Goal: Task Accomplishment & Management: Use online tool/utility

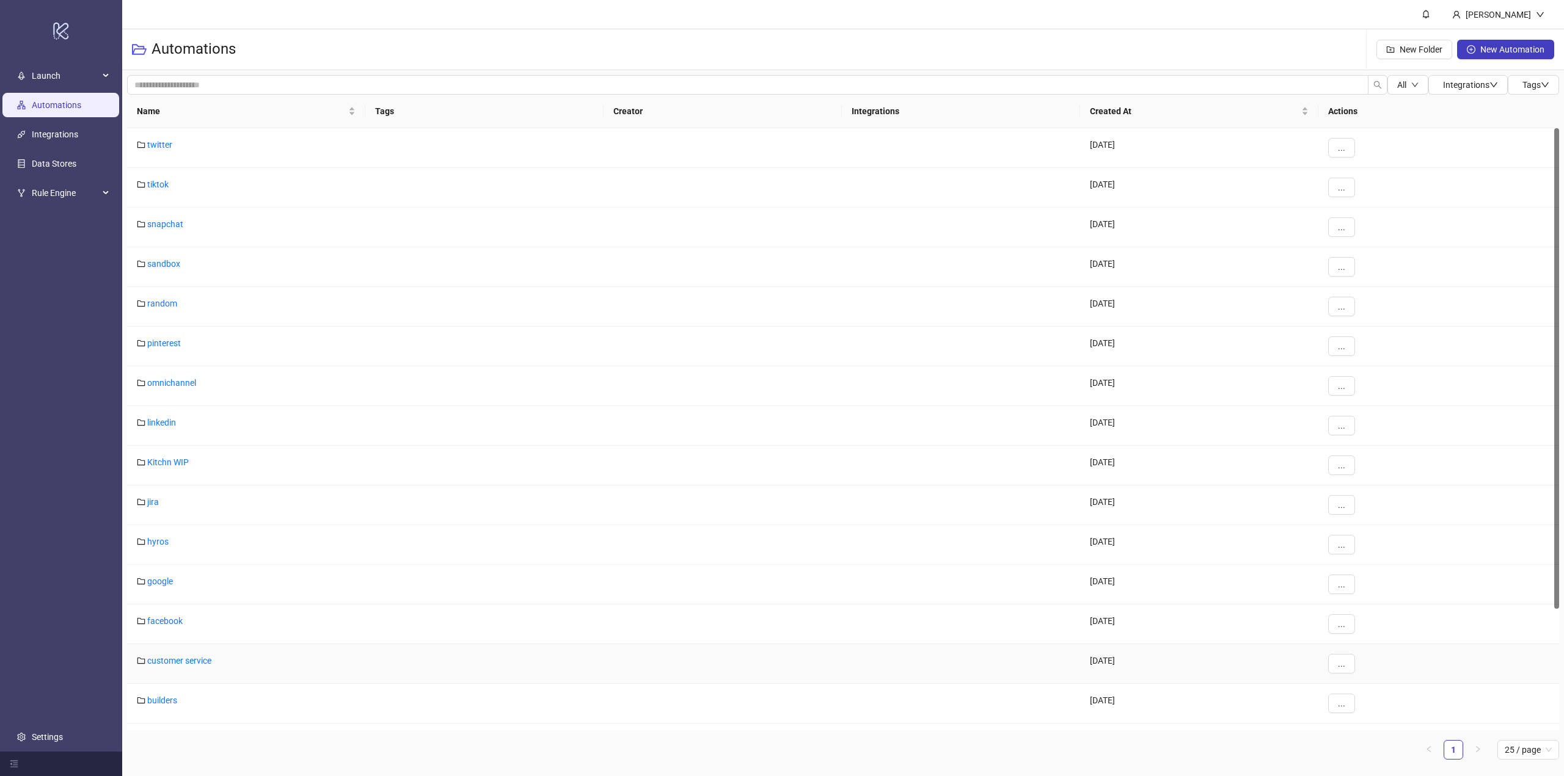
scroll to position [152, 0]
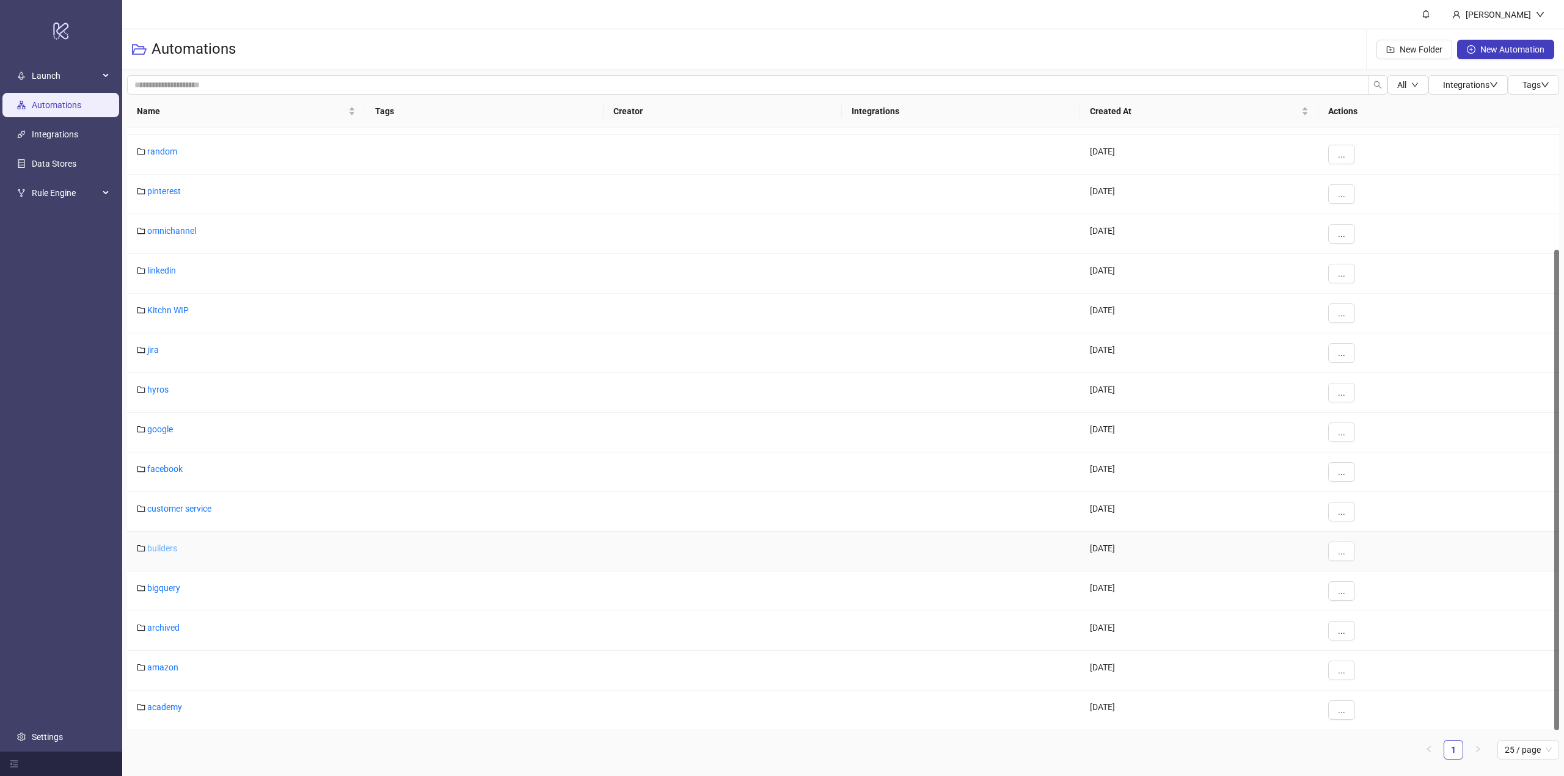
click at [161, 549] on link "builders" at bounding box center [162, 549] width 30 height 10
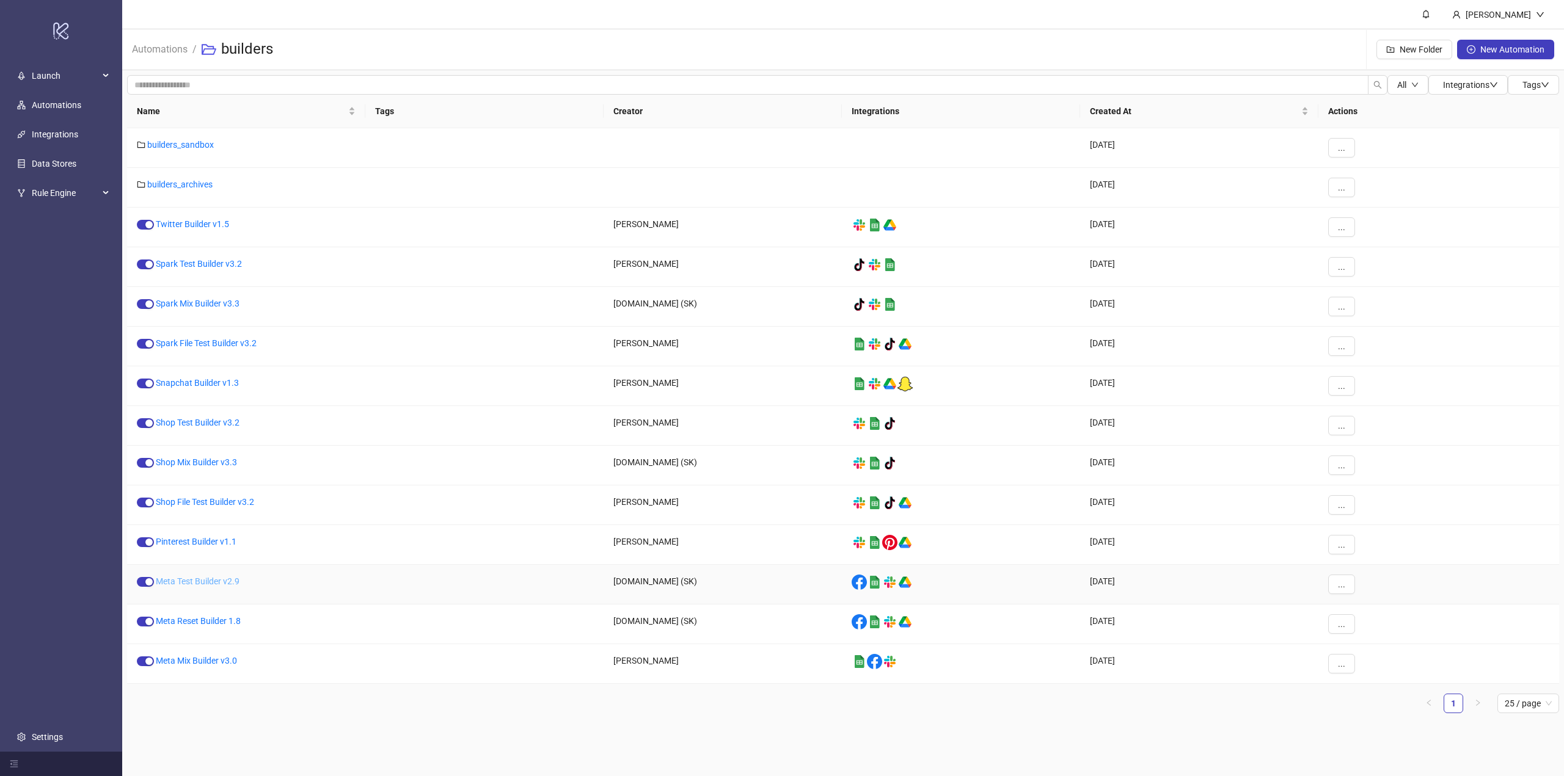
click at [194, 584] on link "Meta Test Builder v2.9" at bounding box center [198, 582] width 84 height 10
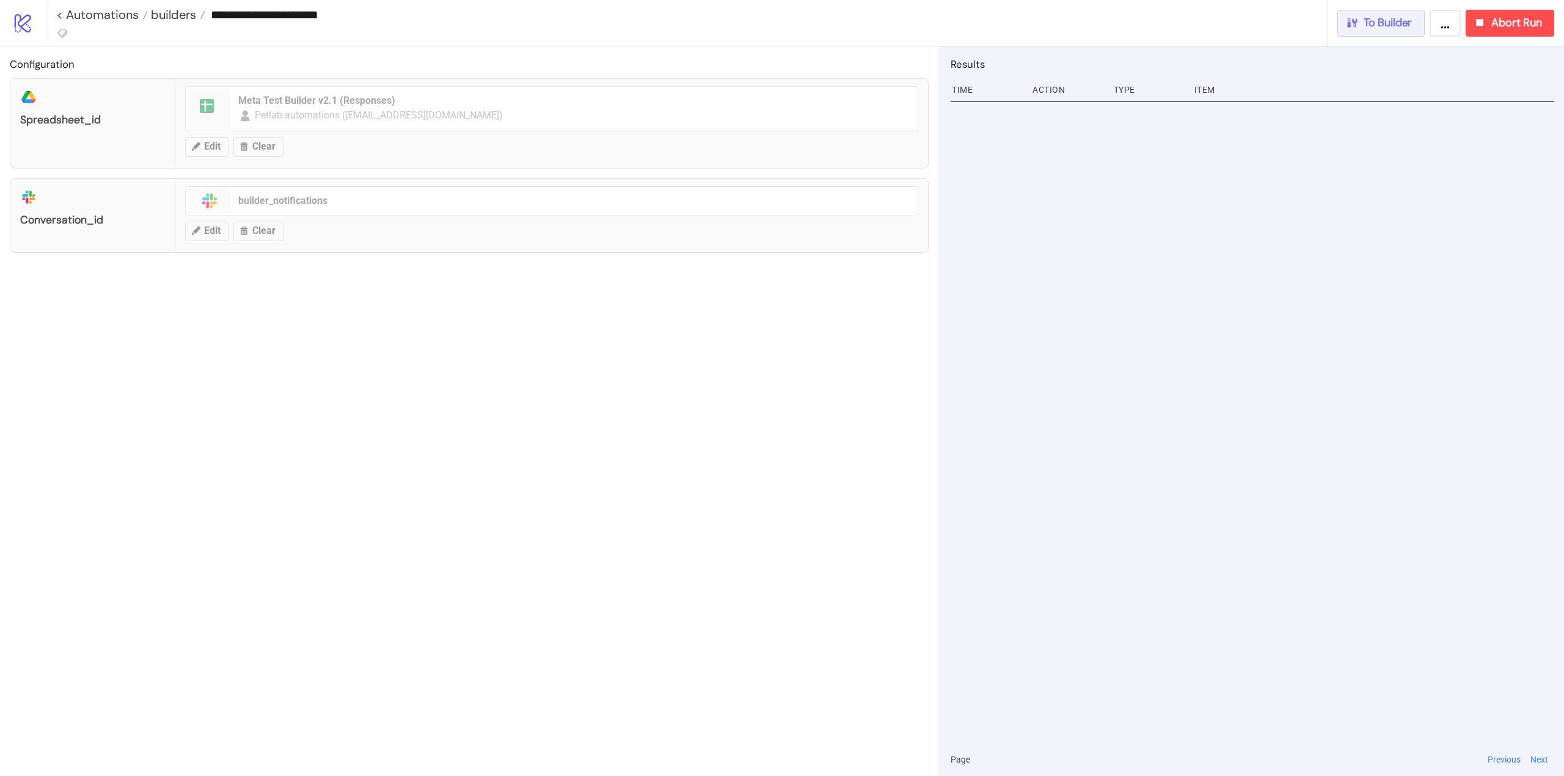
click at [1410, 30] on button "To Builder" at bounding box center [1381, 23] width 88 height 27
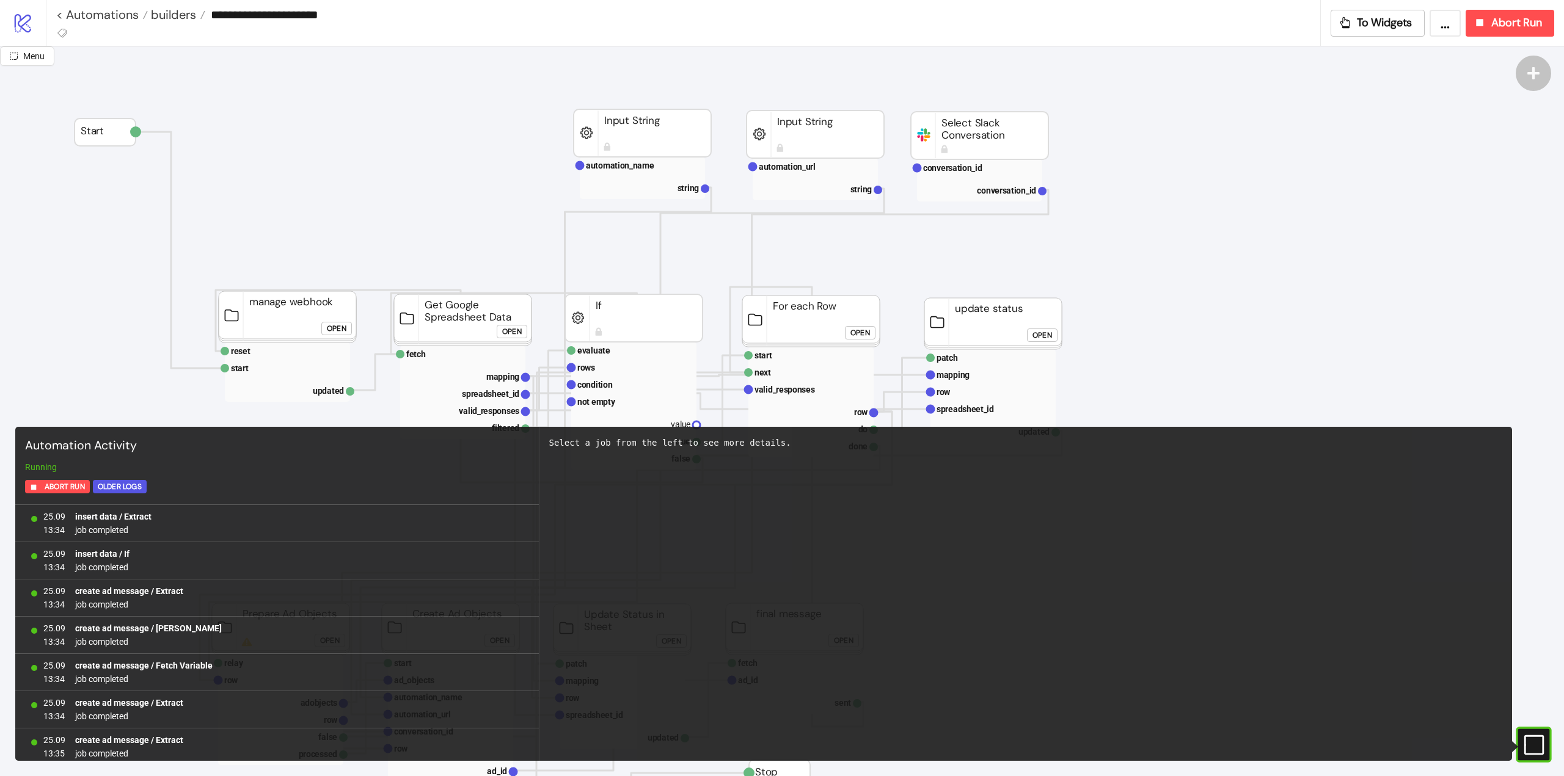
scroll to position [1011, 0]
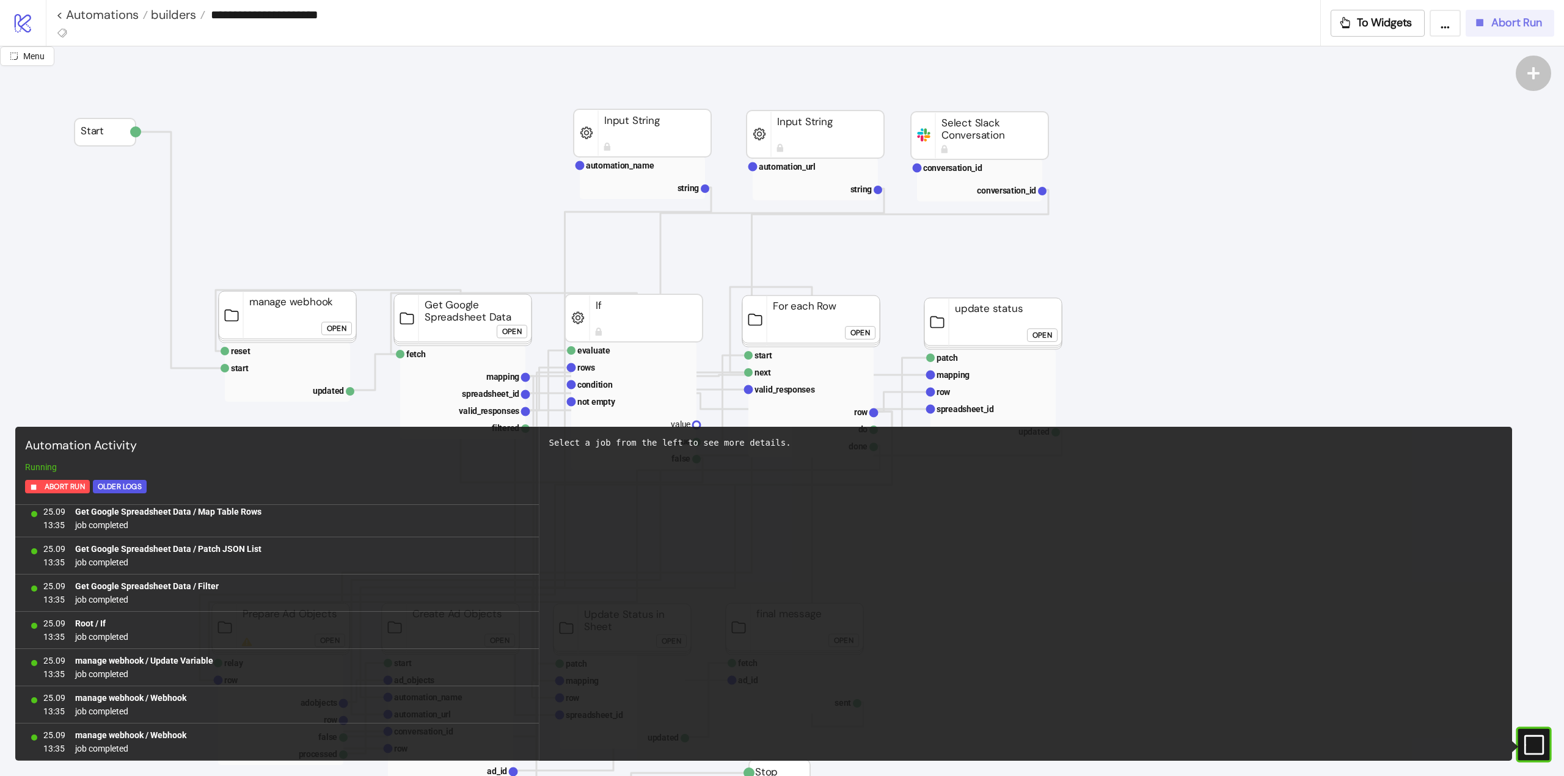
click at [1501, 33] on button "Abort Run" at bounding box center [1509, 23] width 89 height 27
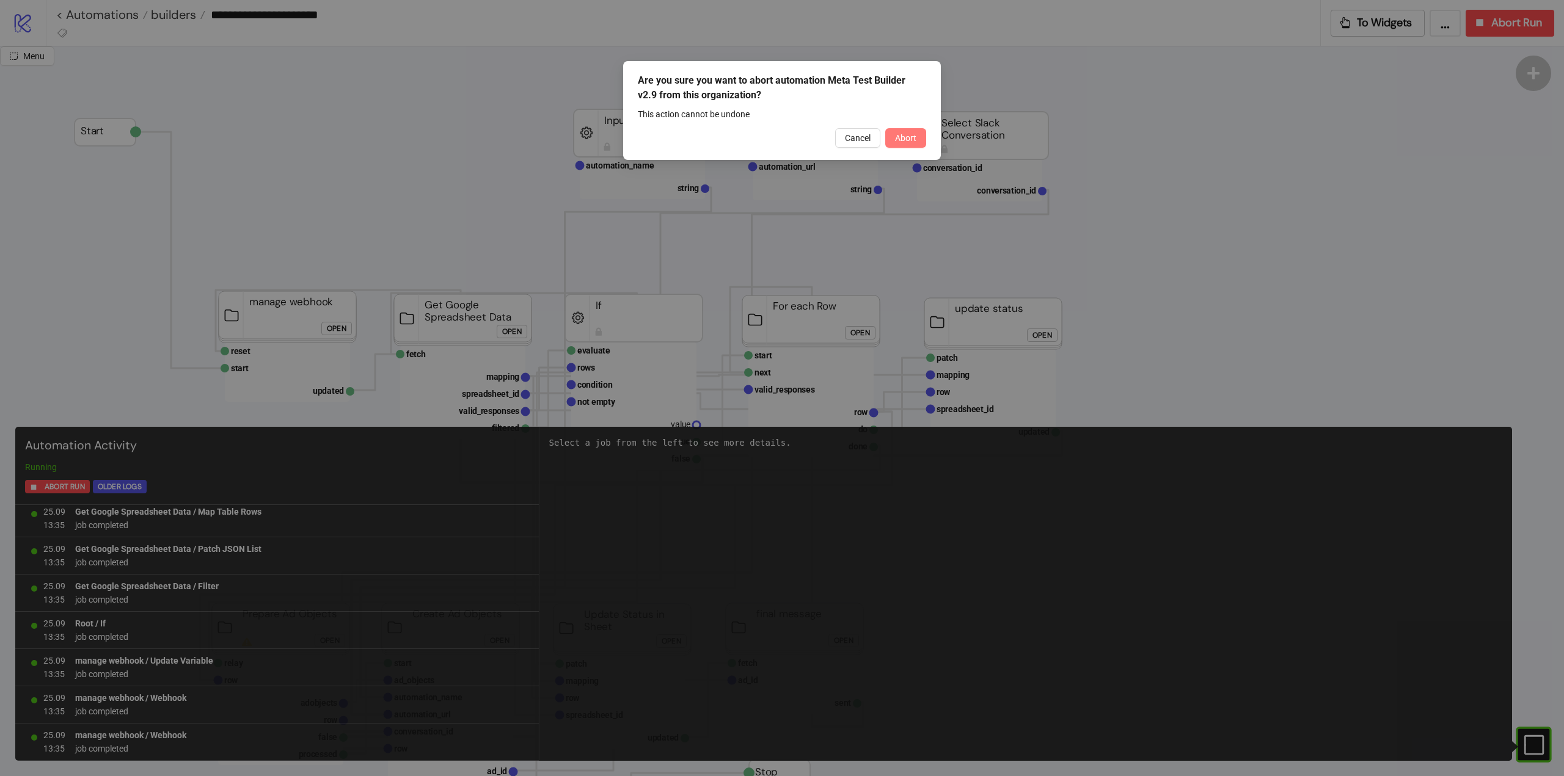
click at [913, 138] on span "Abort" at bounding box center [905, 138] width 21 height 10
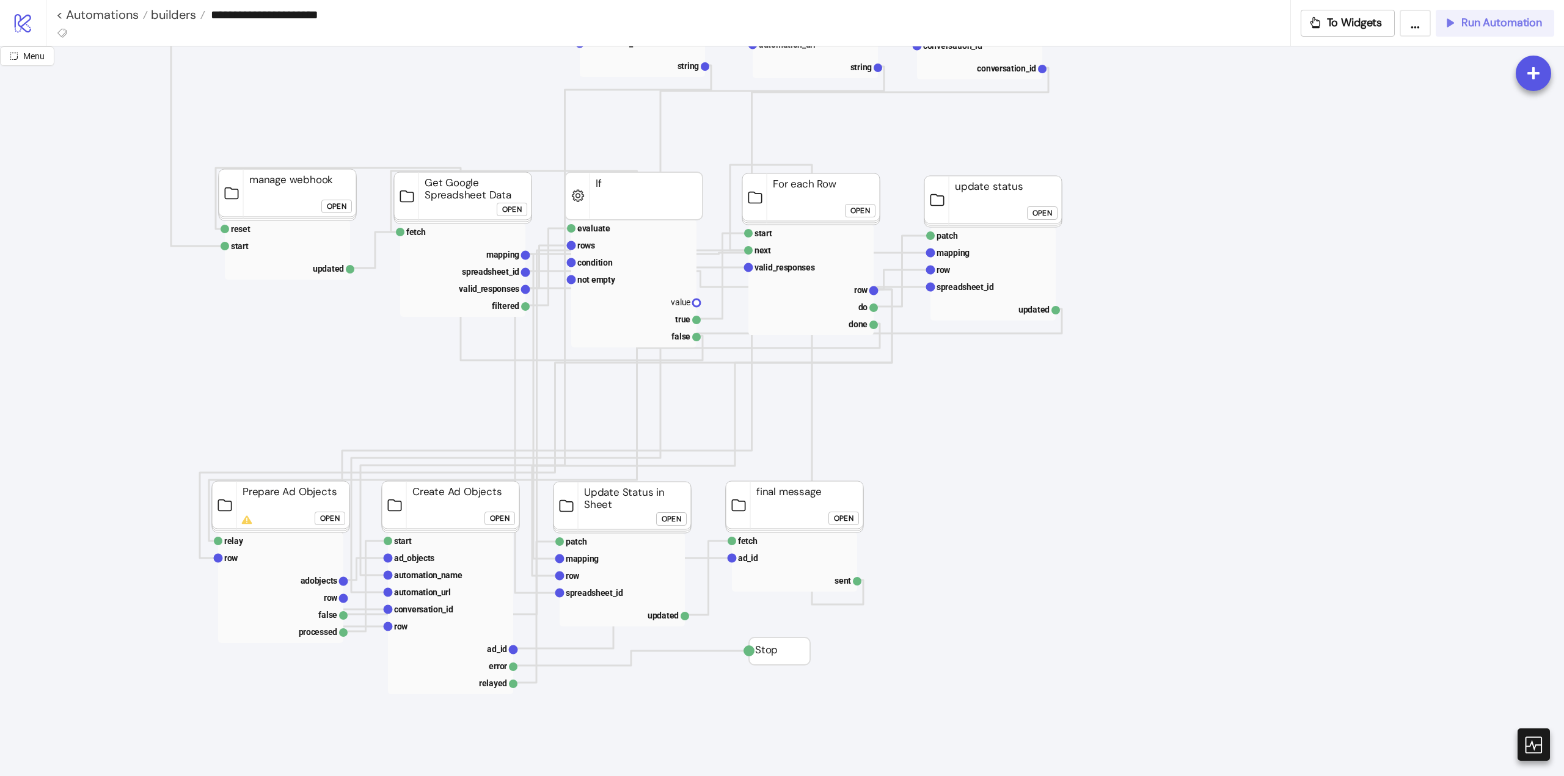
scroll to position [305, 0]
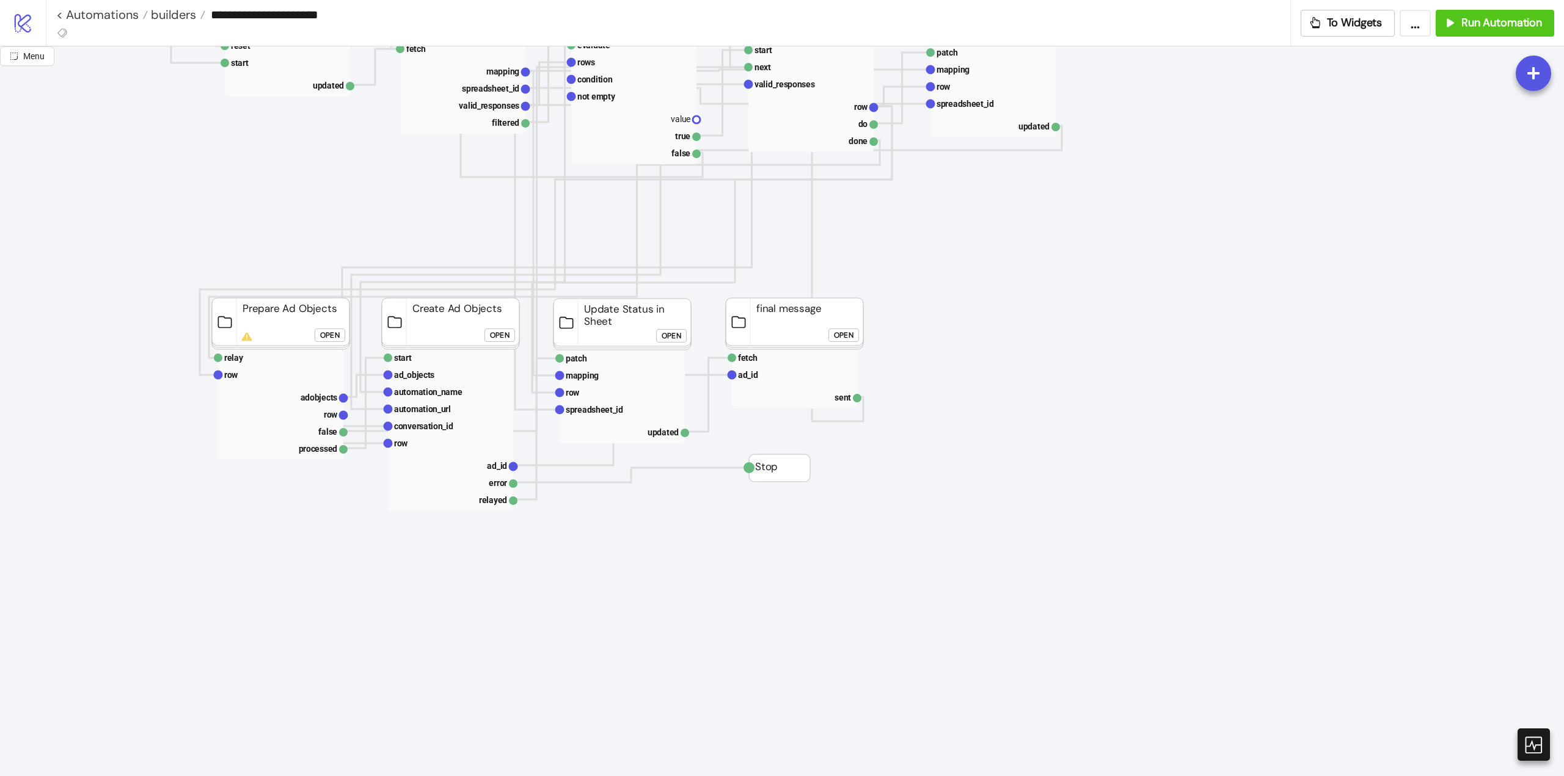
click at [327, 336] on div "Open" at bounding box center [330, 336] width 20 height 14
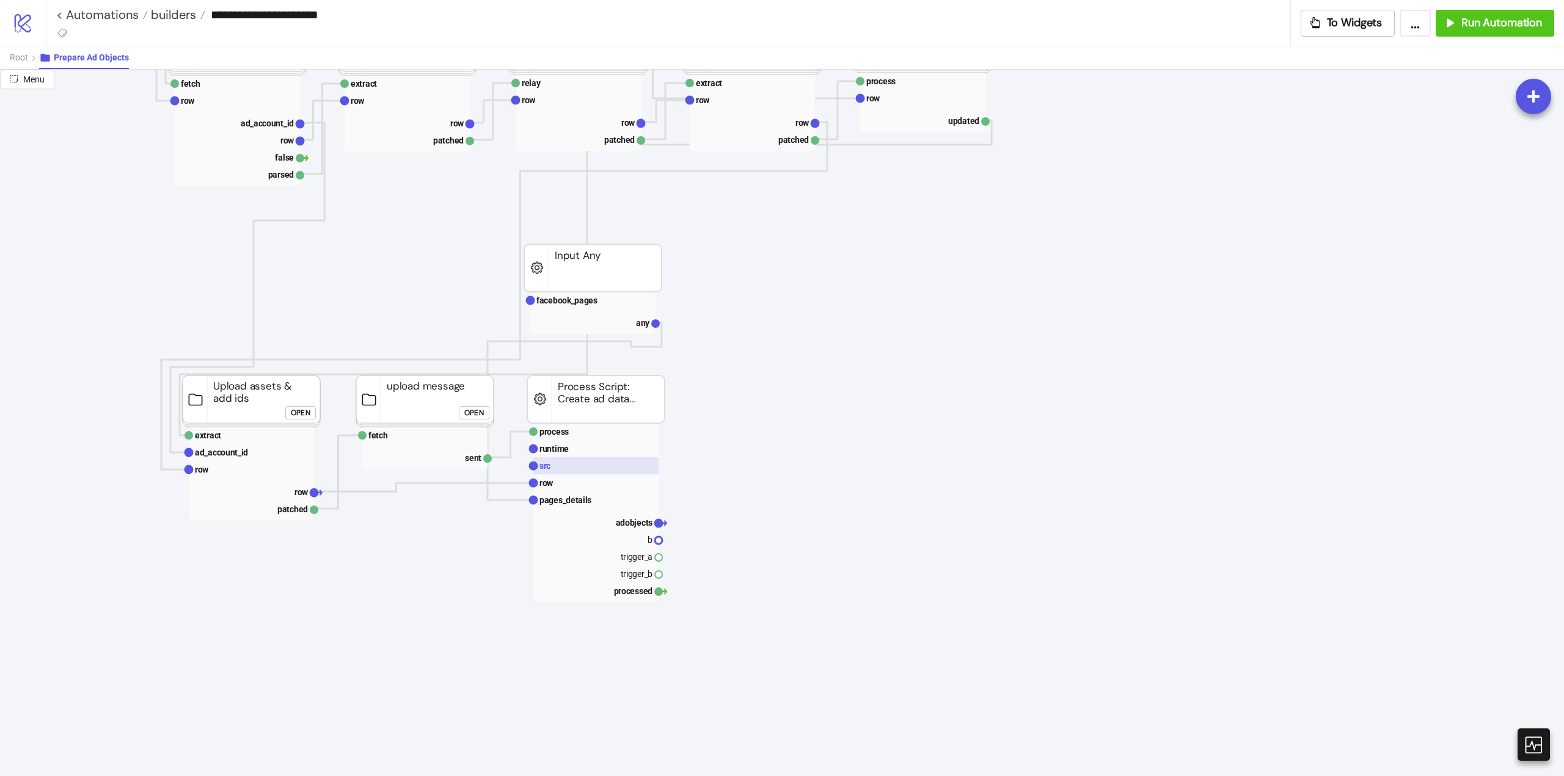
click at [583, 461] on rect at bounding box center [595, 465] width 125 height 17
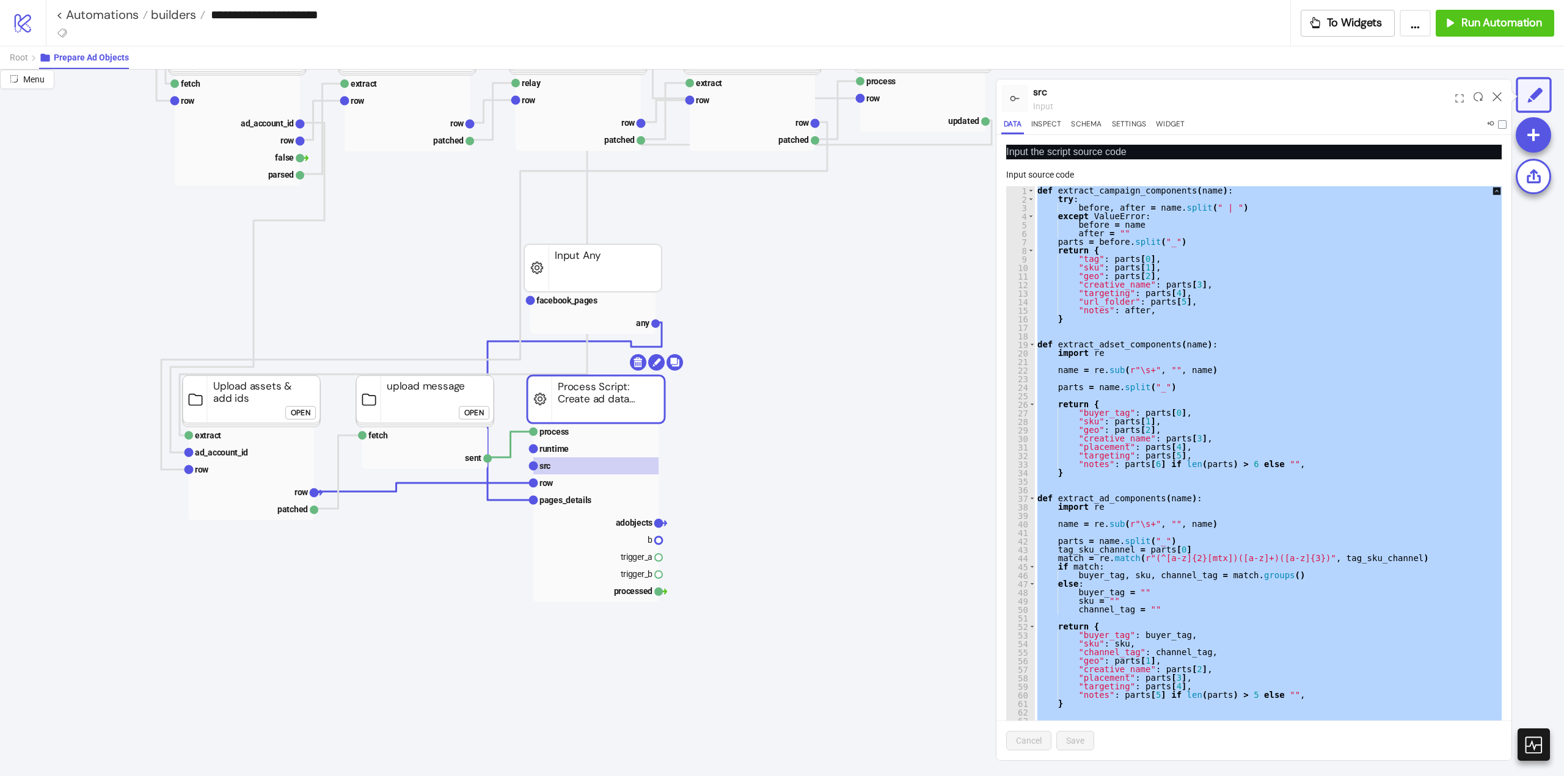
paste textarea "Cursor at row 799"
type textarea "**********"
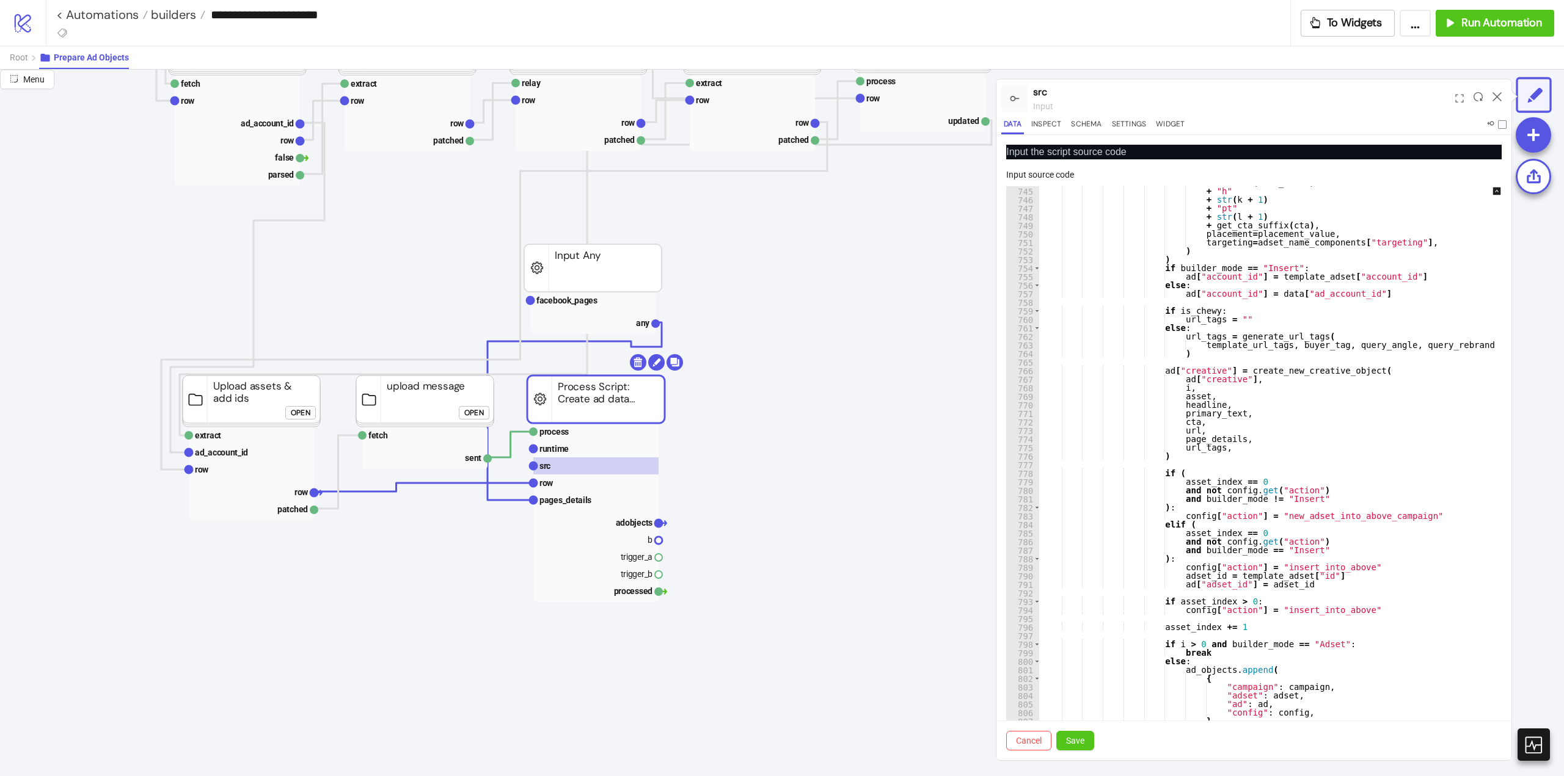
scroll to position [54, 0]
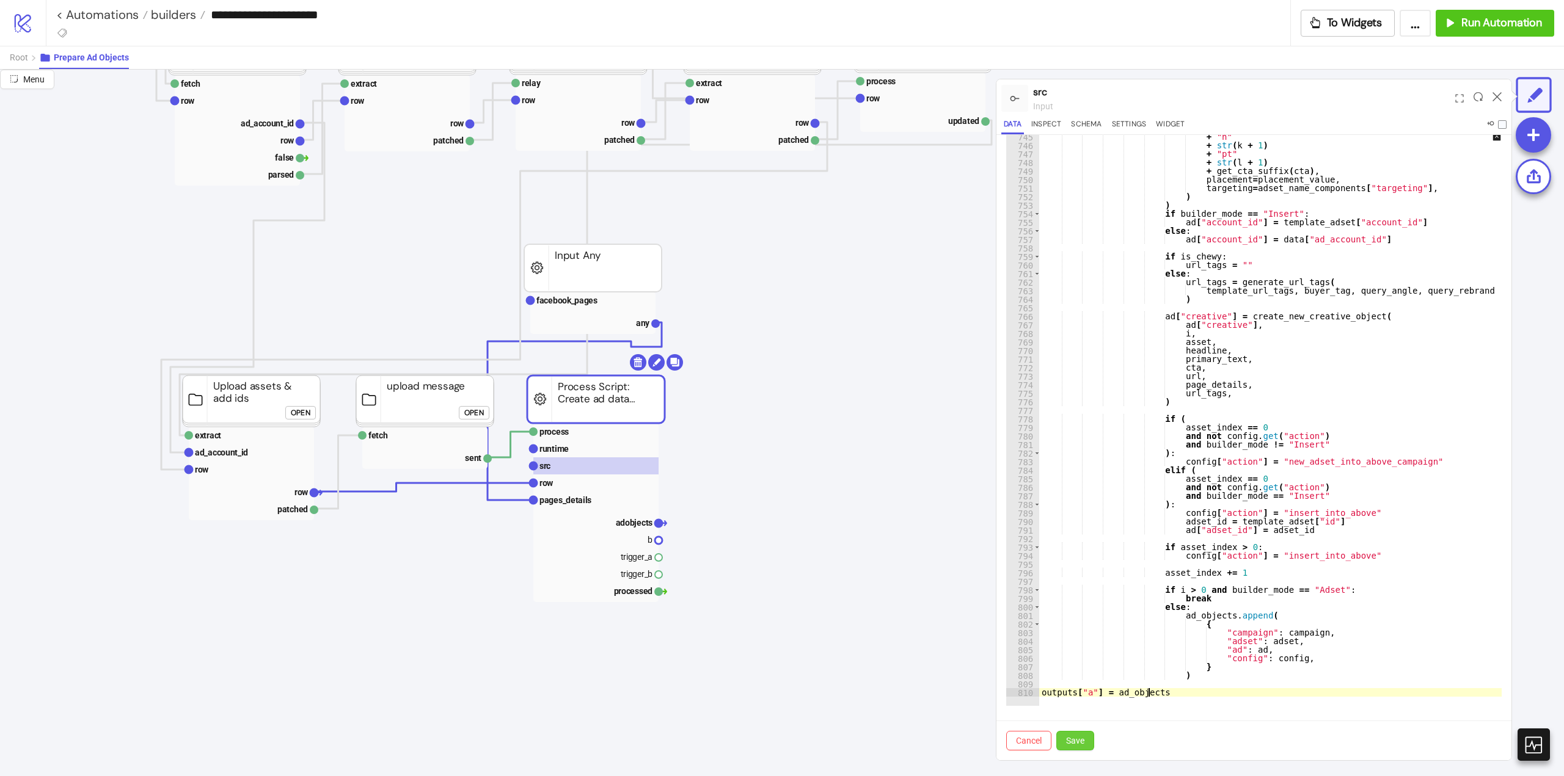
click at [1081, 743] on span "Save" at bounding box center [1075, 741] width 18 height 10
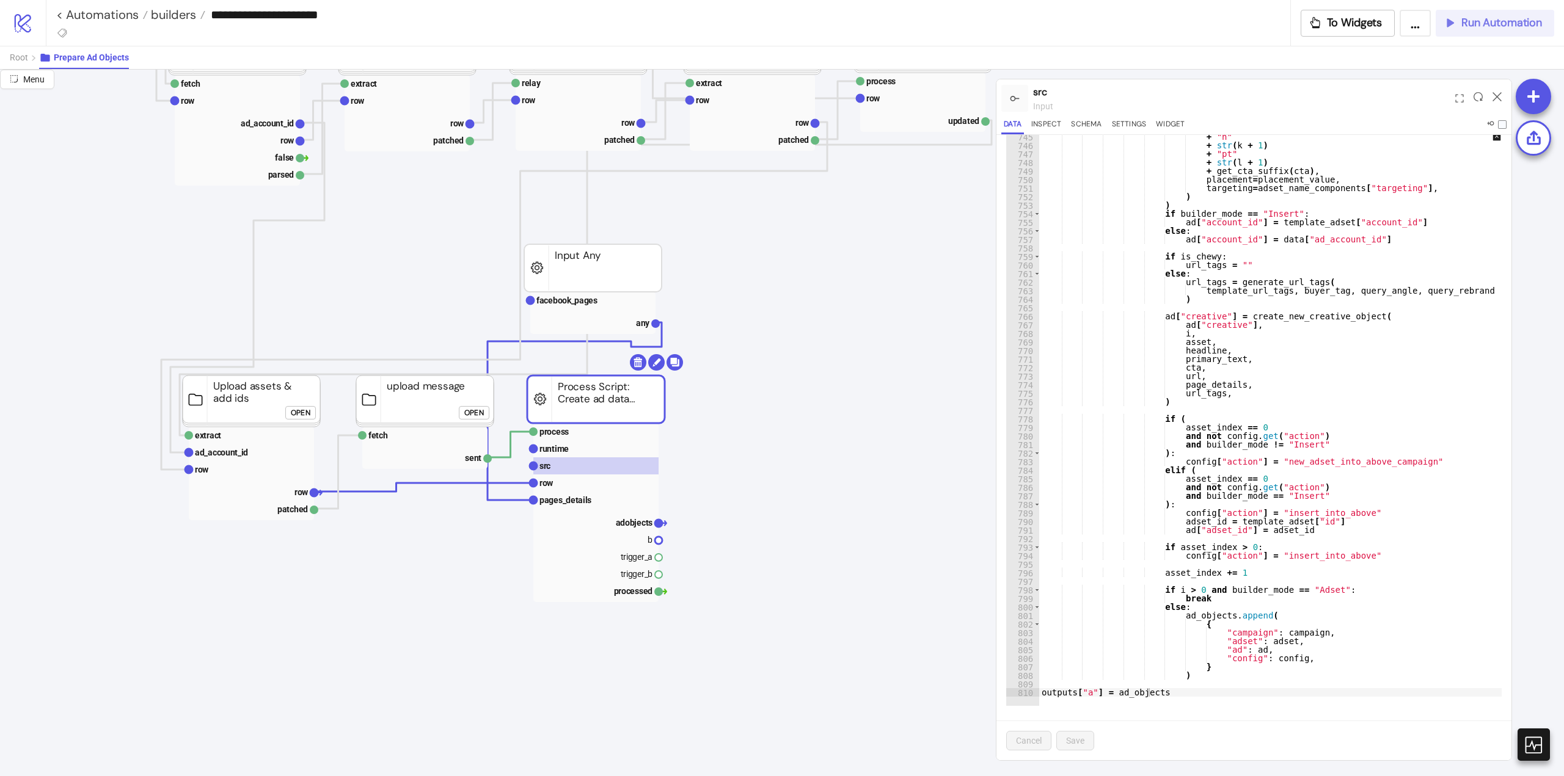
click at [1461, 23] on span "Run Automation" at bounding box center [1501, 23] width 81 height 14
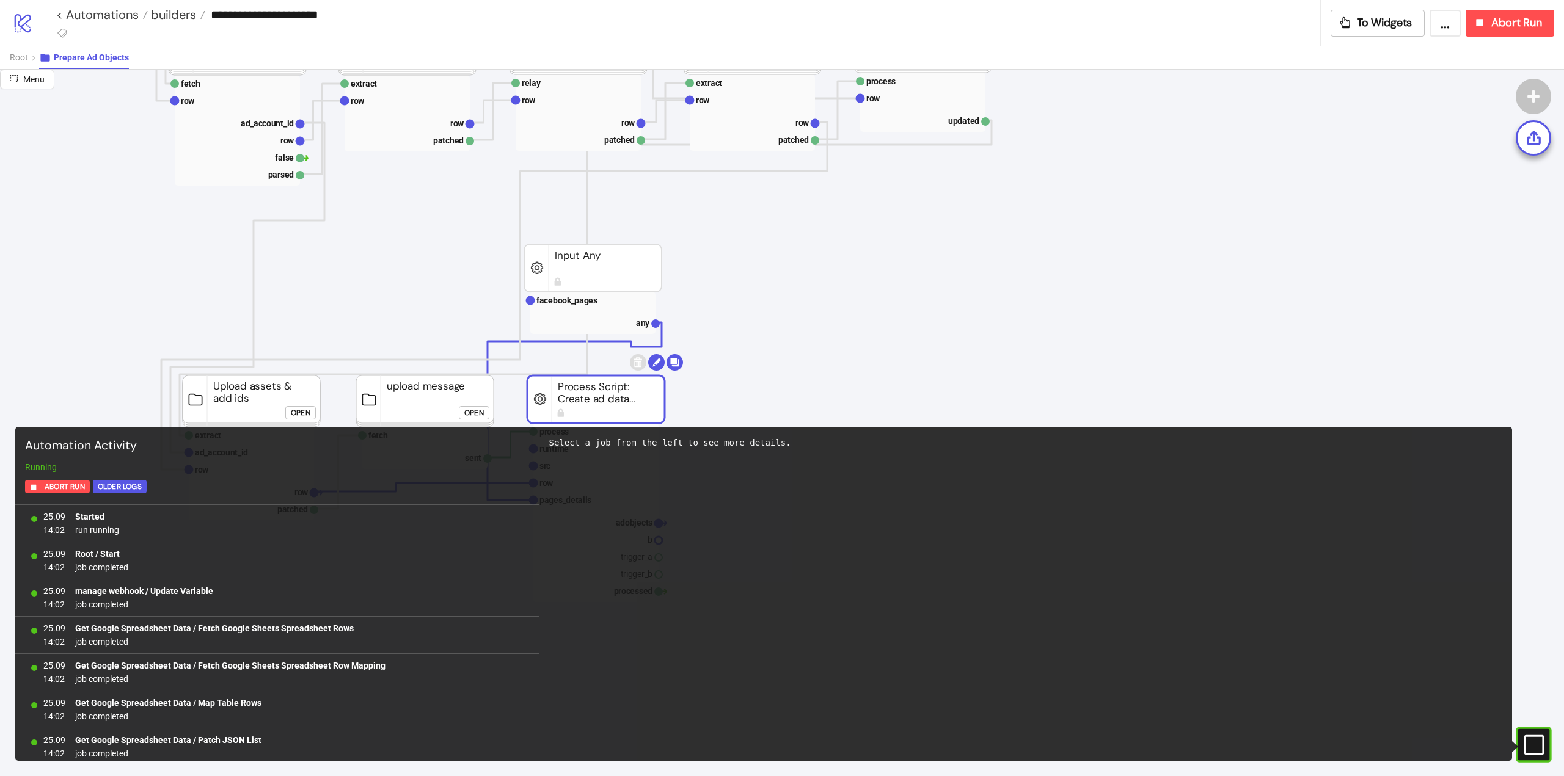
scroll to position [191, 0]
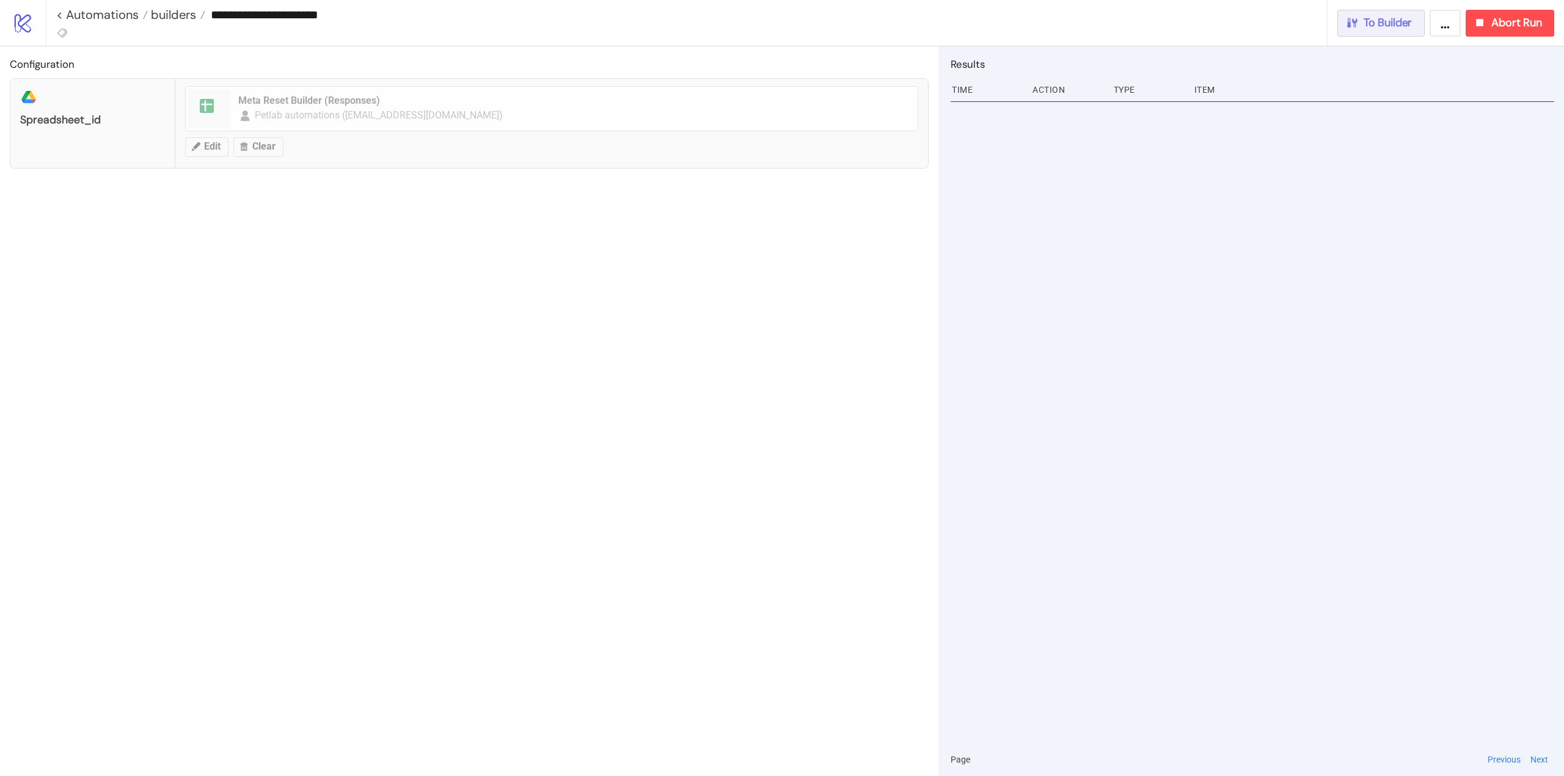
click at [1398, 27] on span "To Builder" at bounding box center [1387, 23] width 49 height 14
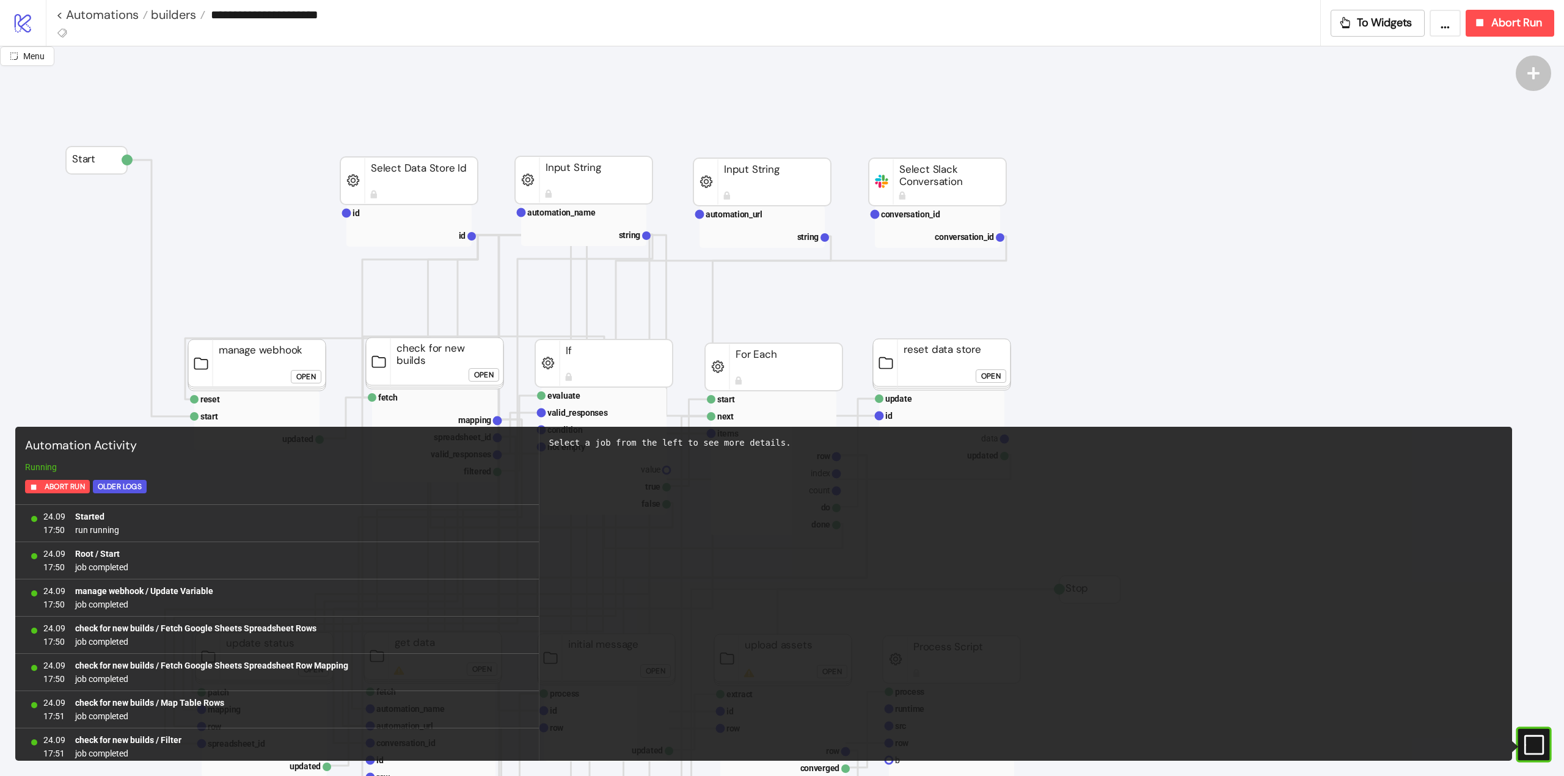
scroll to position [154, 0]
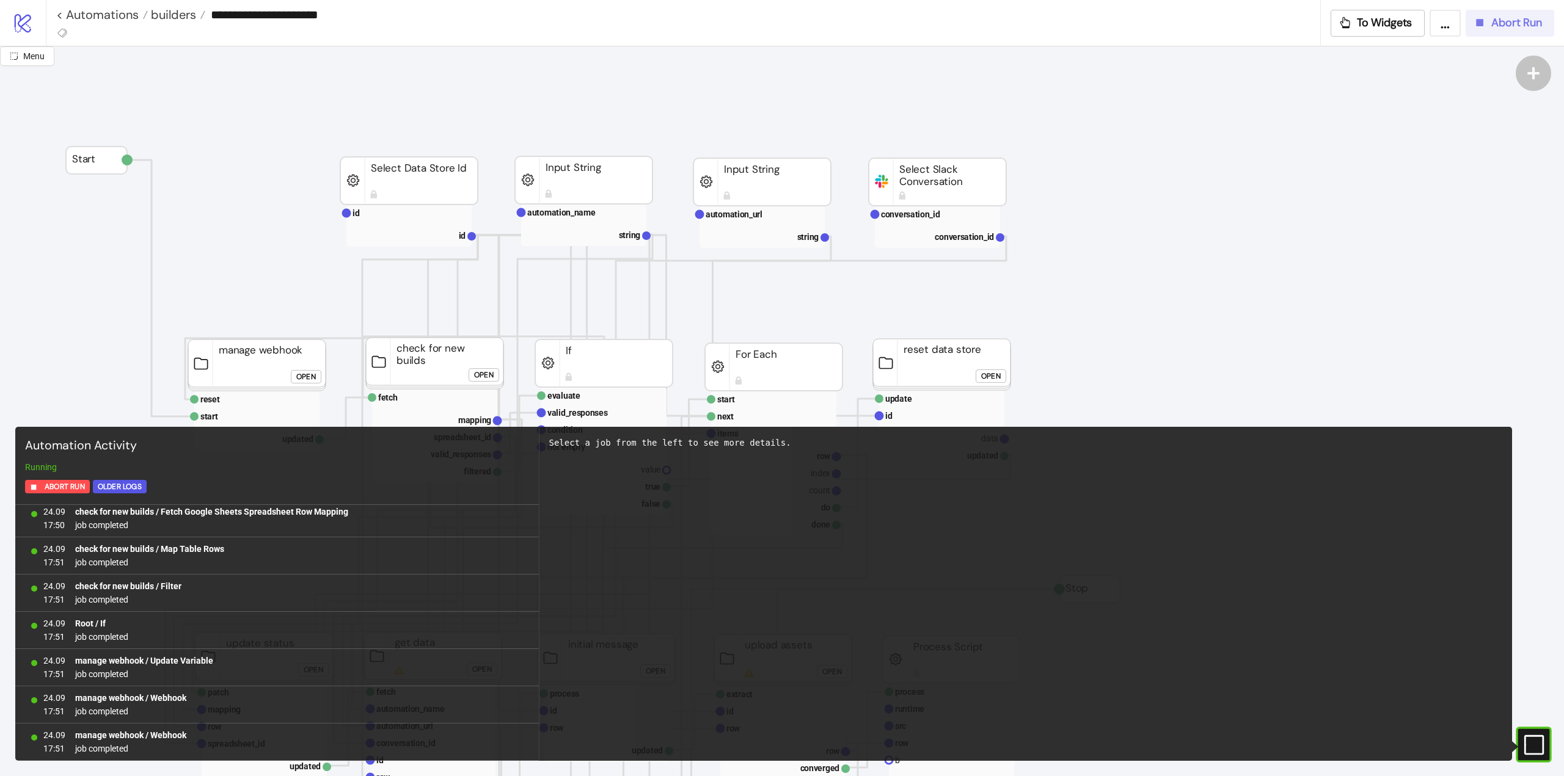
click at [1489, 31] on button "Abort Run" at bounding box center [1509, 23] width 89 height 27
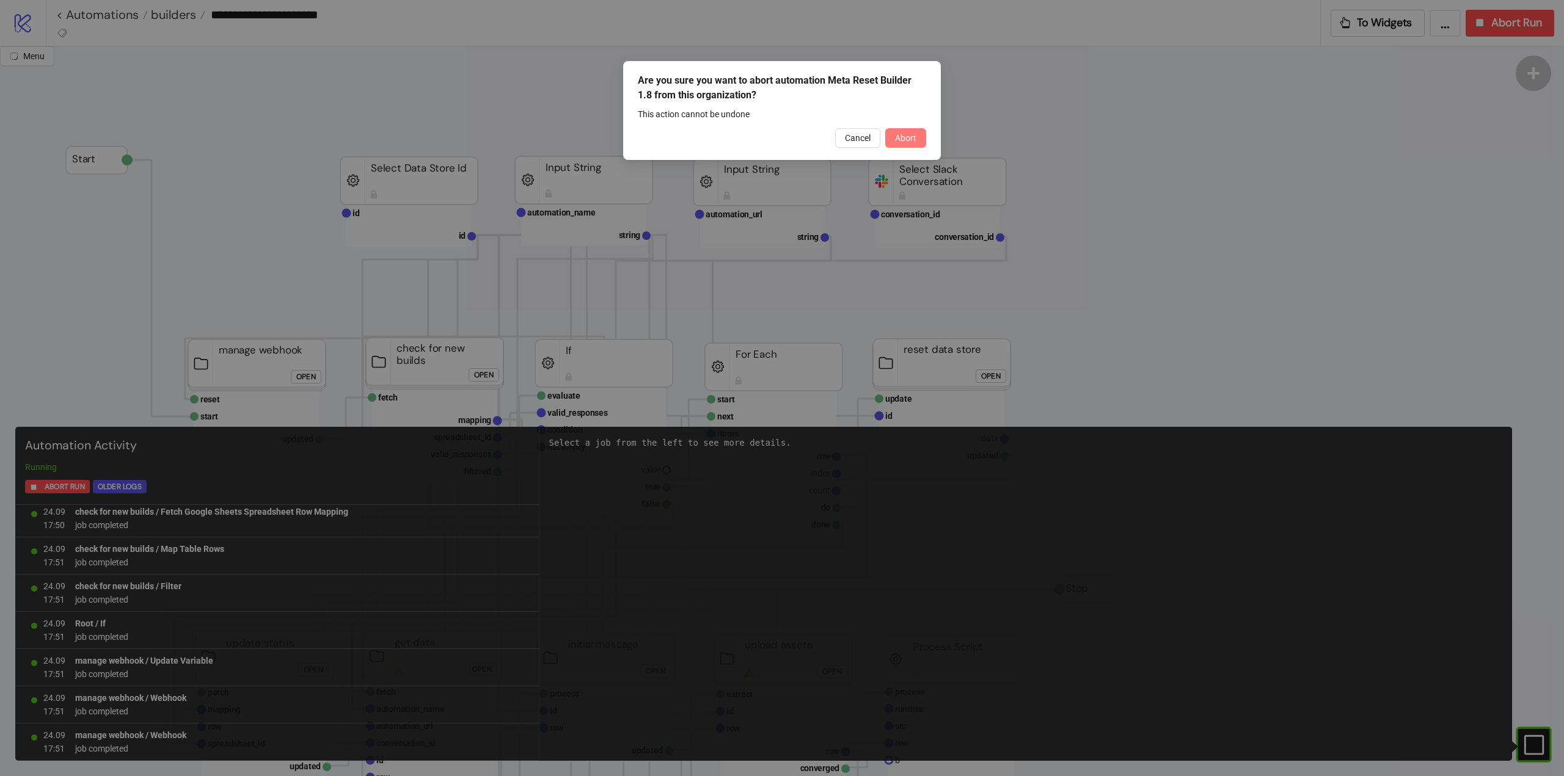
click at [900, 142] on span "Abort" at bounding box center [905, 138] width 21 height 10
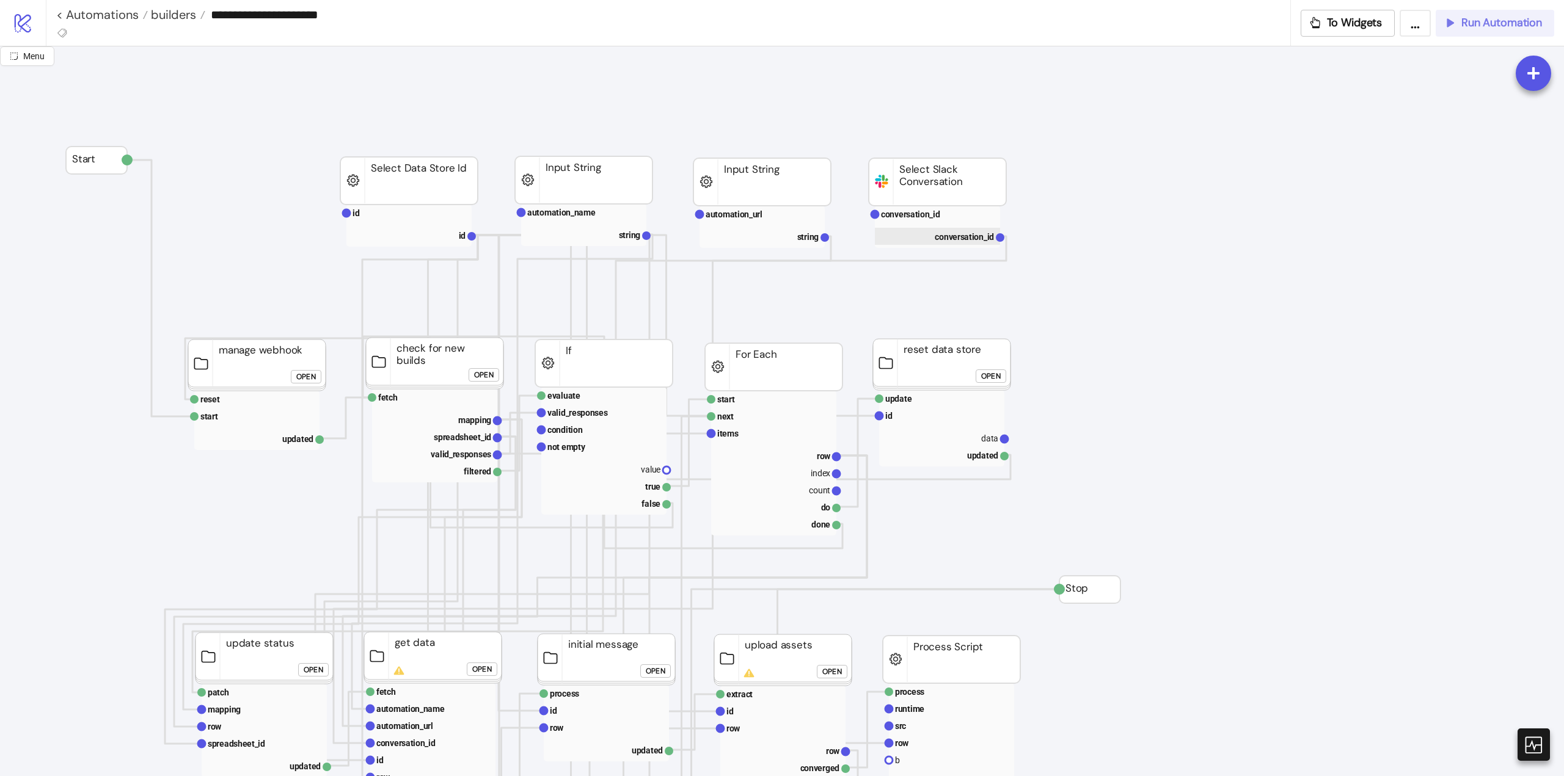
scroll to position [183, 0]
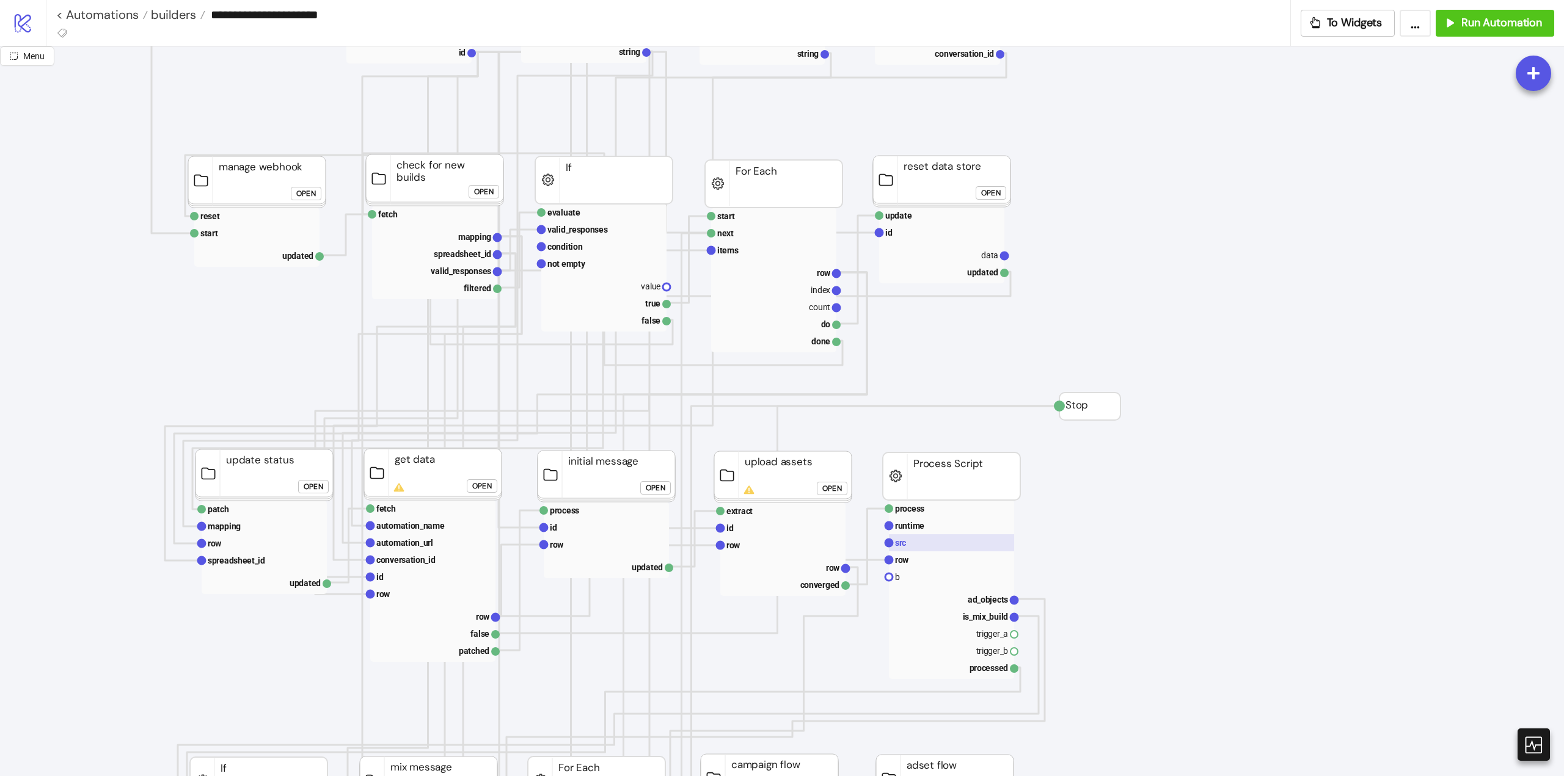
click at [917, 545] on rect at bounding box center [951, 542] width 125 height 17
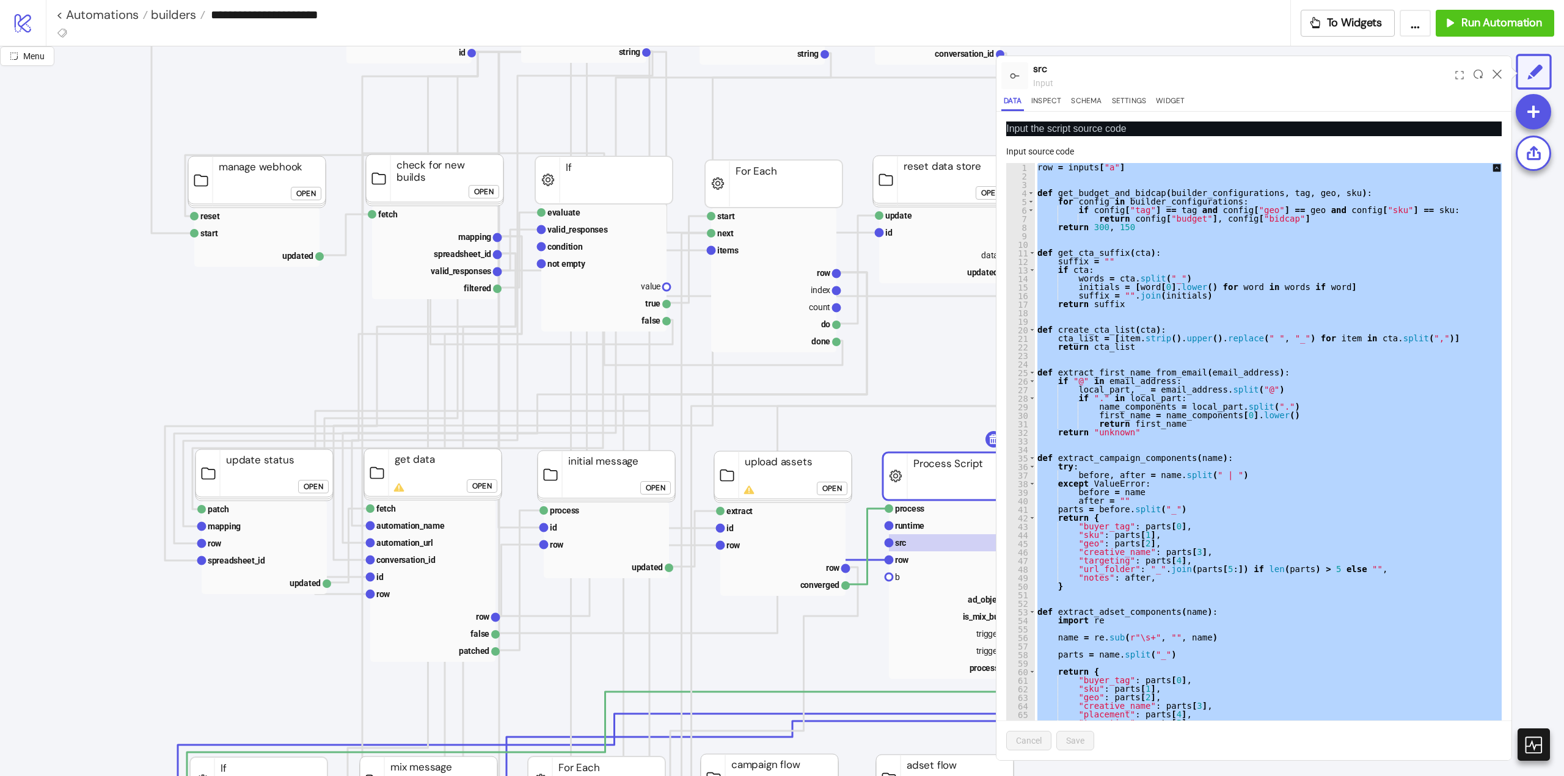
paste textarea "Cursor at row 1184"
type textarea "**********"
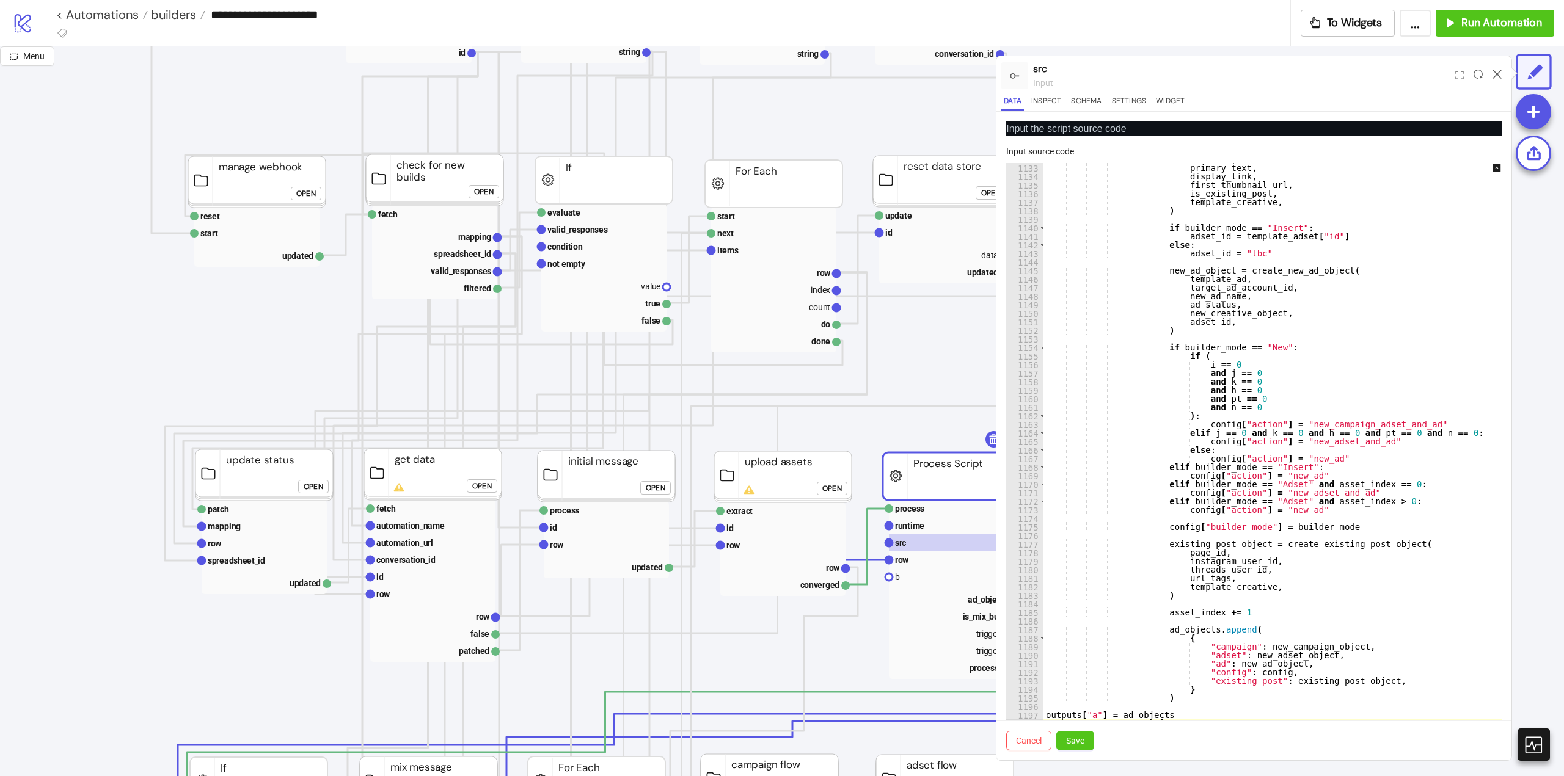
scroll to position [31, 0]
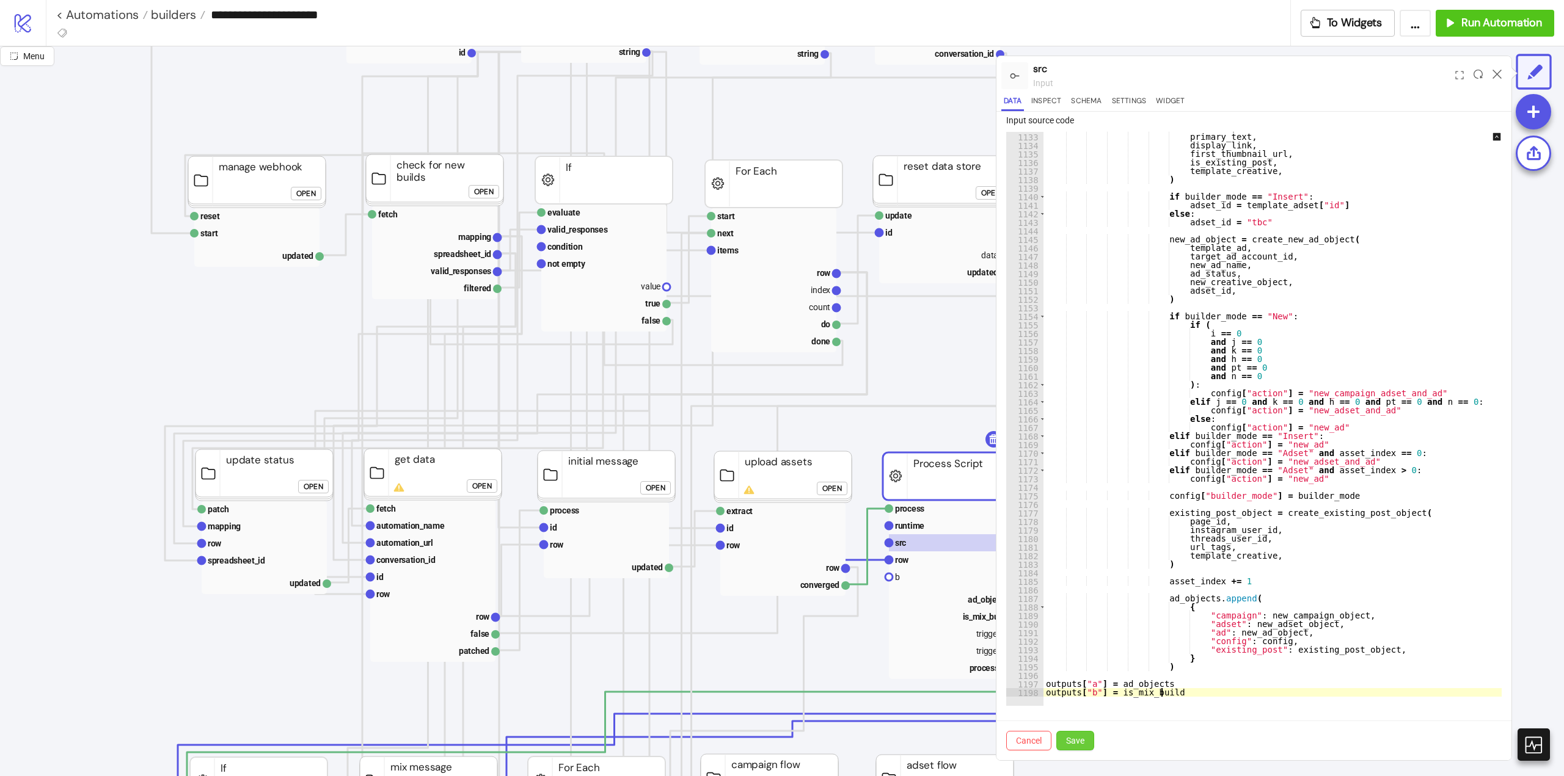
click at [1082, 737] on span "Save" at bounding box center [1075, 741] width 18 height 10
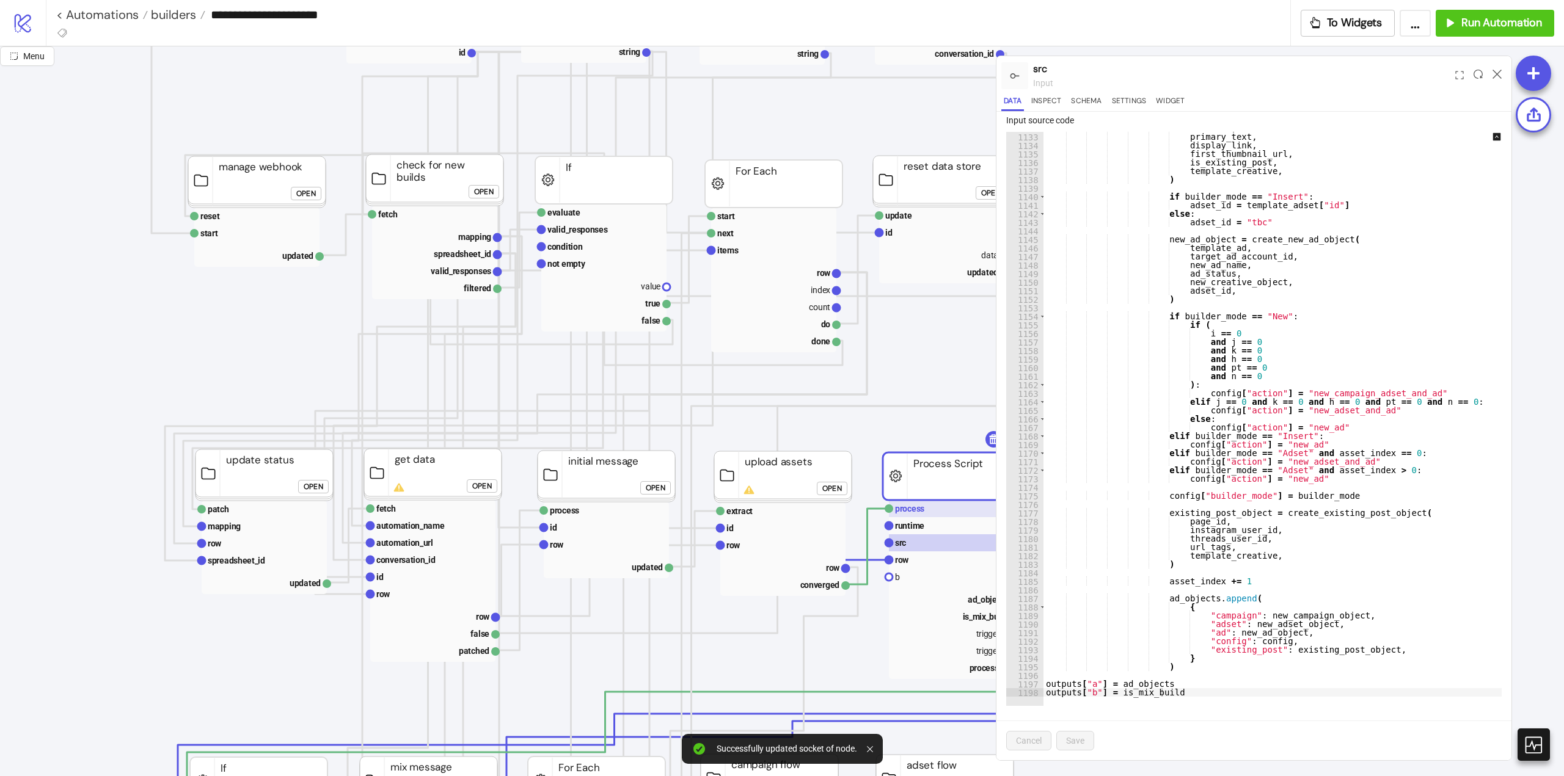
click at [909, 514] on text "process" at bounding box center [909, 509] width 29 height 10
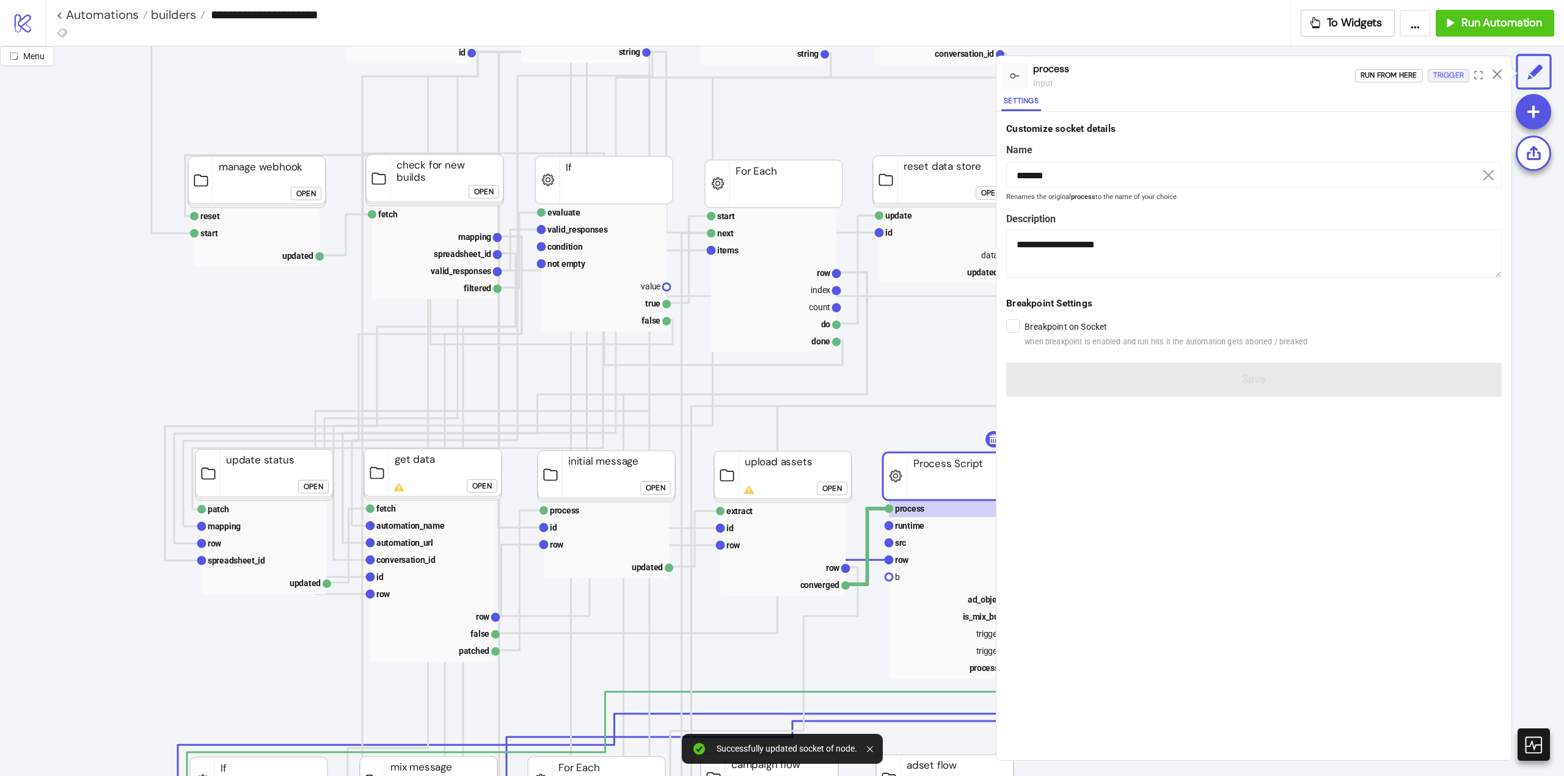
click at [1439, 76] on div "Trigger" at bounding box center [1448, 75] width 31 height 14
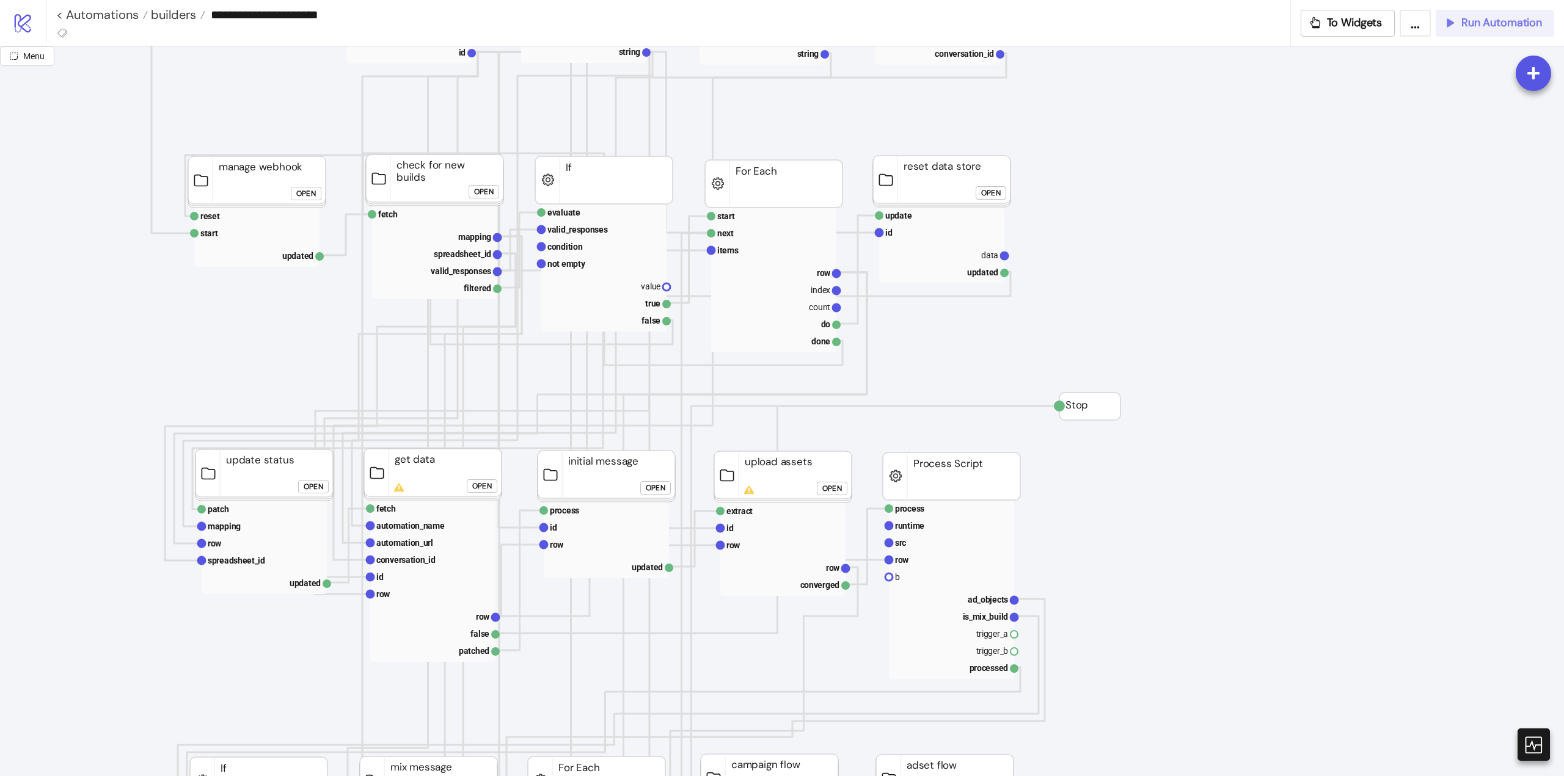
click at [1453, 27] on icon "button" at bounding box center [1449, 22] width 13 height 13
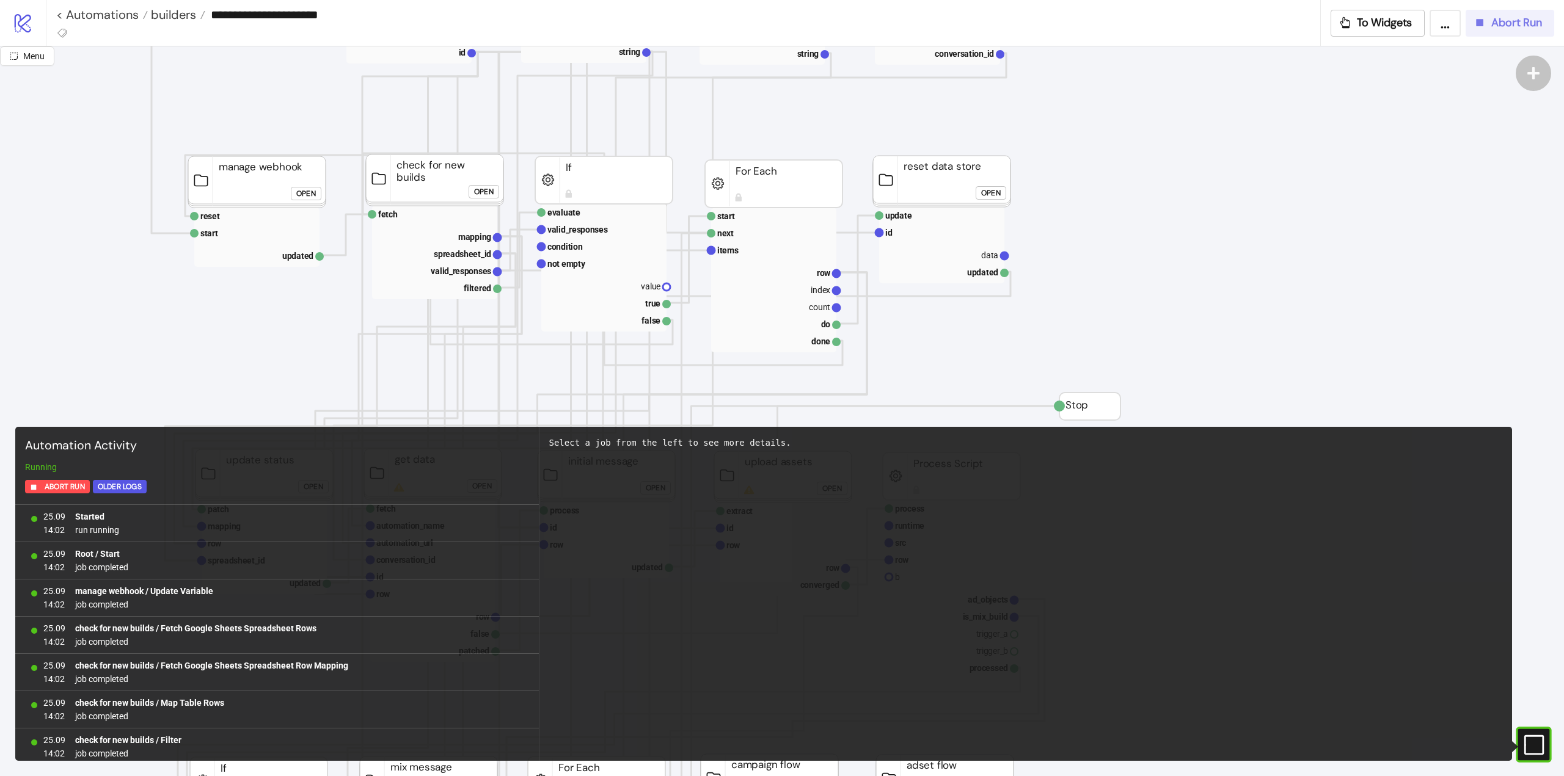
scroll to position [154, 0]
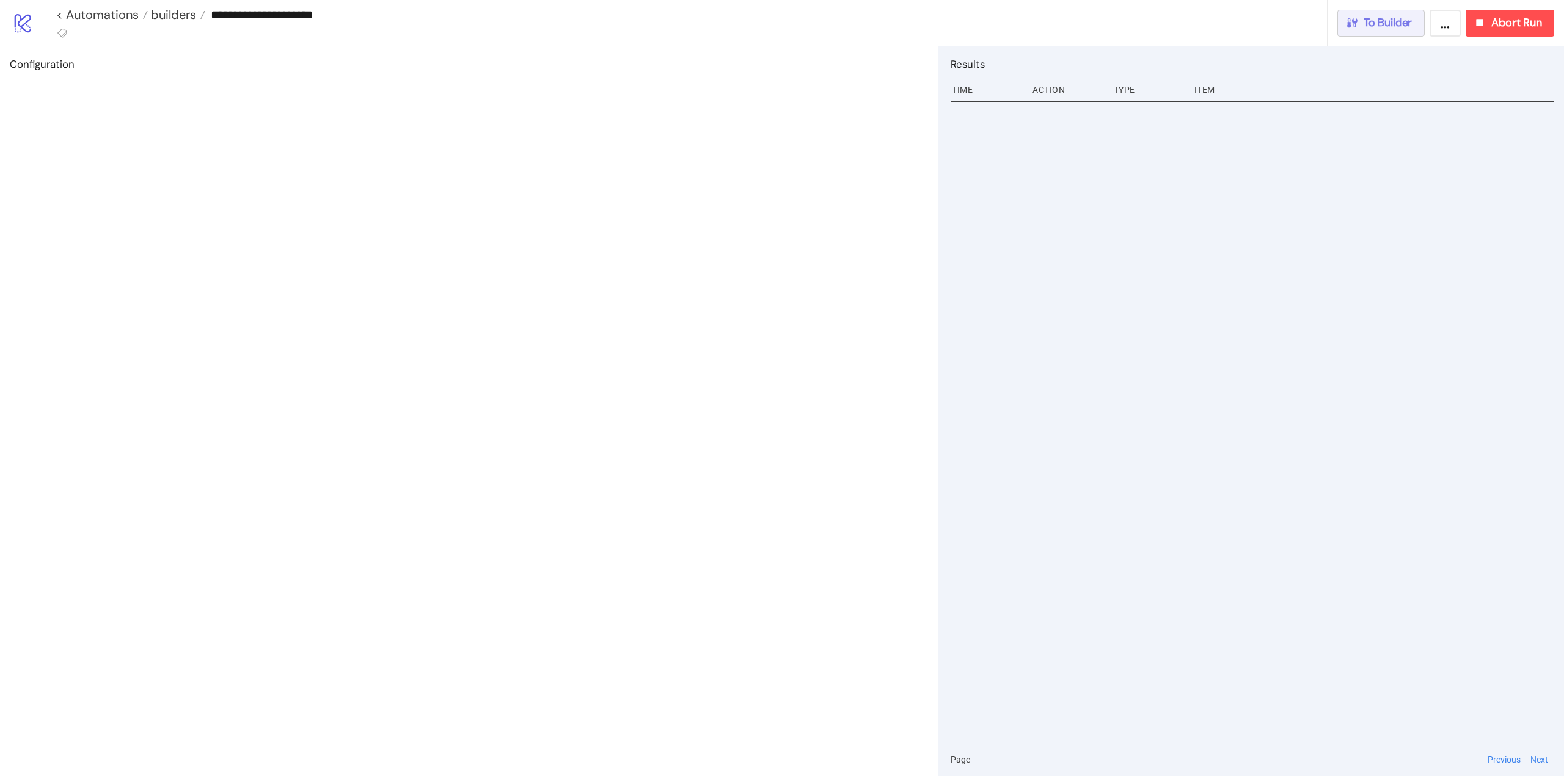
drag, startPoint x: 1399, startPoint y: 23, endPoint x: 1446, endPoint y: 31, distance: 47.6
click at [1399, 24] on span "To Builder" at bounding box center [1387, 23] width 49 height 14
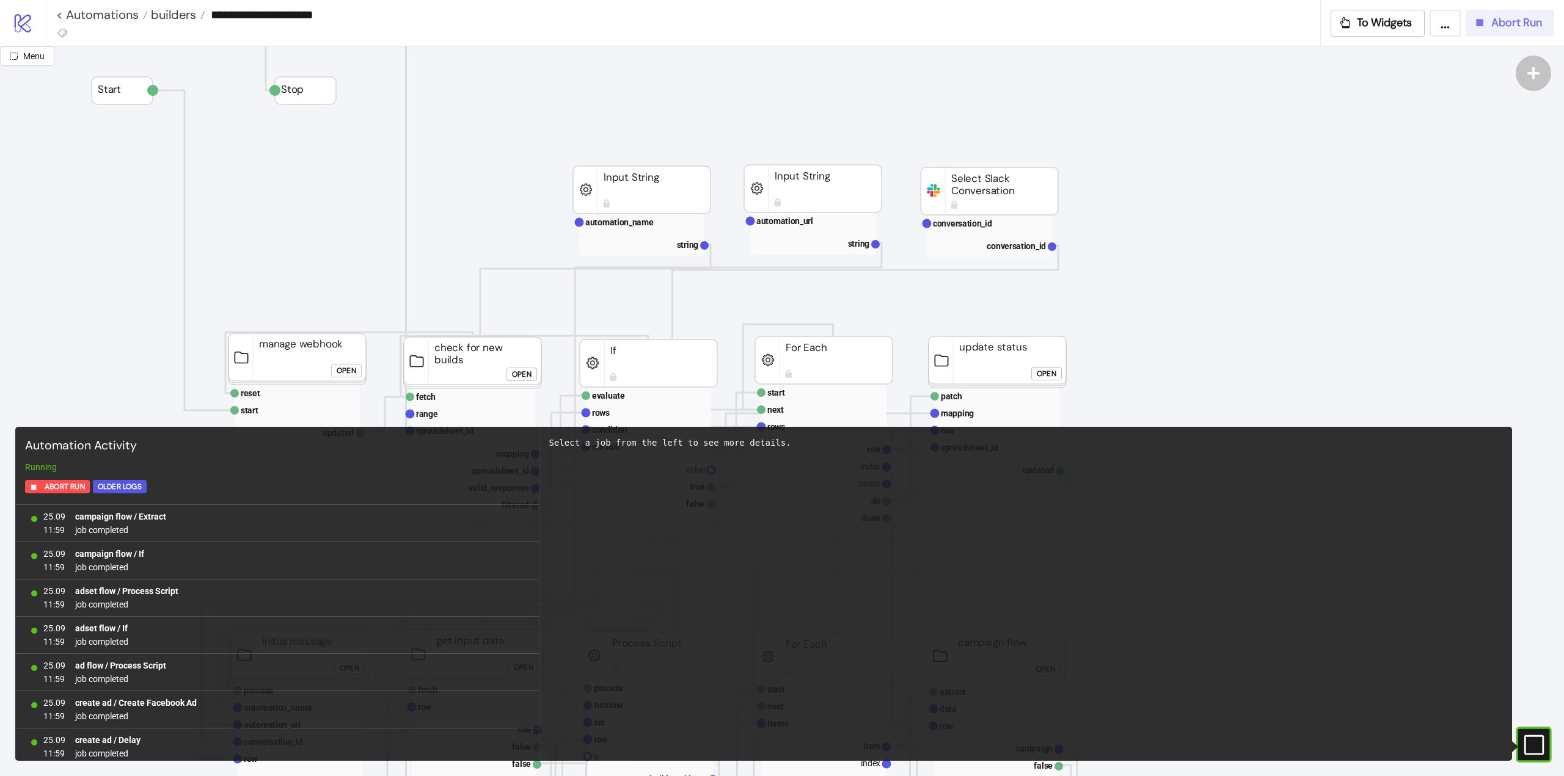
scroll to position [974, 0]
click at [1493, 28] on span "Abort Run" at bounding box center [1516, 23] width 51 height 14
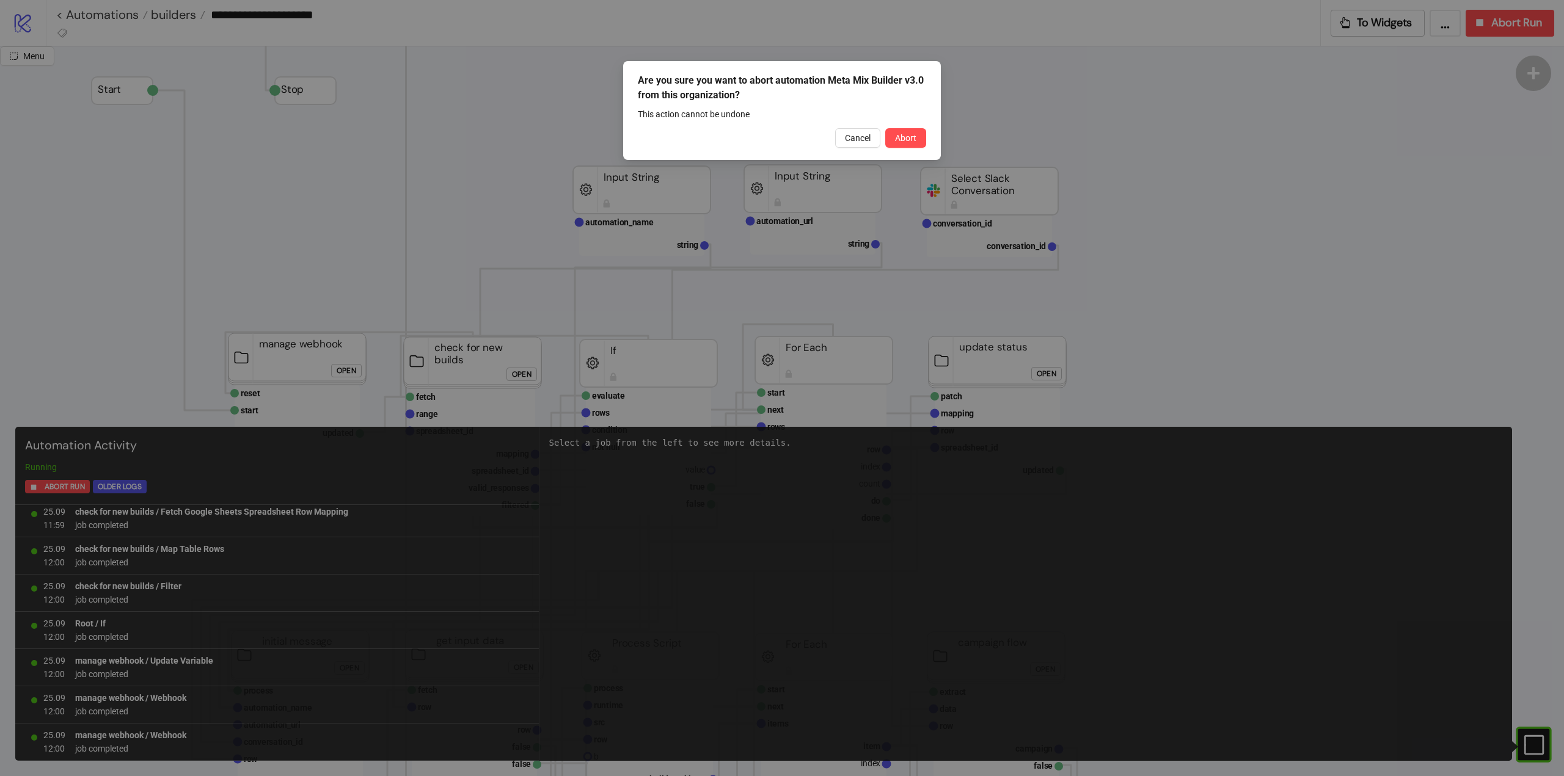
drag, startPoint x: 908, startPoint y: 140, endPoint x: 1114, endPoint y: 115, distance: 207.9
click at [908, 140] on span "Abort" at bounding box center [905, 138] width 21 height 10
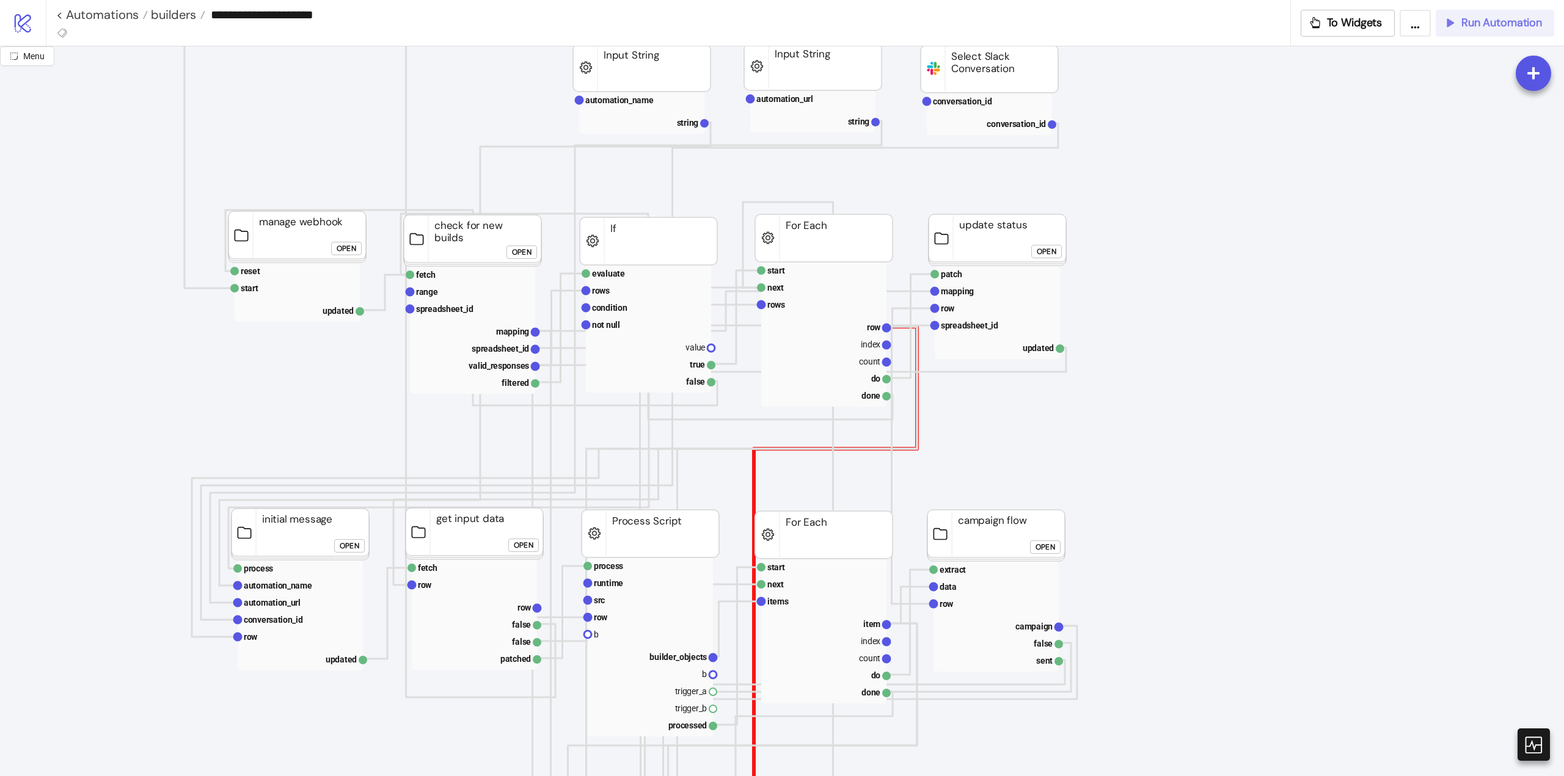
scroll to position [183, 0]
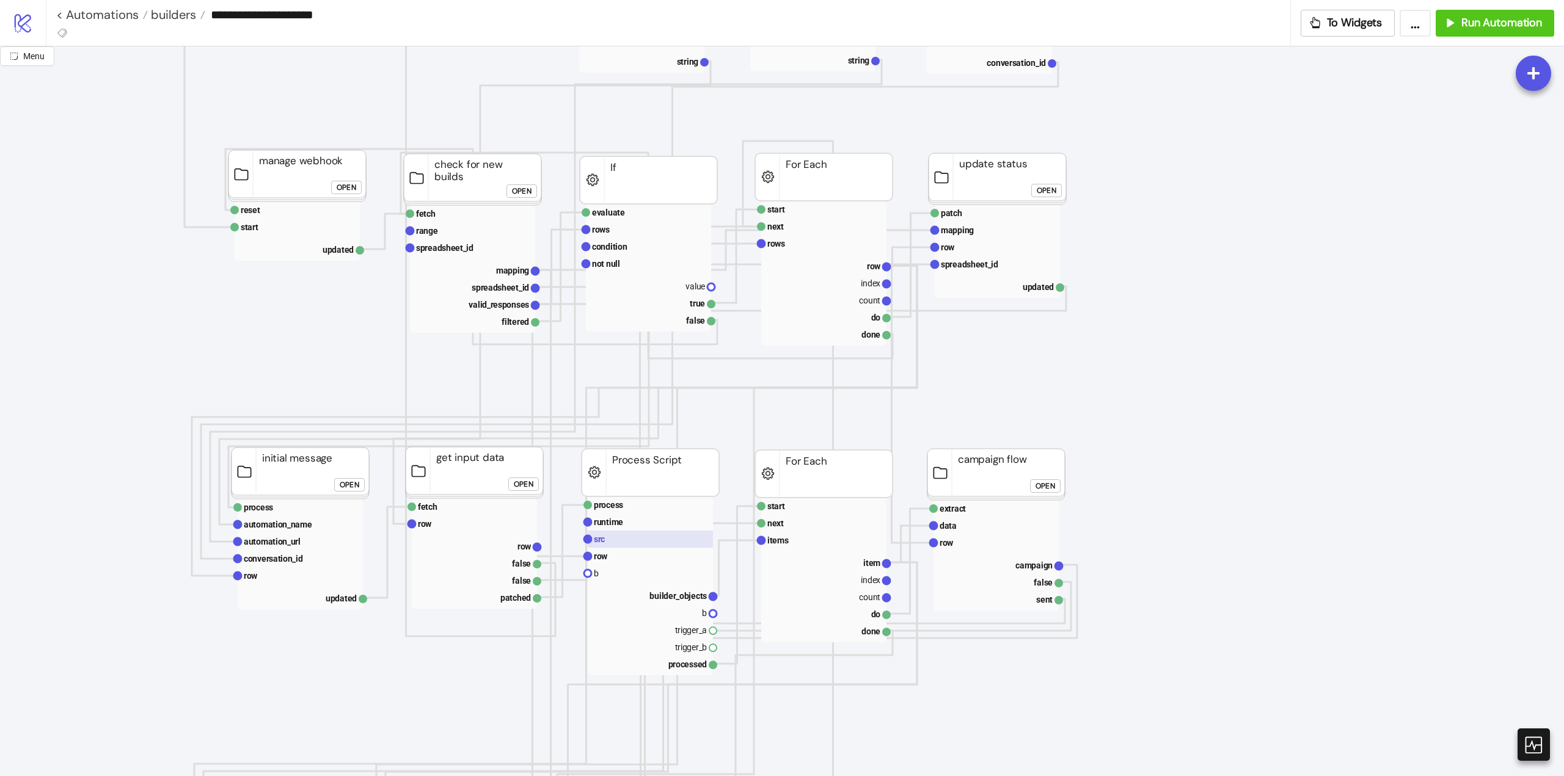
click at [603, 544] on text "src" at bounding box center [599, 539] width 11 height 10
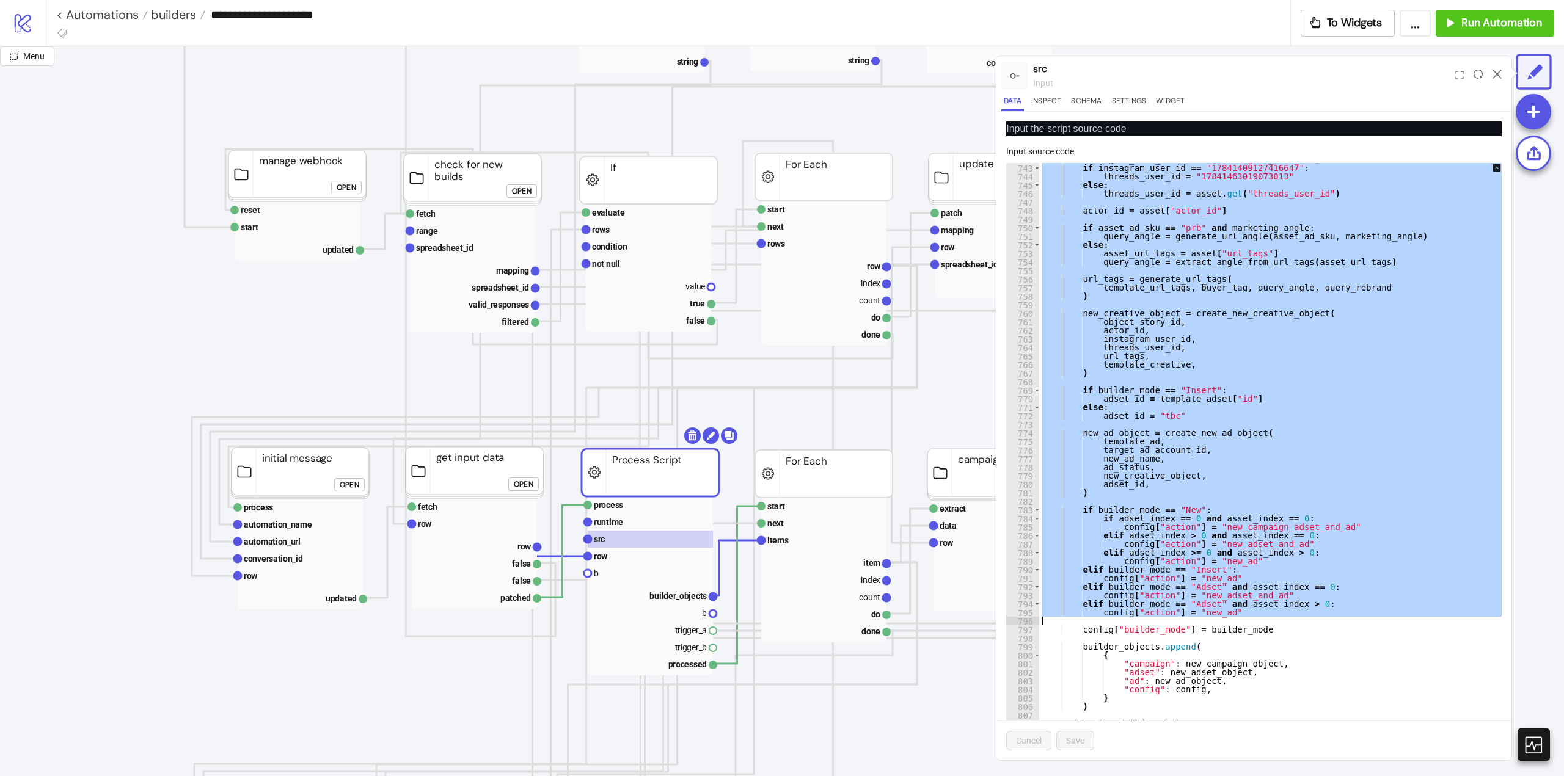
scroll to position [31, 0]
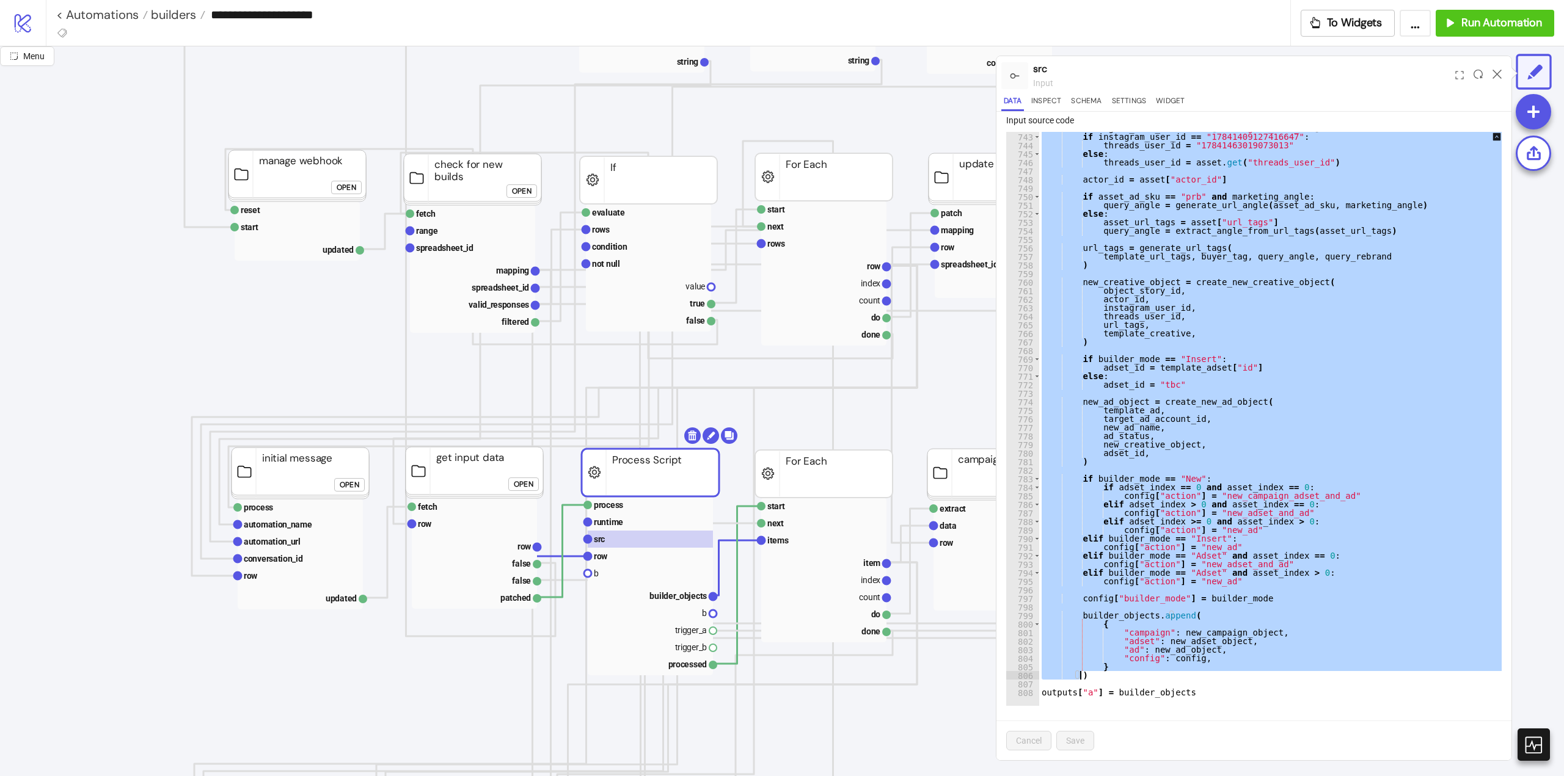
drag, startPoint x: 1039, startPoint y: 193, endPoint x: 1241, endPoint y: 678, distance: 525.4
paste textarea "Cursor at row 806"
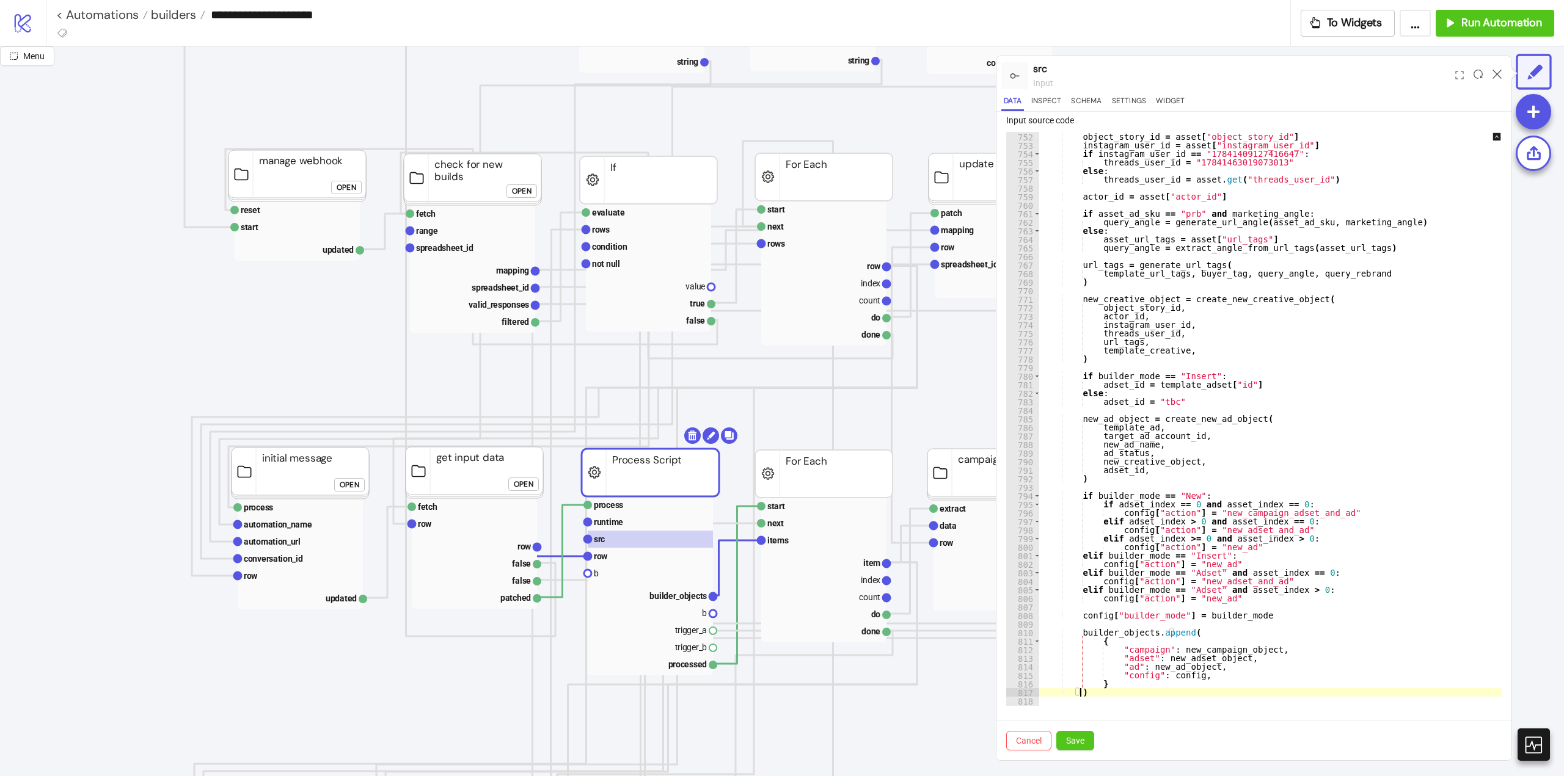
scroll to position [6438, 0]
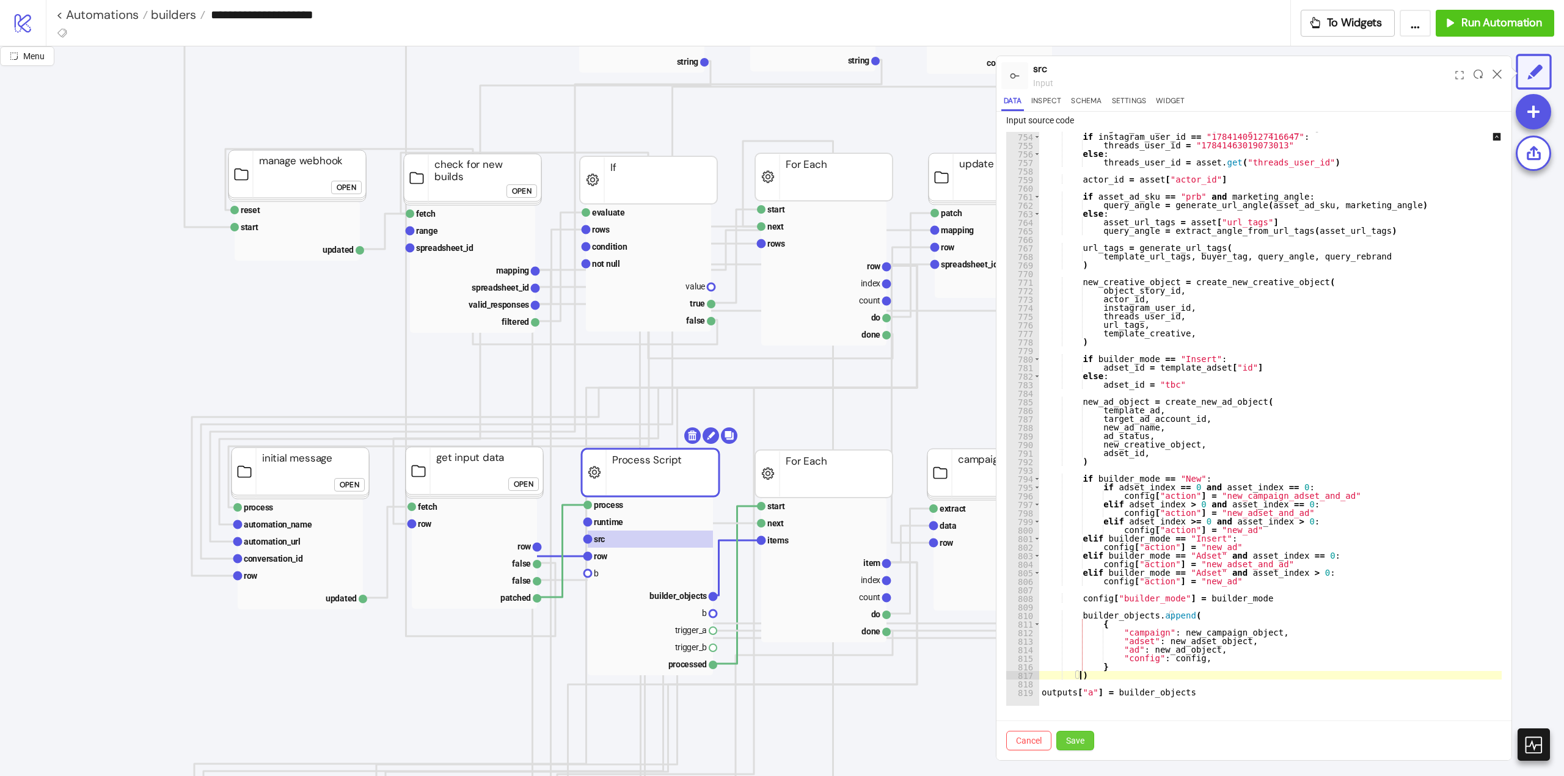
click at [1085, 739] on button "Save" at bounding box center [1075, 741] width 38 height 20
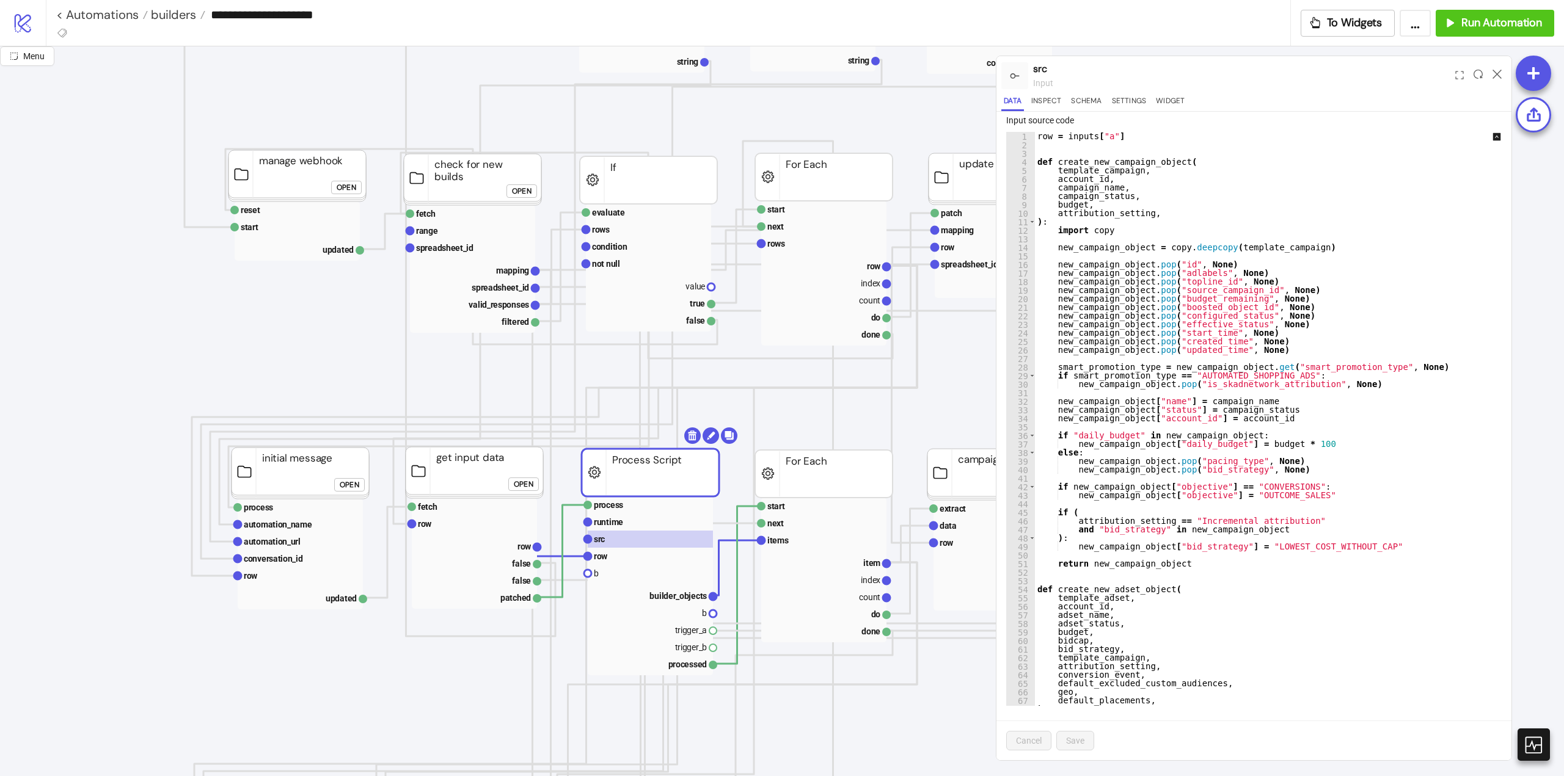
scroll to position [0, 0]
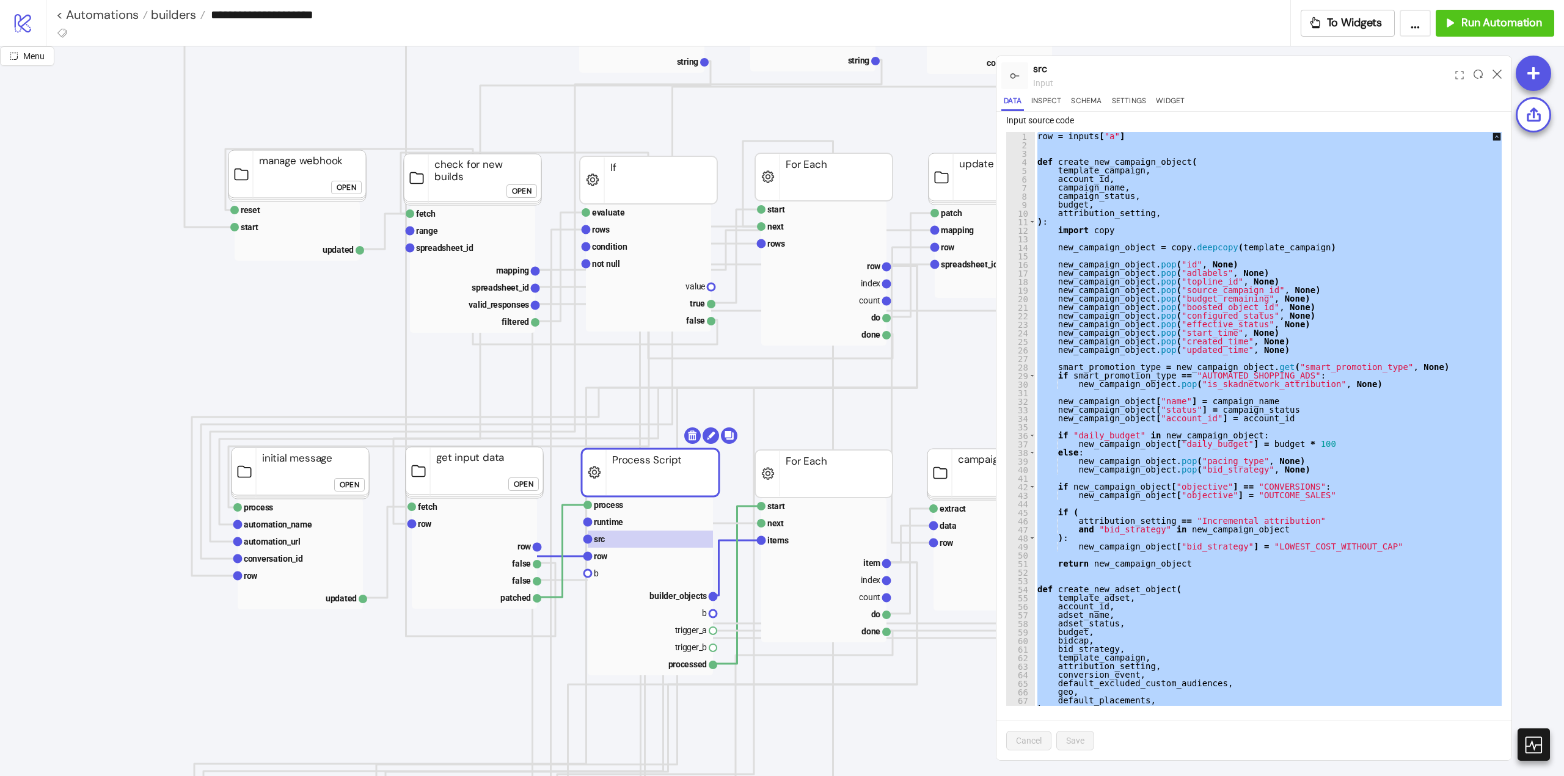
click at [1207, 278] on div "row = inputs [ "a" ] def create_new_campaign_object ( template_campaign , accou…" at bounding box center [1276, 419] width 483 height 574
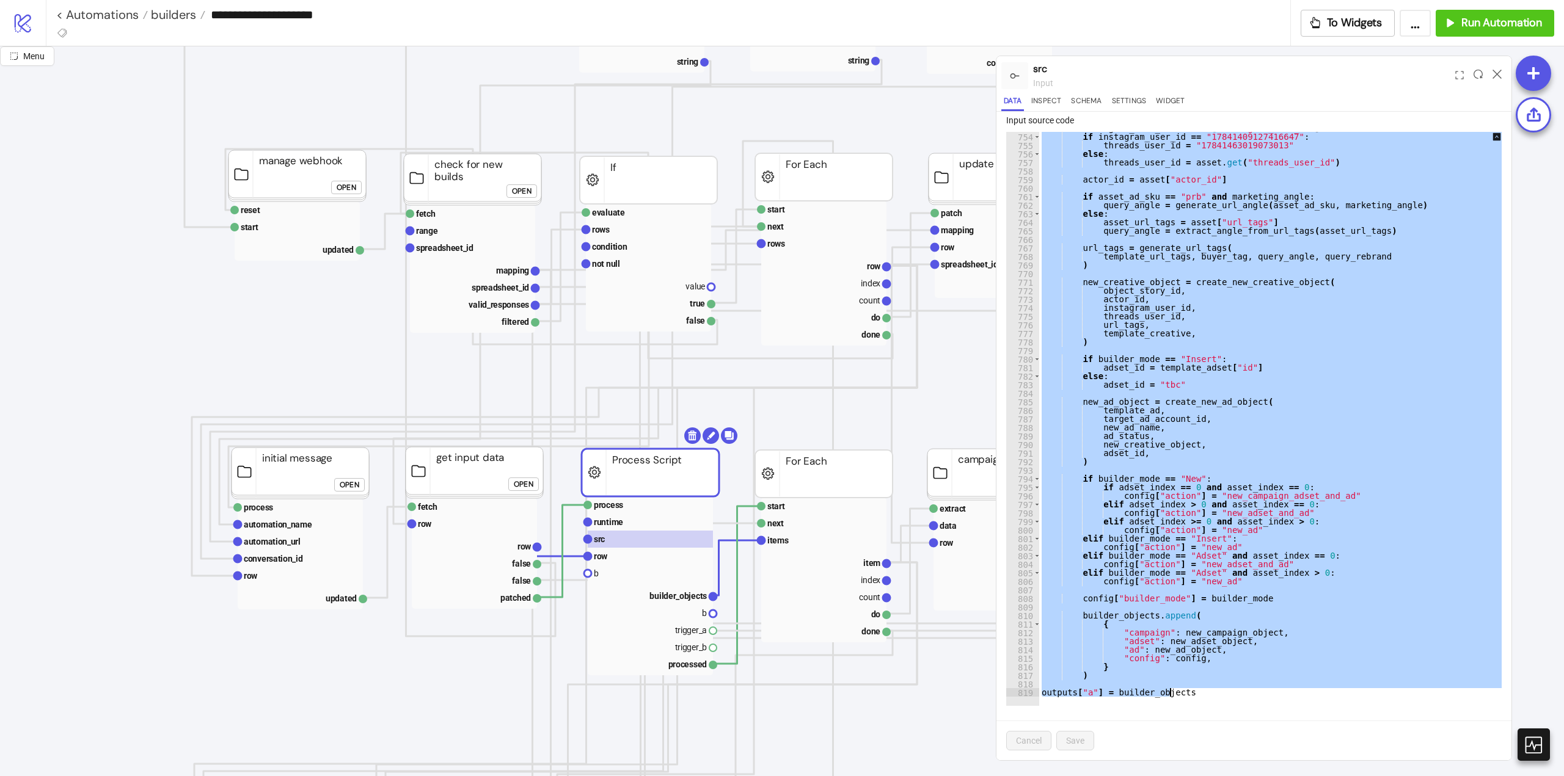
scroll to position [6438, 0]
drag, startPoint x: 1039, startPoint y: 163, endPoint x: 1209, endPoint y: 679, distance: 542.7
paste textarea "**********"
type textarea "**********"
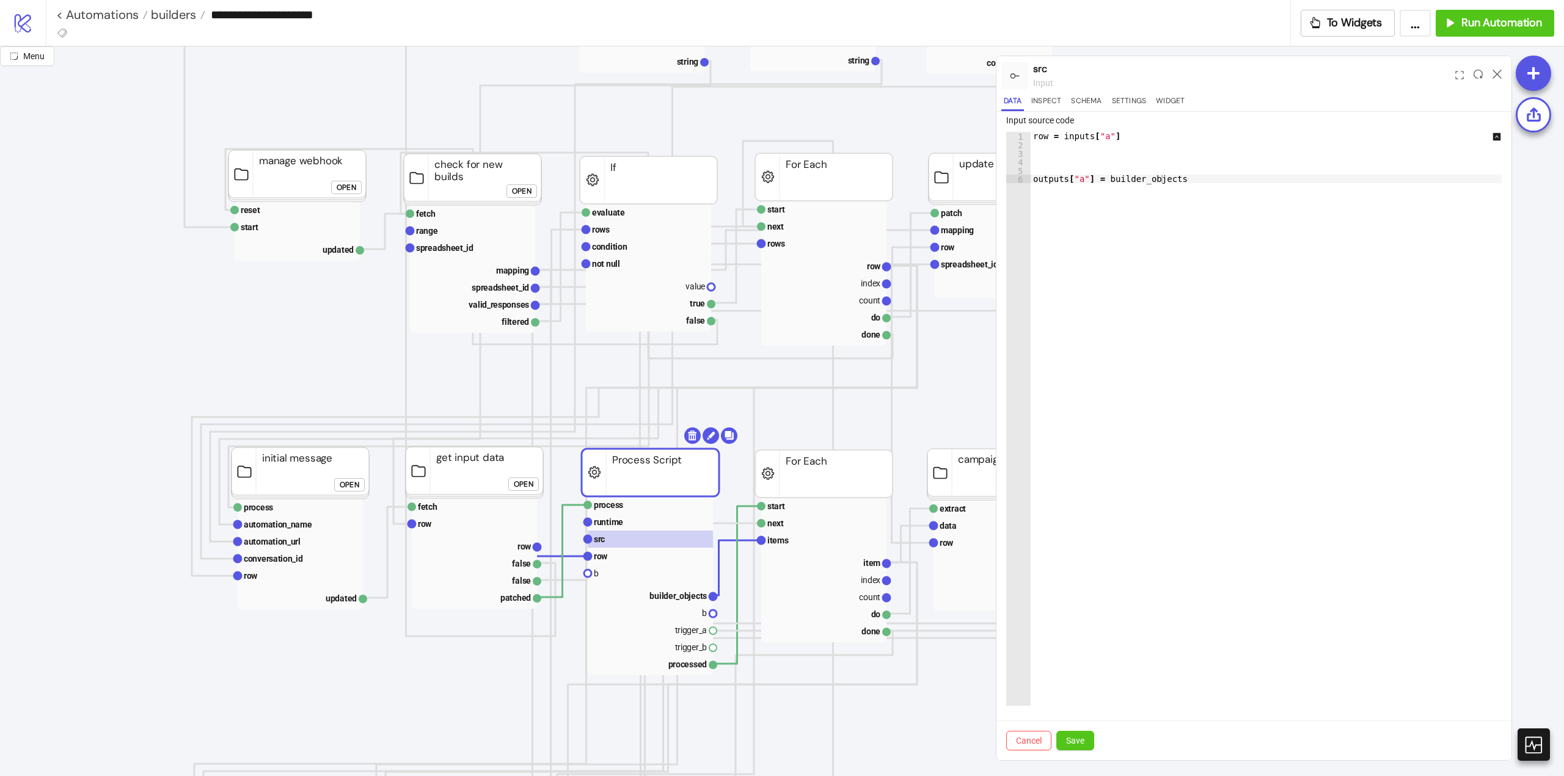
scroll to position [0, 0]
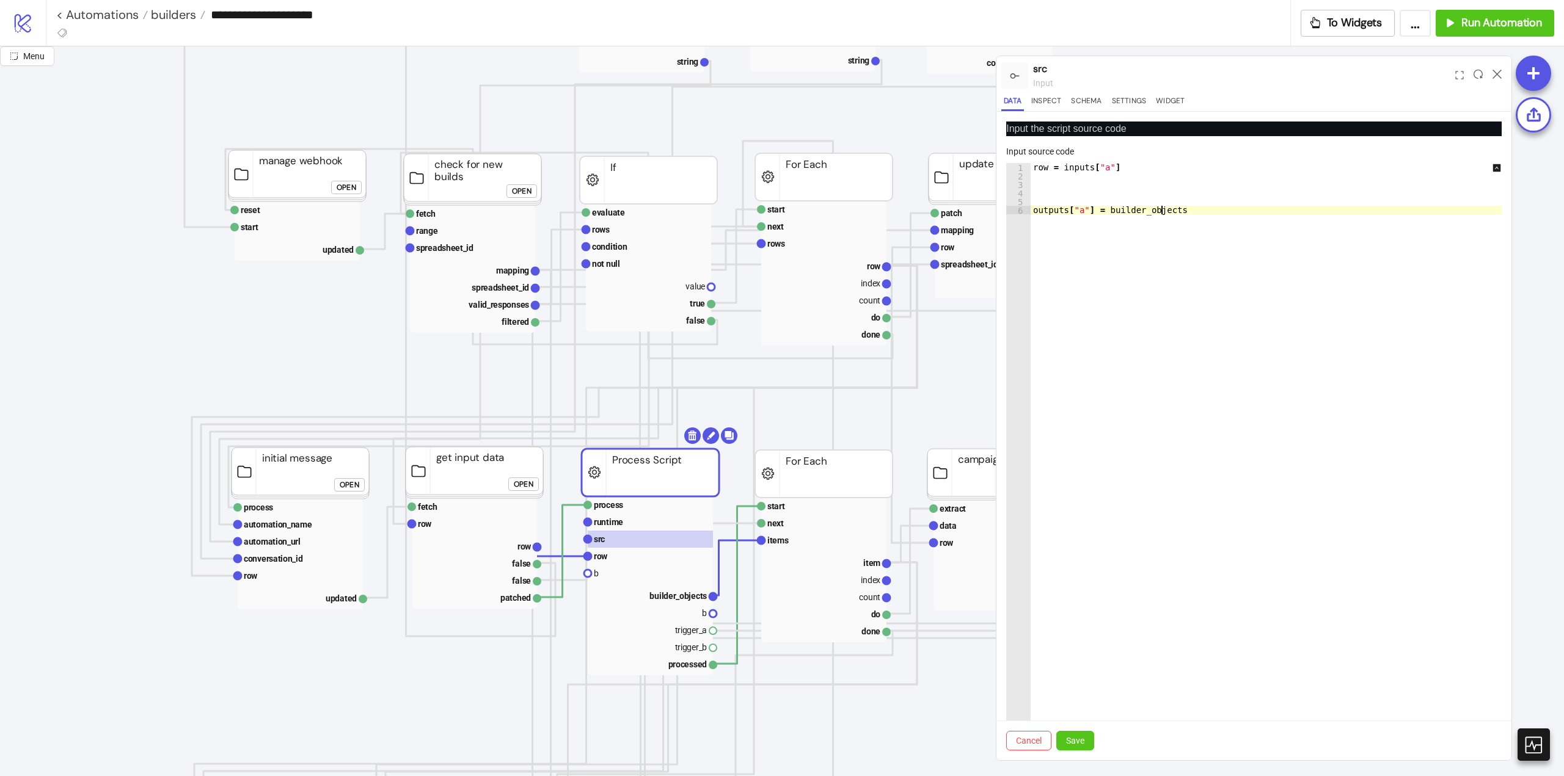
click at [1244, 360] on div "row = inputs [ "a" ] outputs [ "a" ] = builder_objects" at bounding box center [1271, 458] width 483 height 591
click at [1030, 744] on span "Cancel" at bounding box center [1029, 741] width 26 height 10
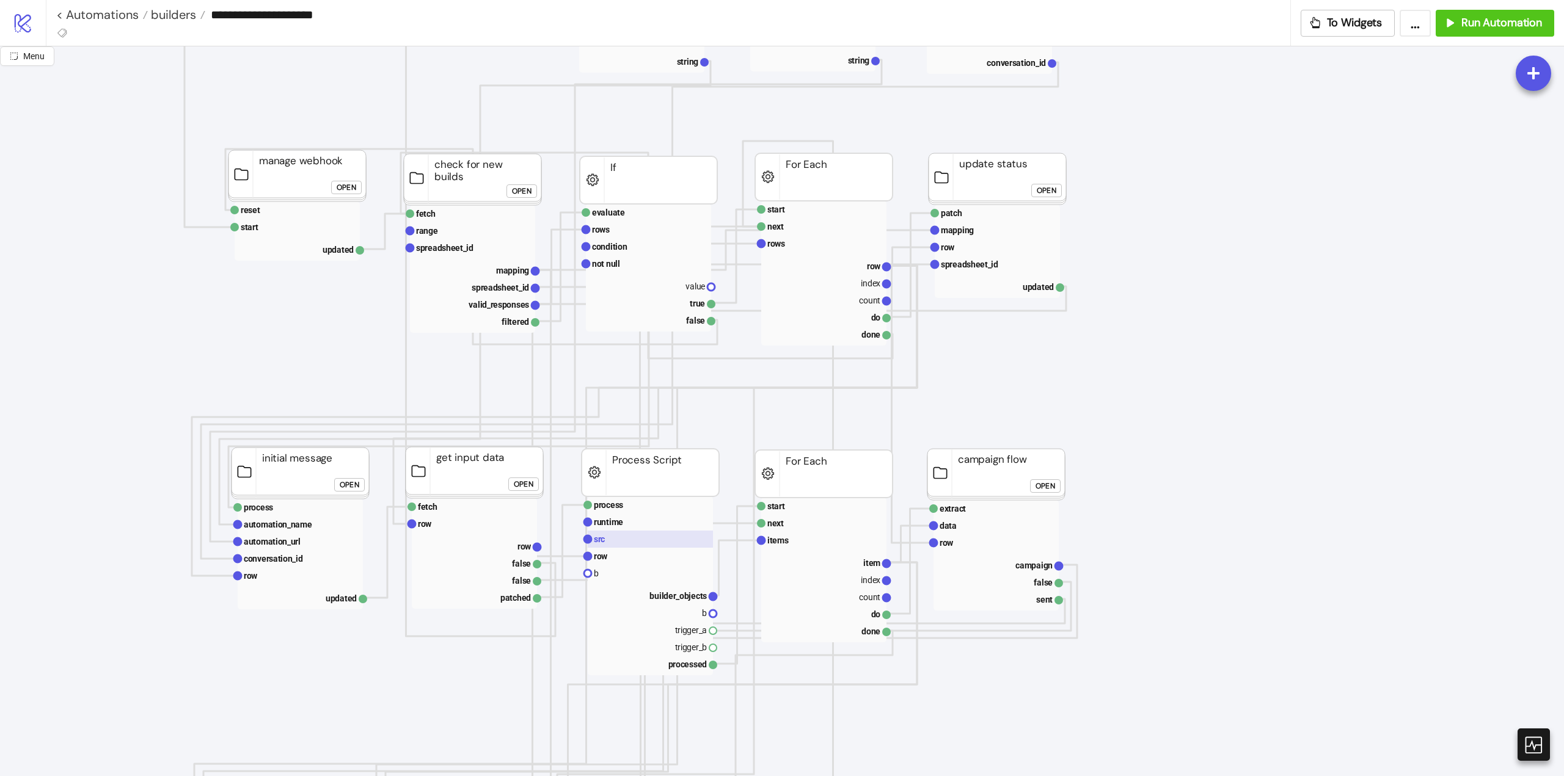
click at [643, 544] on rect at bounding box center [650, 539] width 125 height 17
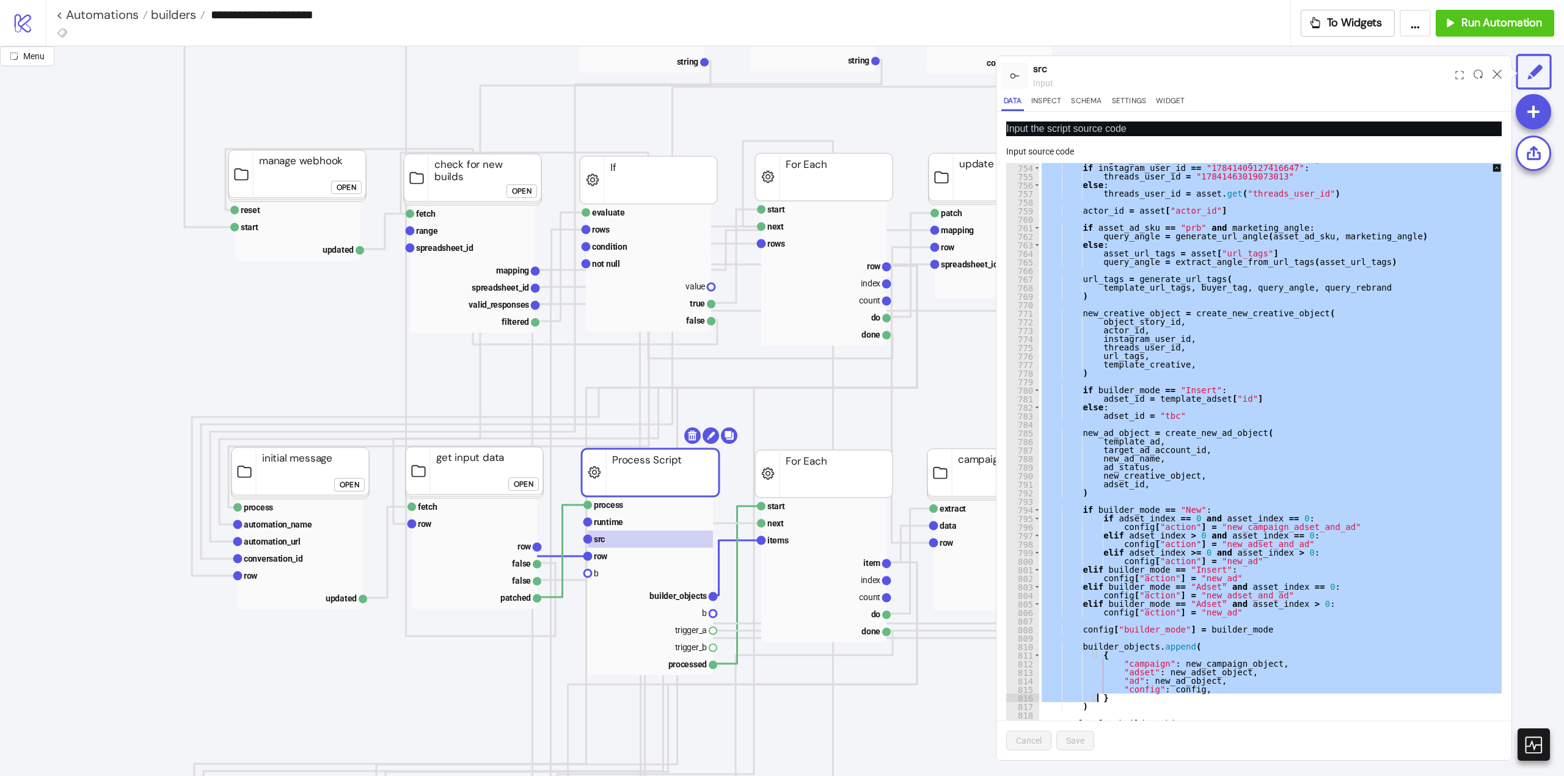
scroll to position [31, 0]
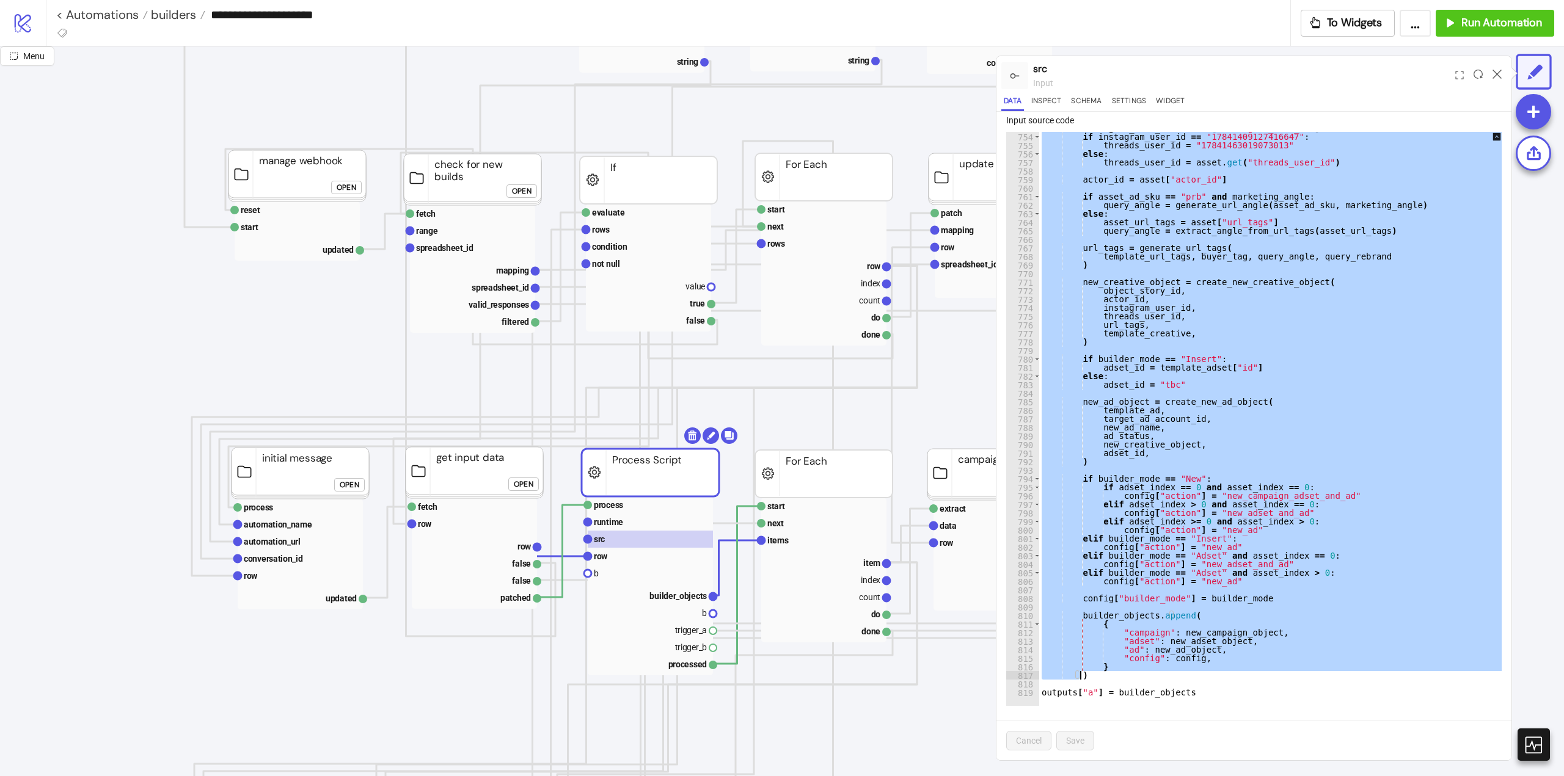
drag, startPoint x: 1039, startPoint y: 192, endPoint x: 1116, endPoint y: 675, distance: 488.7
paste textarea "**********"
type textarea "**********"
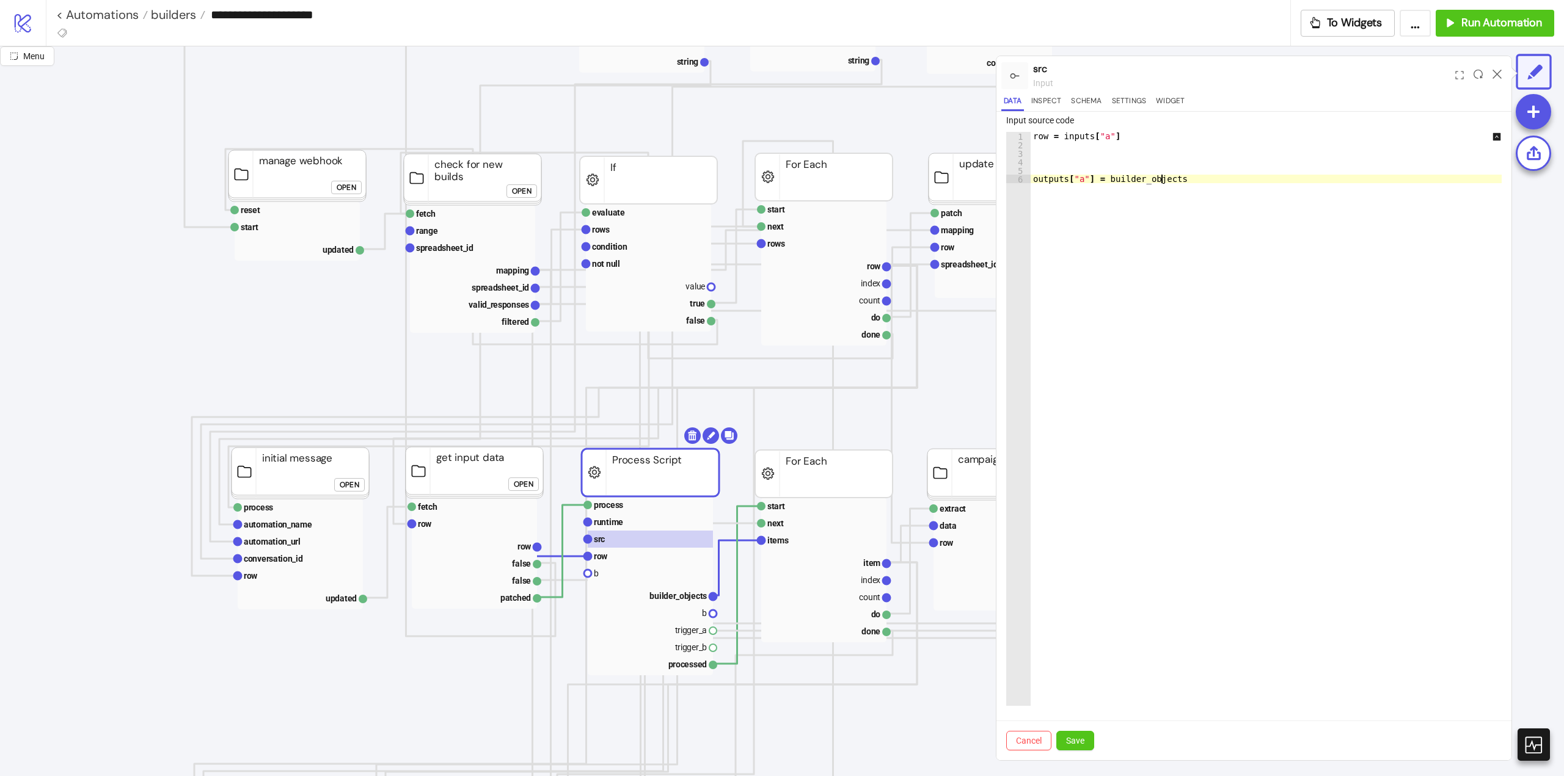
scroll to position [0, 0]
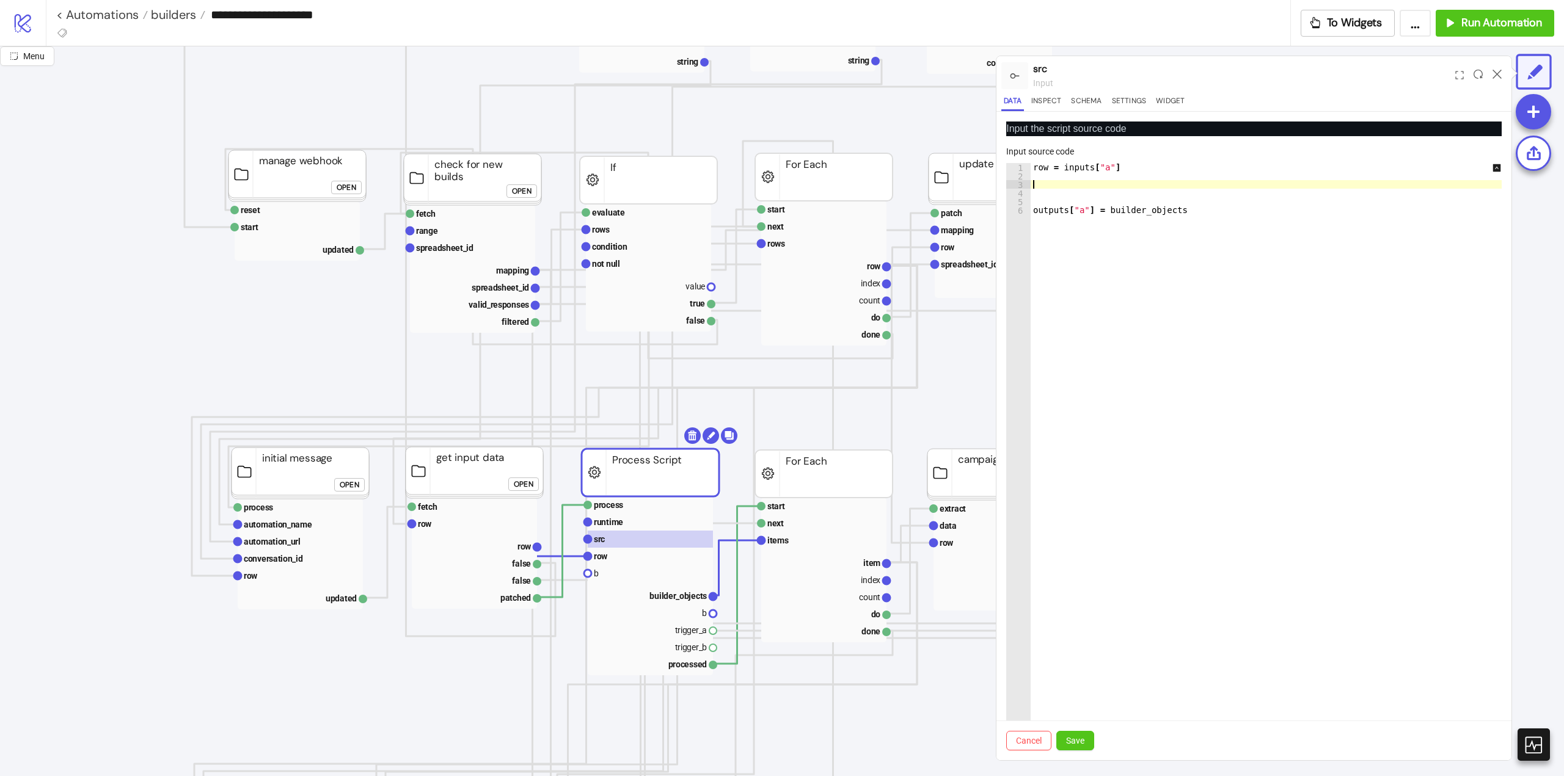
click at [1077, 186] on div "row = inputs [ "a" ] outputs [ "a" ] = builder_objects" at bounding box center [1271, 458] width 483 height 591
paste textarea "*"
type textarea "*"
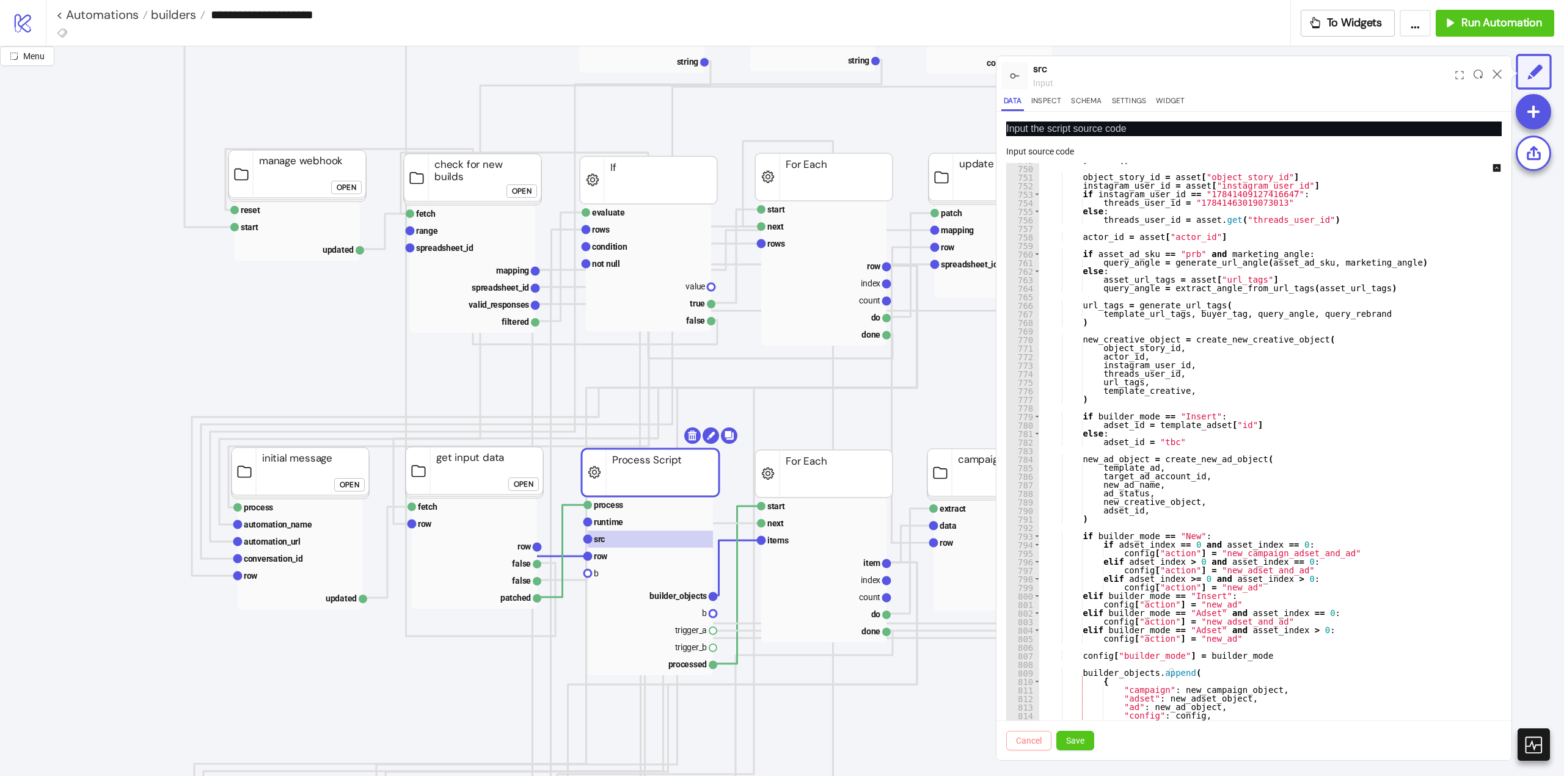
click at [1027, 738] on span "Cancel" at bounding box center [1029, 741] width 26 height 10
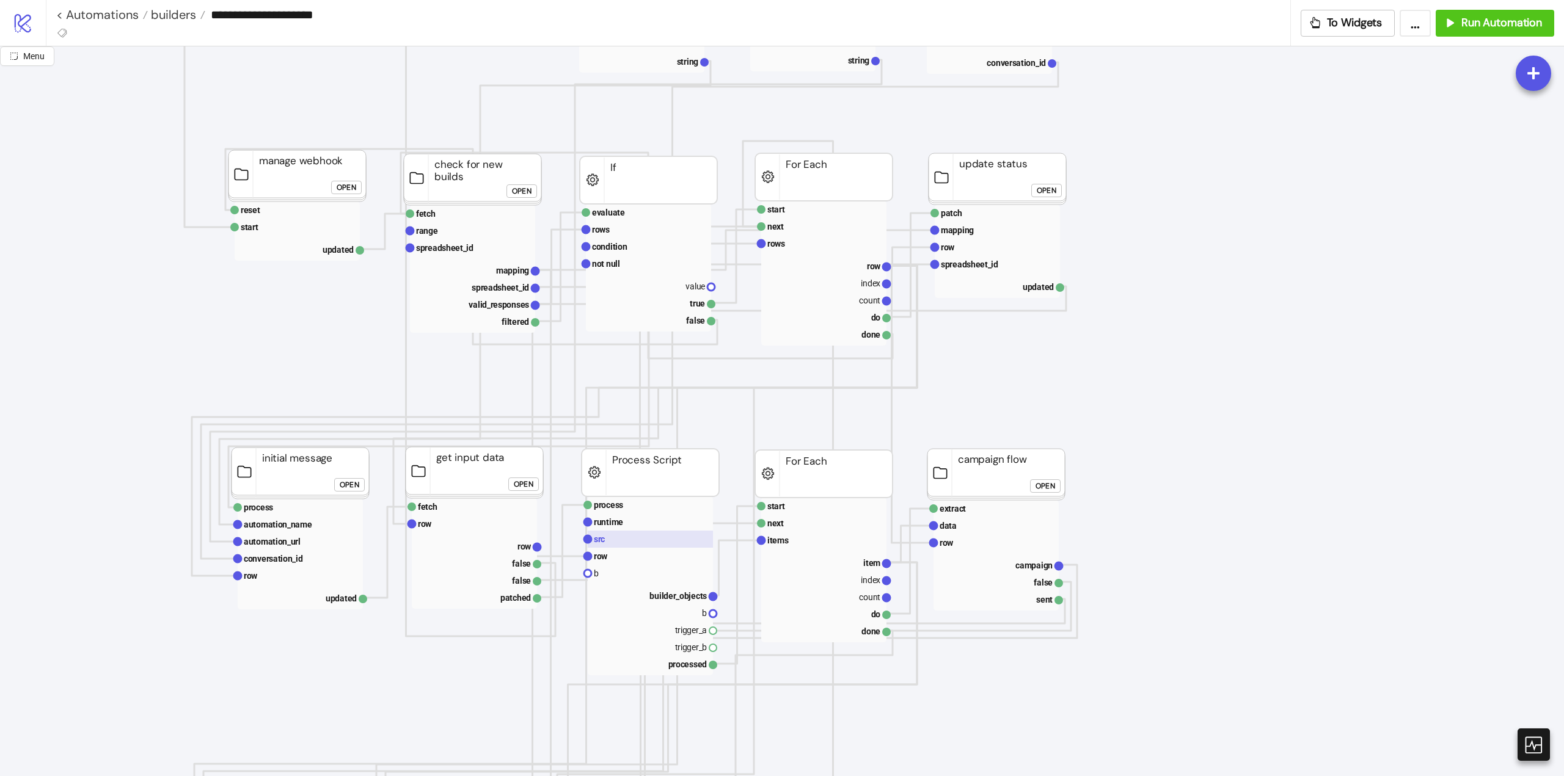
click at [635, 541] on rect at bounding box center [650, 539] width 125 height 17
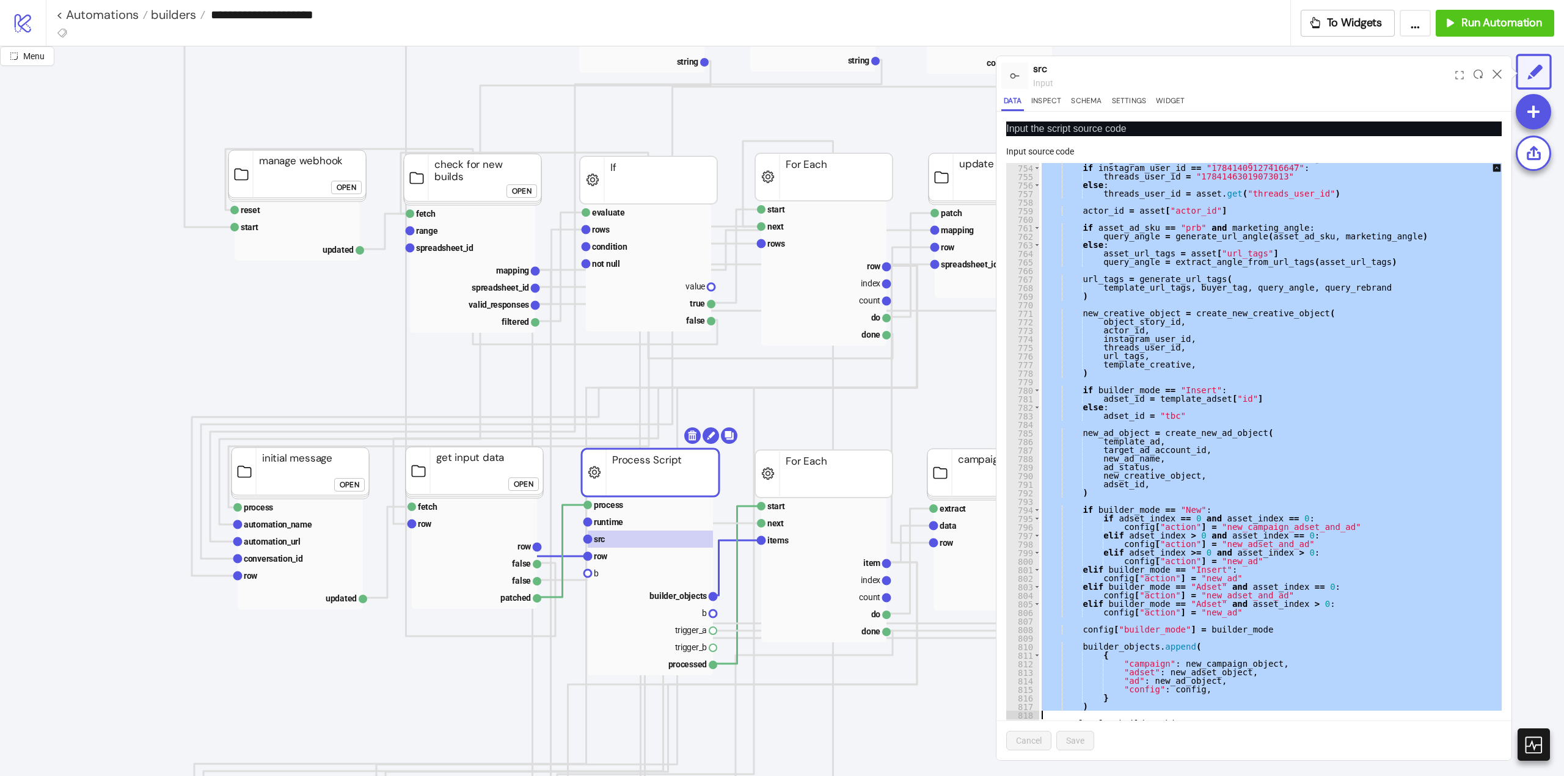
scroll to position [31, 0]
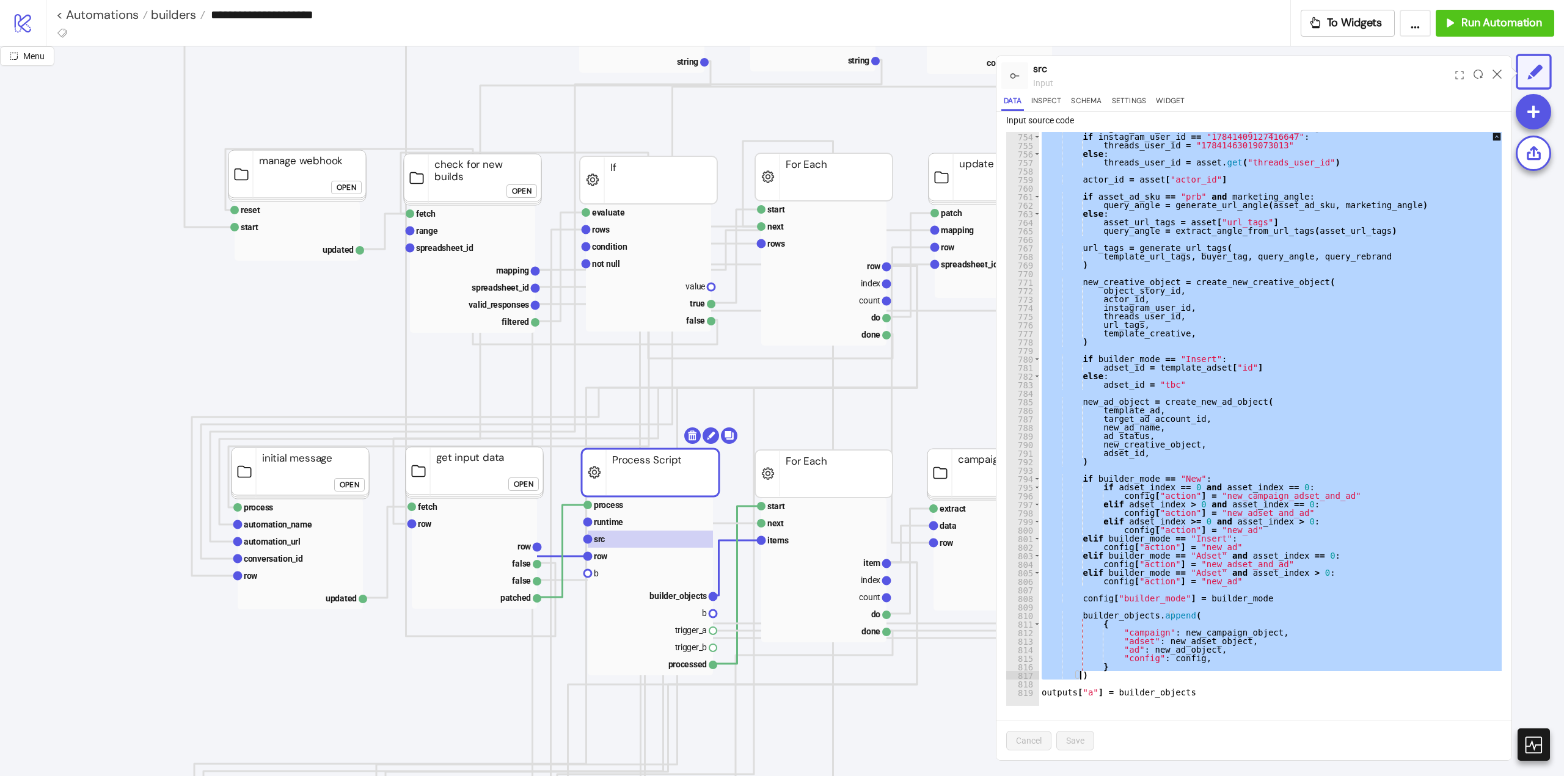
drag, startPoint x: 1039, startPoint y: 196, endPoint x: 1090, endPoint y: 676, distance: 482.1
paste textarea "**********"
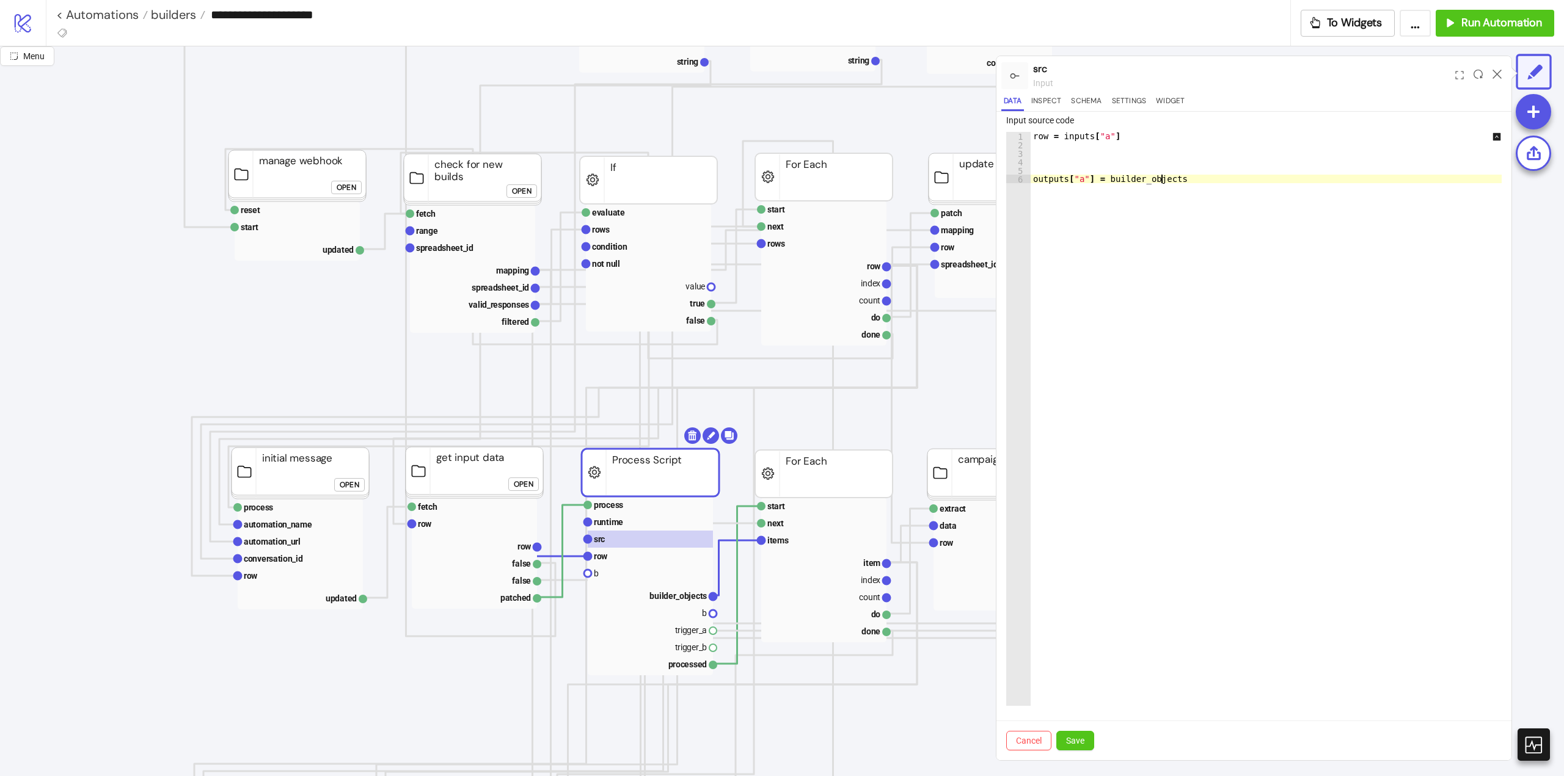
paste textarea "Cursor at row 6"
type textarea "*"
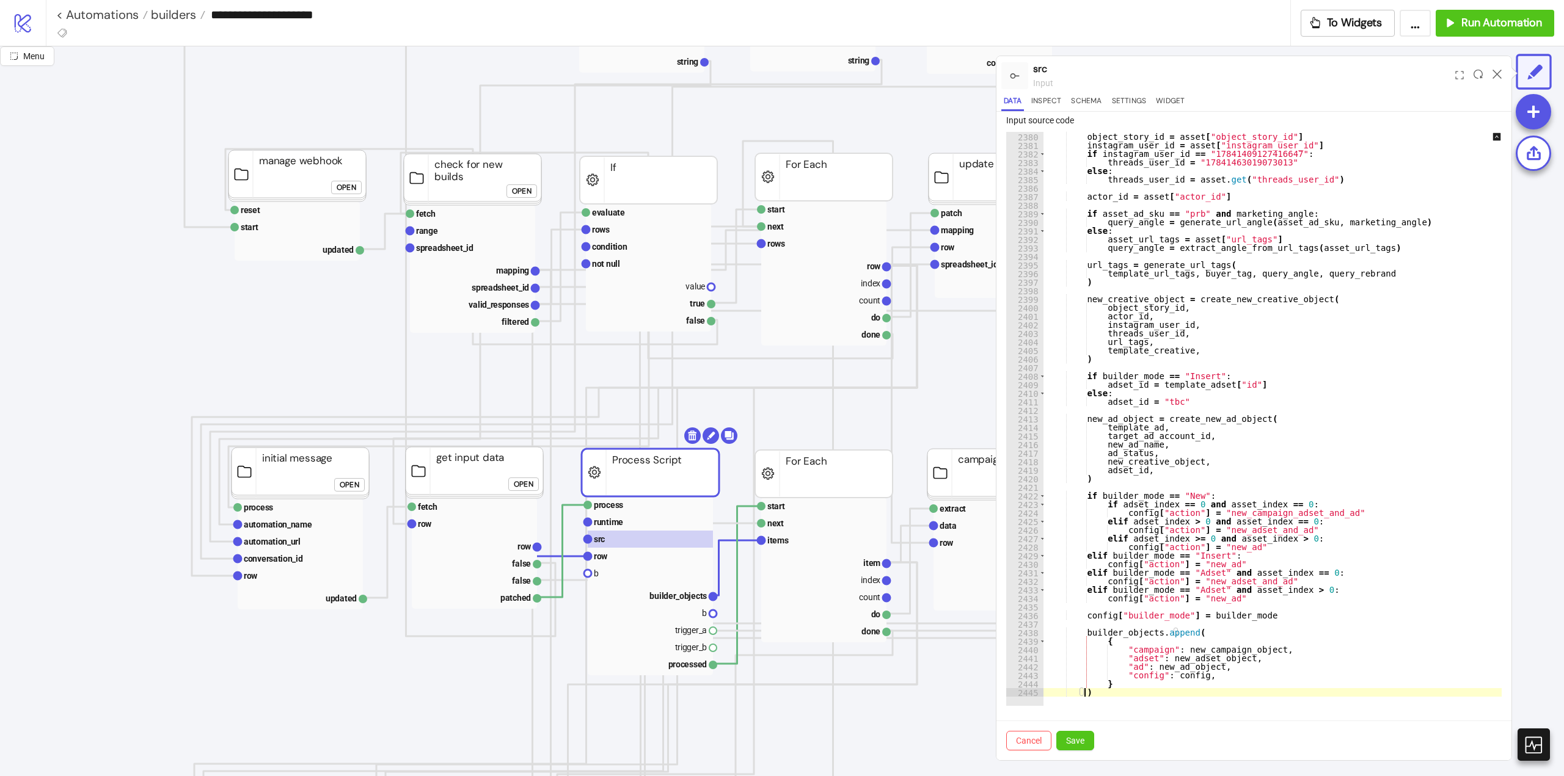
scroll to position [13390, 0]
click at [1032, 742] on span "Cancel" at bounding box center [1029, 741] width 26 height 10
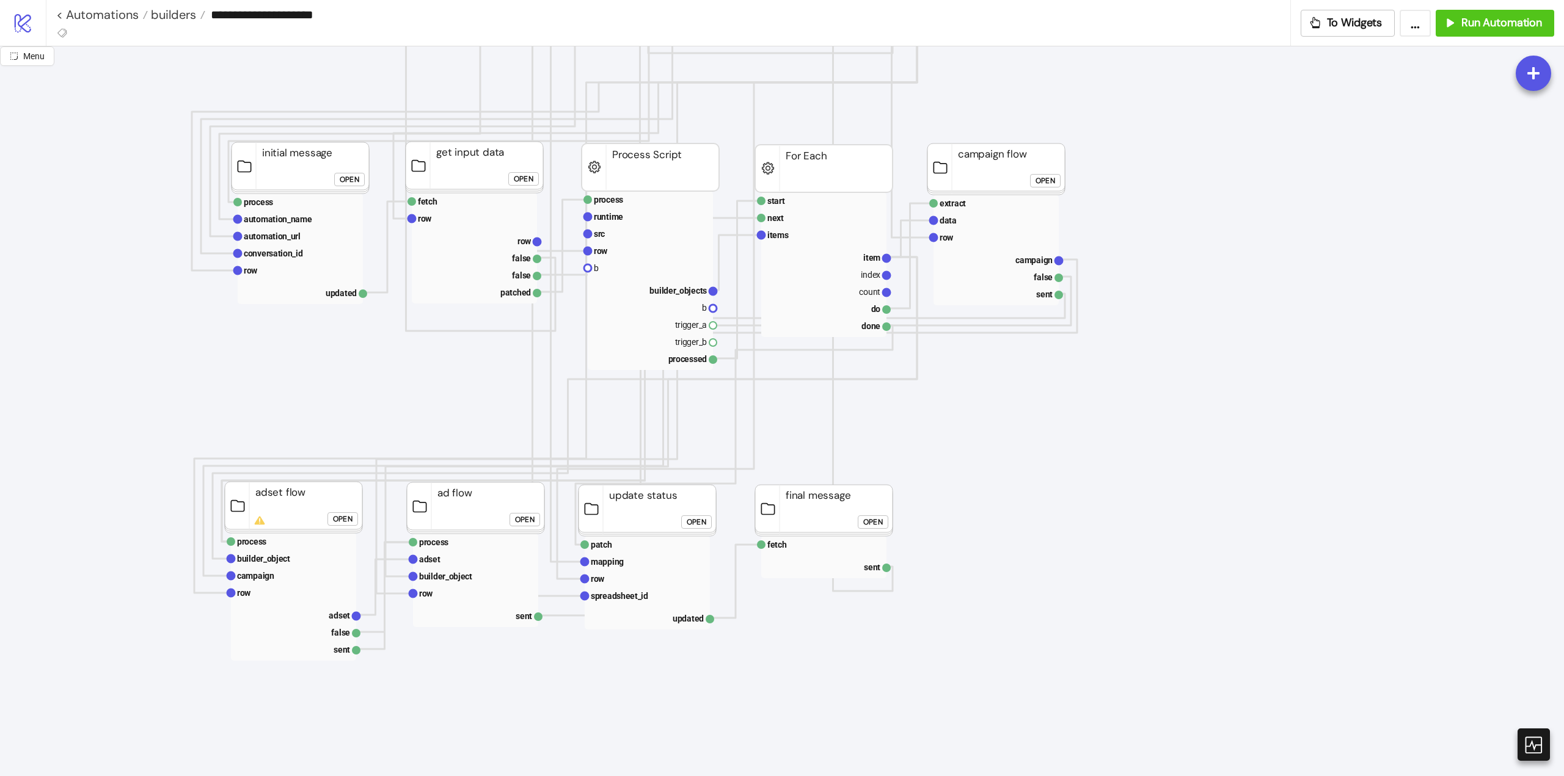
scroll to position [428, 0]
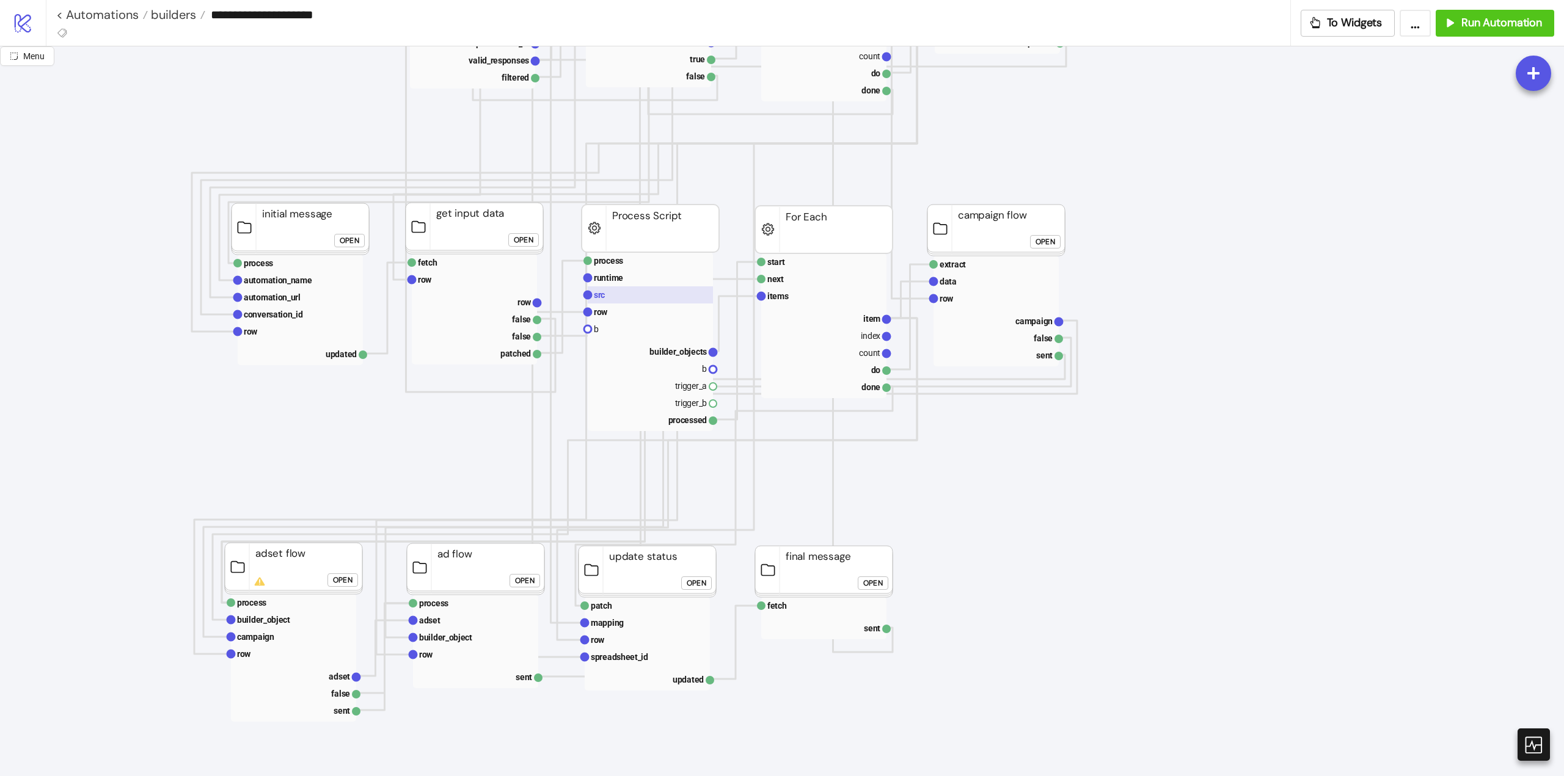
click at [638, 295] on rect at bounding box center [650, 294] width 125 height 17
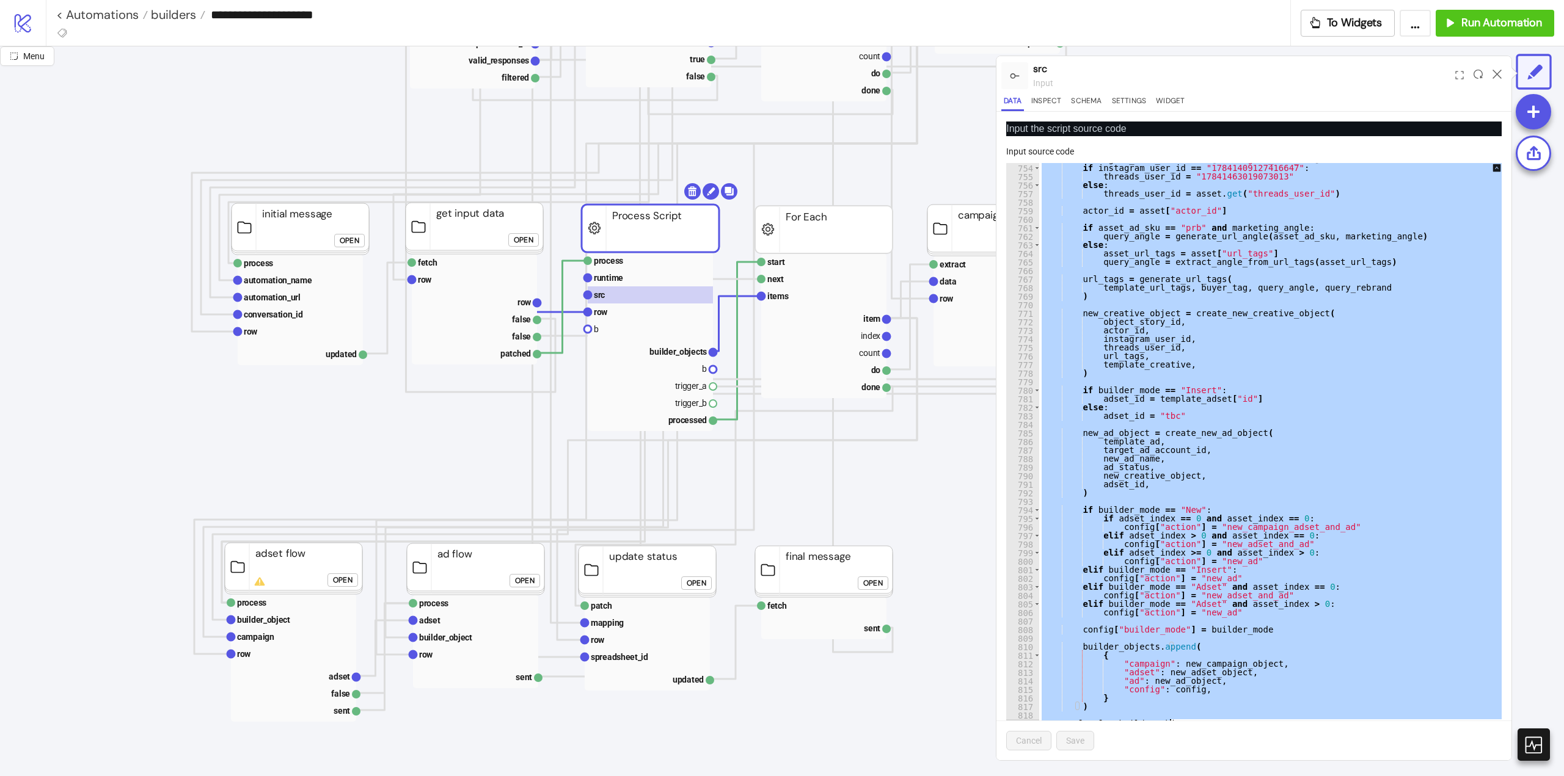
scroll to position [31, 0]
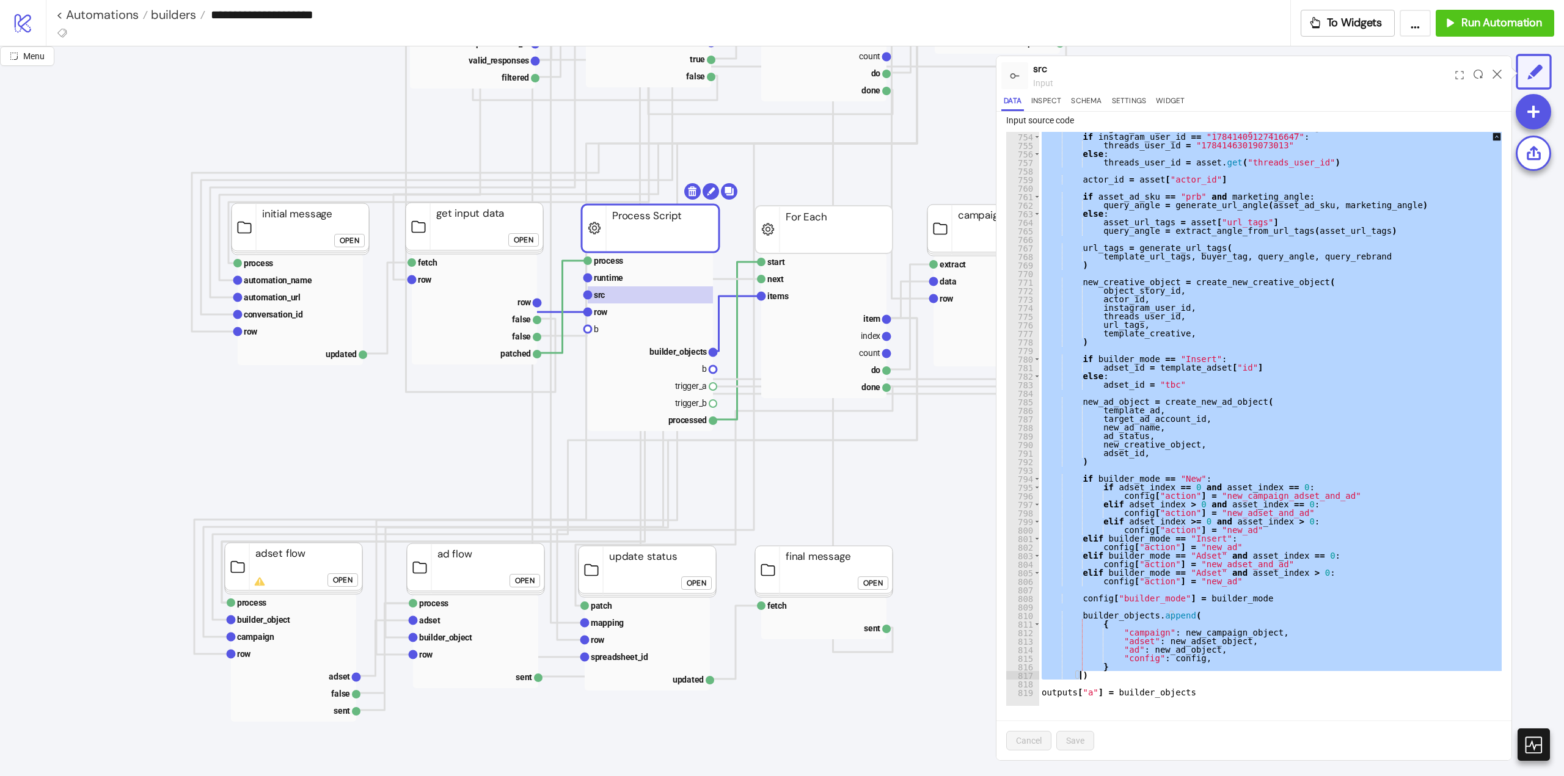
drag, startPoint x: 1037, startPoint y: 191, endPoint x: 1098, endPoint y: 676, distance: 488.1
type textarea "* *********"
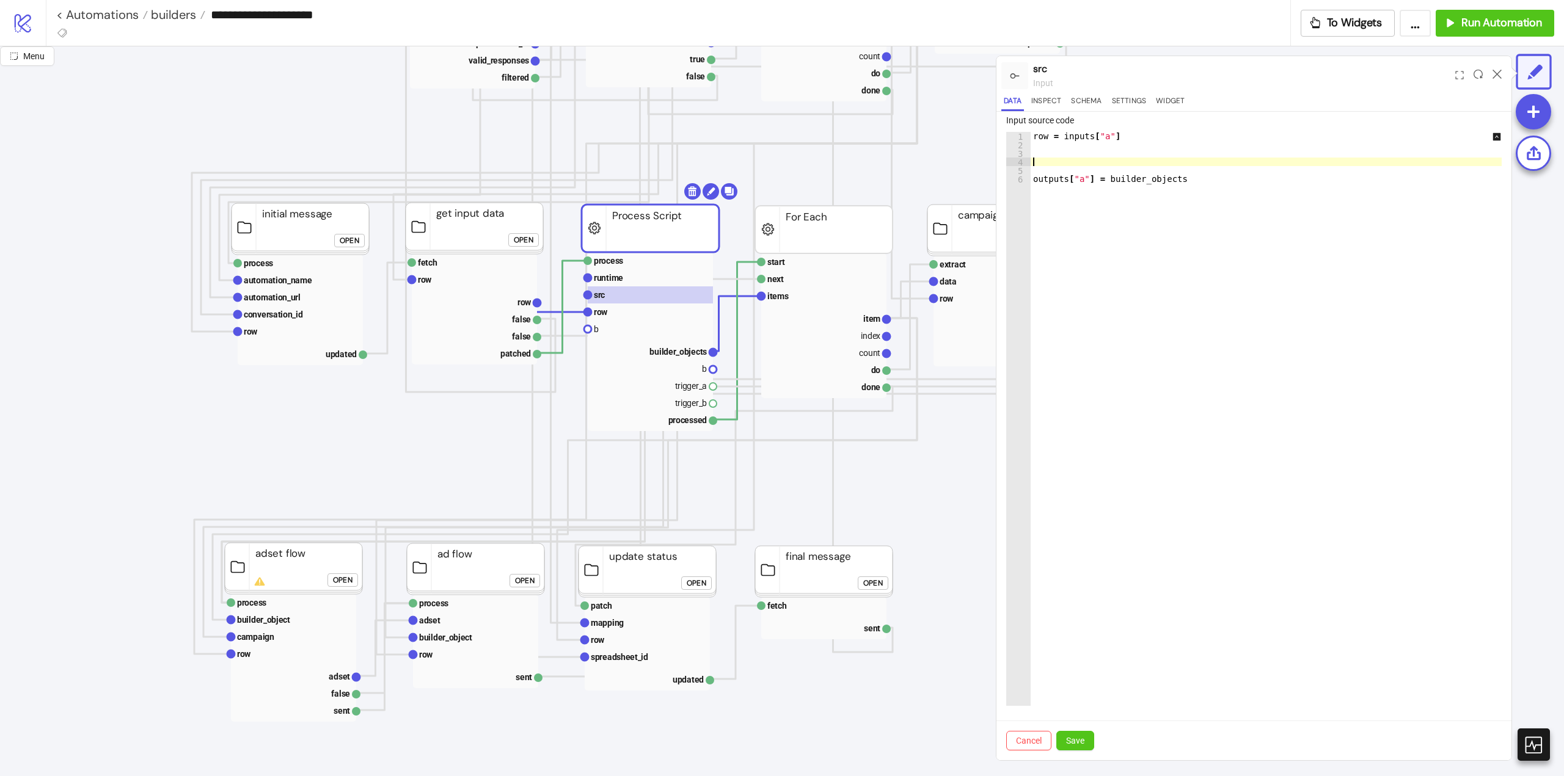
paste textarea "*"
type textarea "*"
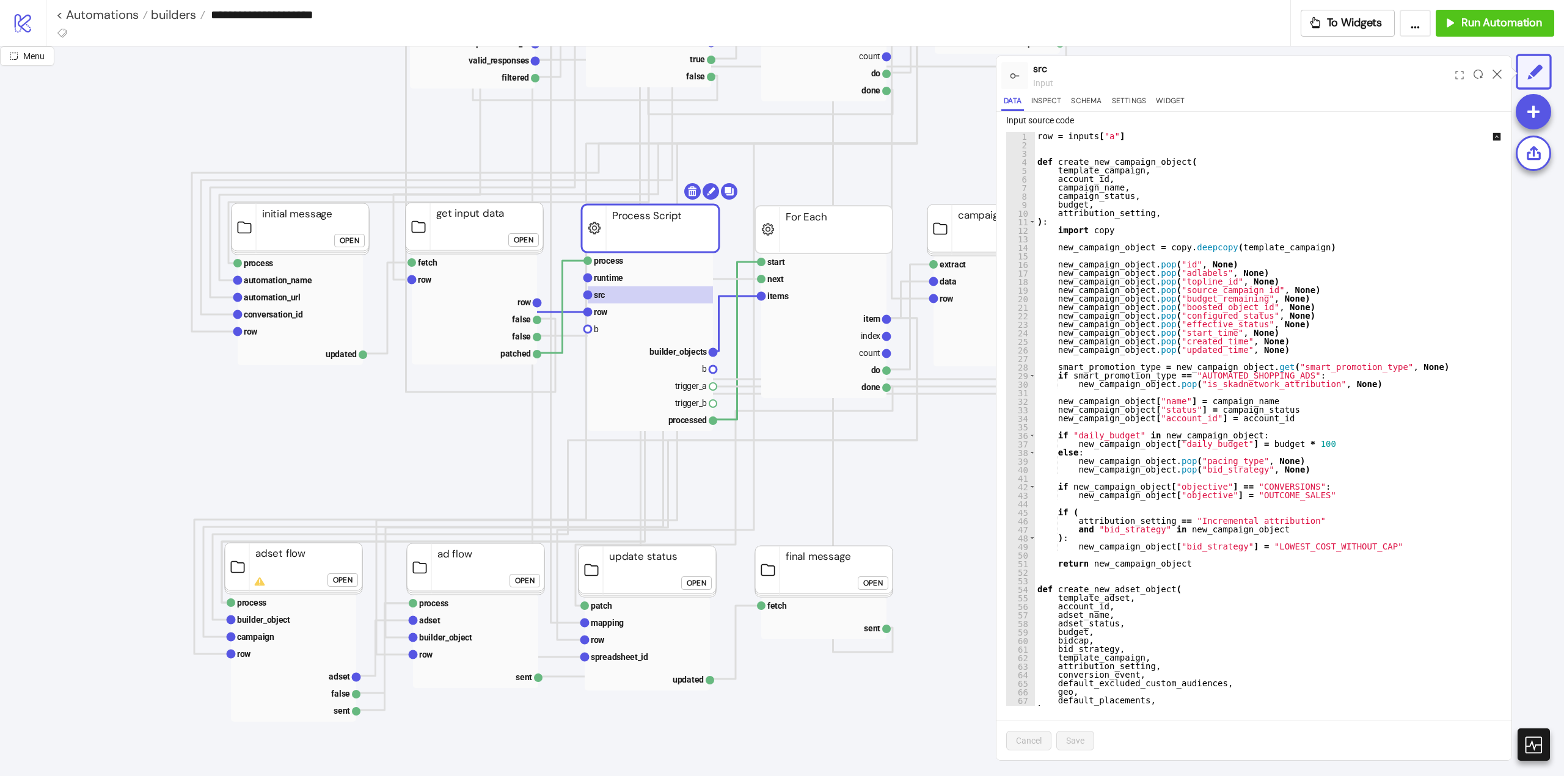
scroll to position [330, 0]
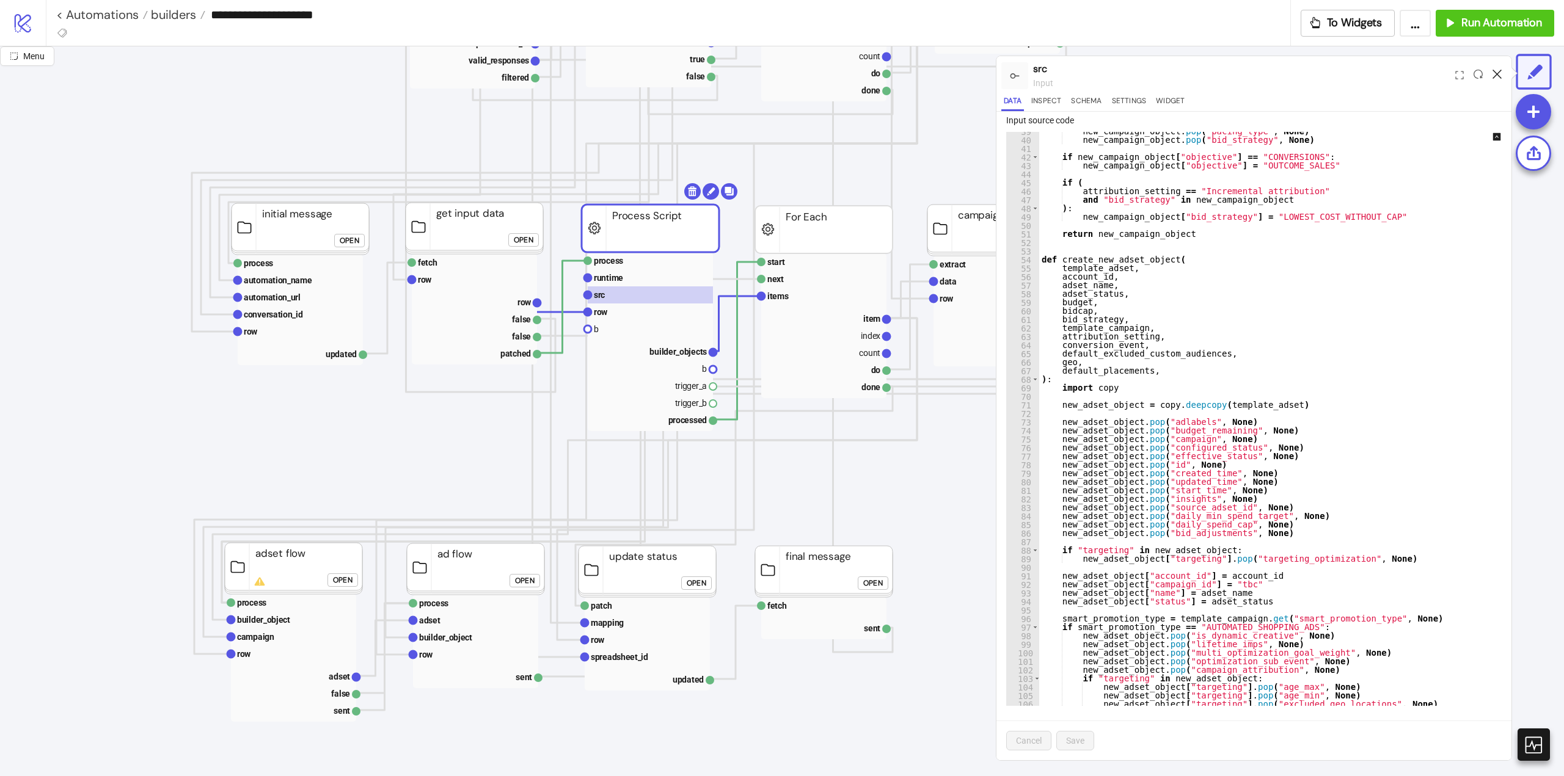
click at [1494, 73] on icon at bounding box center [1496, 74] width 9 height 9
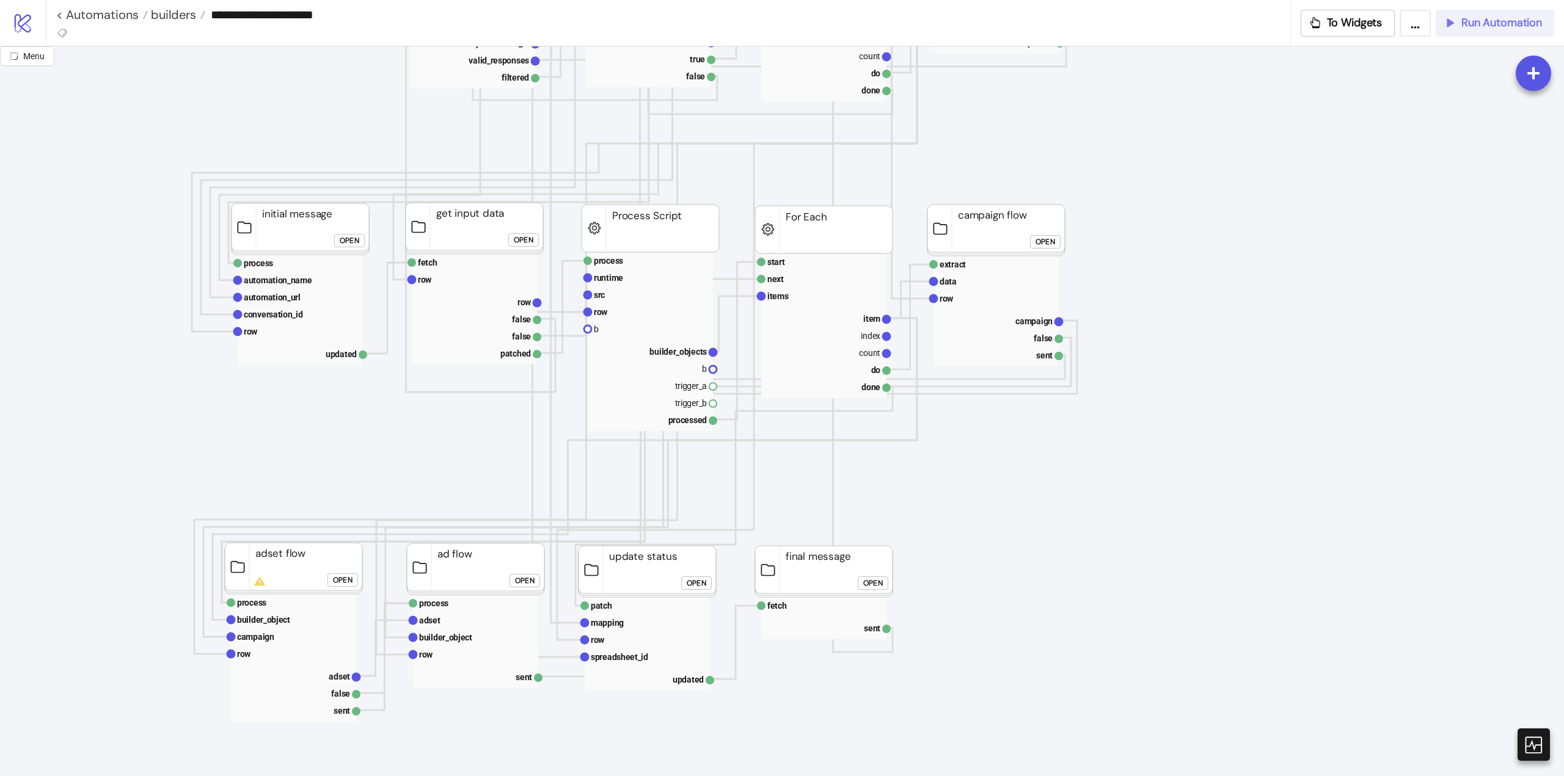
click at [1451, 23] on icon "button" at bounding box center [1449, 23] width 12 height 12
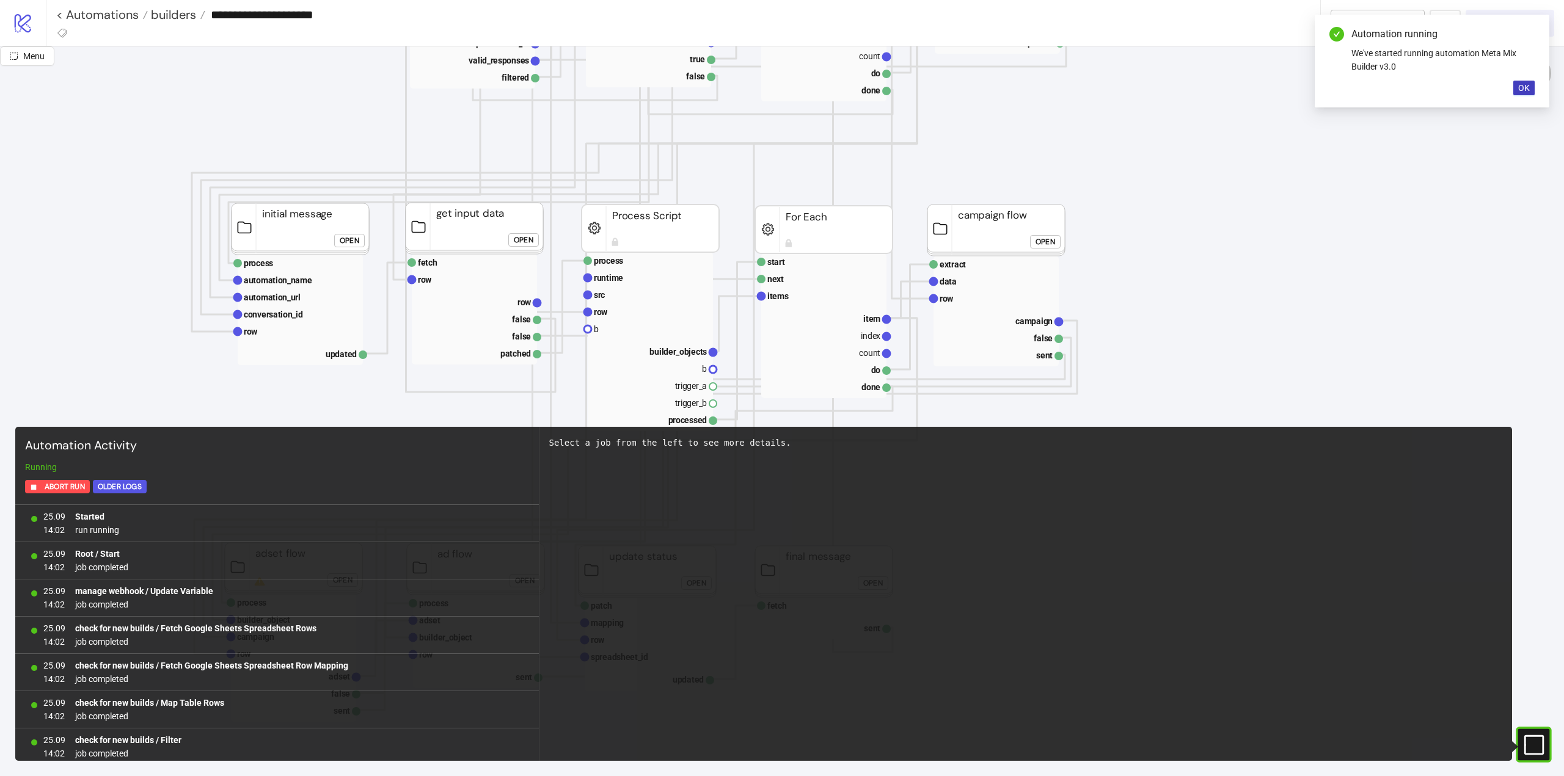
scroll to position [154, 0]
